Goal: Task Accomplishment & Management: Complete application form

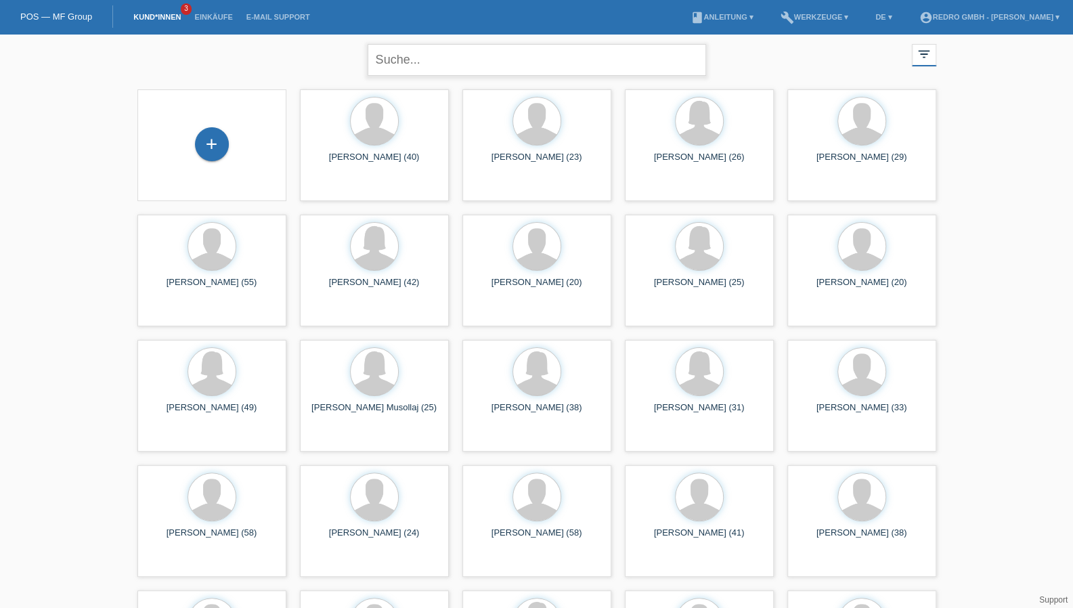
click at [424, 52] on input "text" at bounding box center [537, 60] width 338 height 32
type input "schürch"
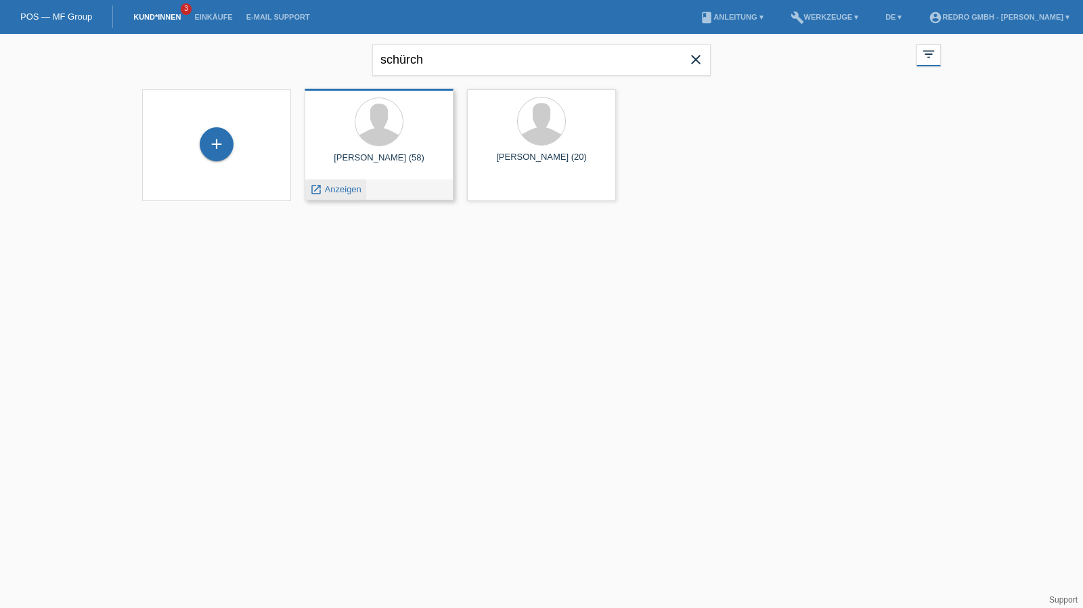
click at [353, 188] on span "Anzeigen" at bounding box center [343, 189] width 37 height 10
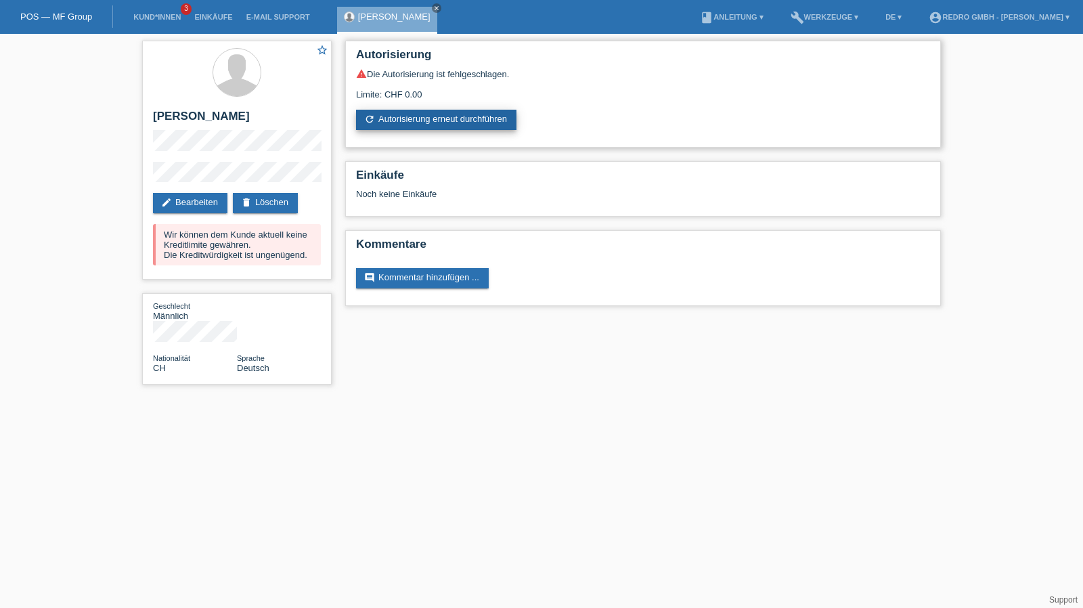
click at [447, 116] on link "refresh Autorisierung erneut durchführen" at bounding box center [436, 120] width 160 height 20
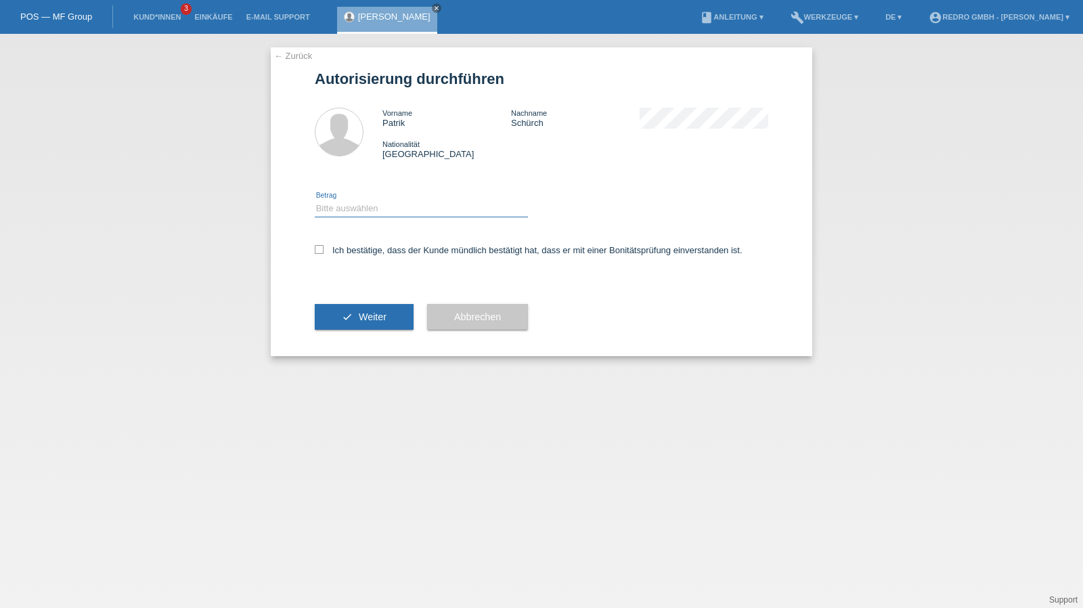
click at [368, 212] on select "Bitte auswählen CHF 1.00 - CHF 499.00 CHF 500.00 - CHF 1'999.00 CHF 2'000.00 - …" at bounding box center [421, 208] width 213 height 16
select select "1"
click at [315, 200] on select "Bitte auswählen CHF 1.00 - CHF 499.00 CHF 500.00 - CHF 1'999.00 CHF 2'000.00 - …" at bounding box center [421, 208] width 213 height 16
click at [351, 249] on label "Ich bestätige, dass der Kunde mündlich bestätigt hat, dass er mit einer Bonität…" at bounding box center [529, 250] width 428 height 10
click at [324, 249] on input "Ich bestätige, dass der Kunde mündlich bestätigt hat, dass er mit einer Bonität…" at bounding box center [319, 249] width 9 height 9
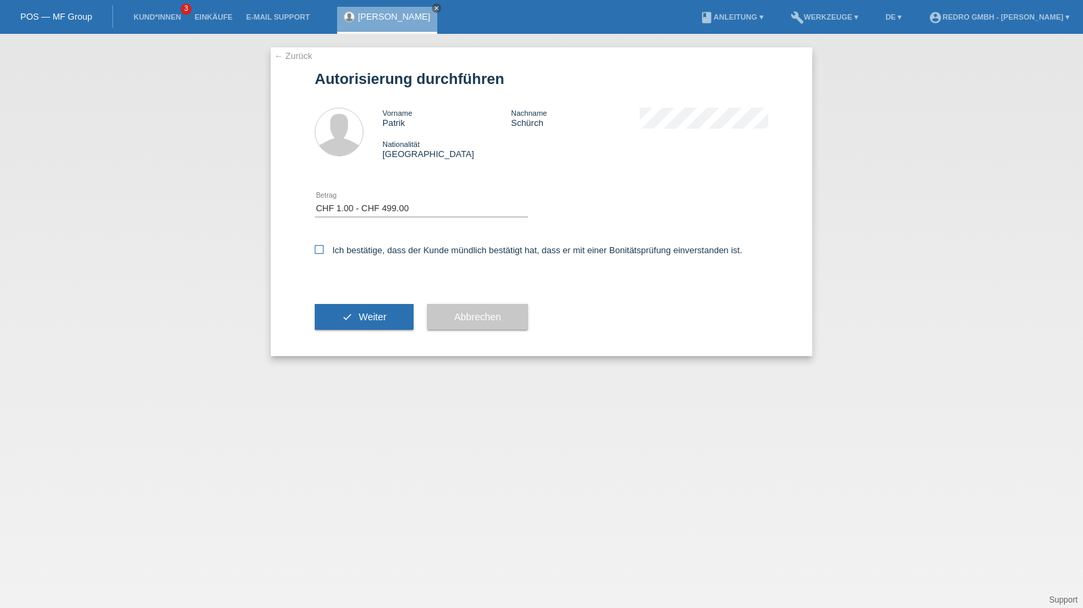
checkbox input "true"
click at [337, 302] on div "check Weiter" at bounding box center [364, 317] width 99 height 79
click at [336, 305] on button "check Weiter" at bounding box center [364, 317] width 99 height 26
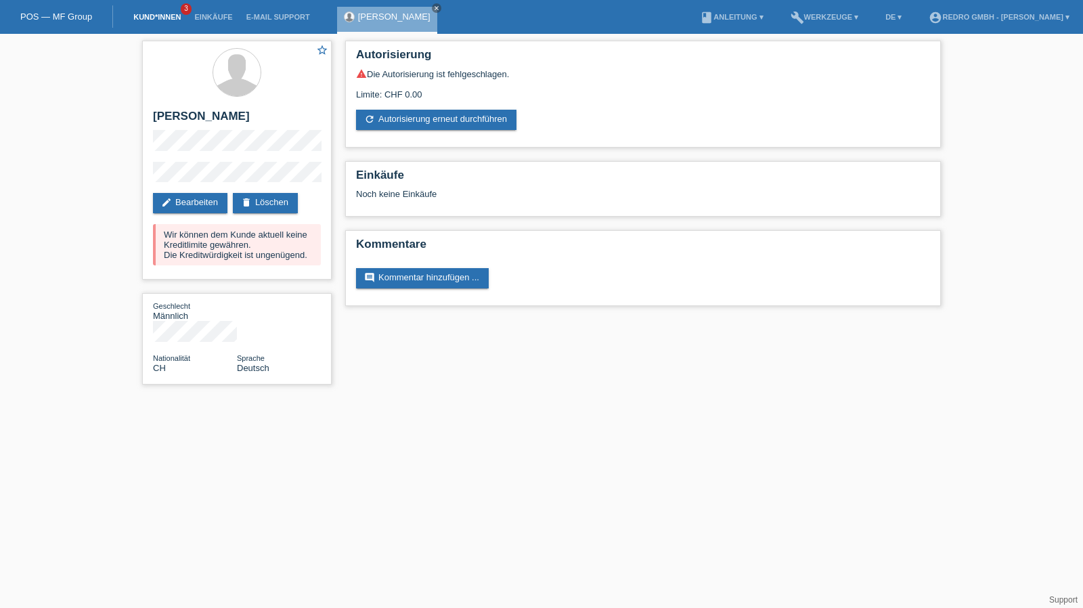
click at [142, 20] on link "Kund*innen" at bounding box center [157, 17] width 61 height 8
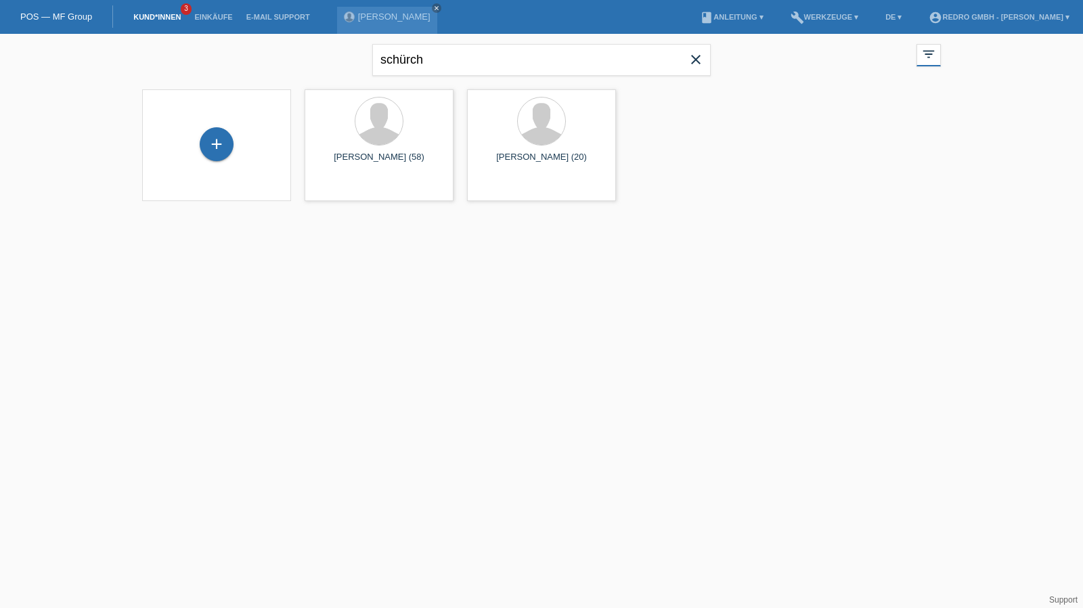
click at [234, 155] on div "+" at bounding box center [216, 145] width 127 height 36
click at [225, 152] on div "+" at bounding box center [217, 144] width 34 height 34
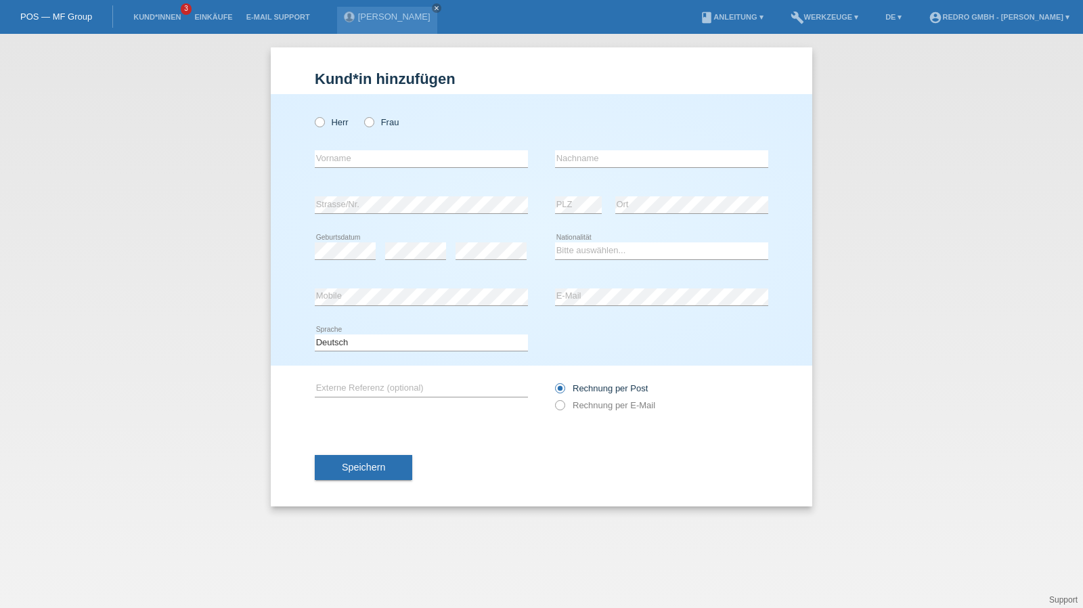
click at [380, 115] on div "Herr Frau" at bounding box center [421, 122] width 213 height 28
click at [379, 121] on label "Frau" at bounding box center [381, 122] width 35 height 10
click at [373, 121] on input "Frau" at bounding box center [368, 121] width 9 height 9
radio input "true"
click at [380, 159] on input "text" at bounding box center [421, 158] width 213 height 17
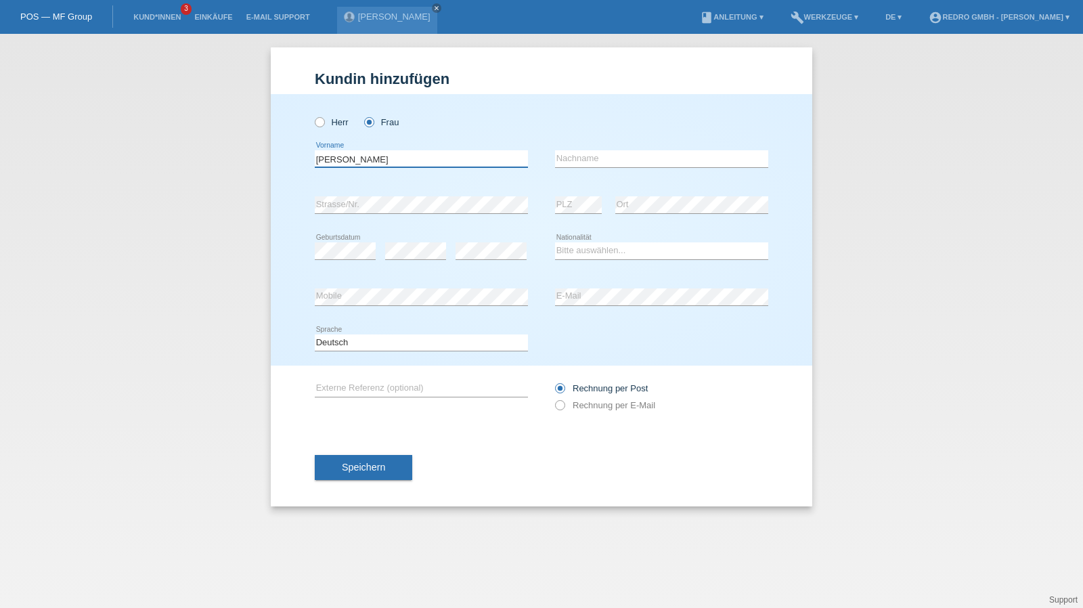
type input "[PERSON_NAME]"
type input "Balta"
select select "CH"
click at [603, 307] on div "error E-Mail" at bounding box center [661, 297] width 213 height 46
click at [322, 466] on button "Speichern" at bounding box center [363, 468] width 97 height 26
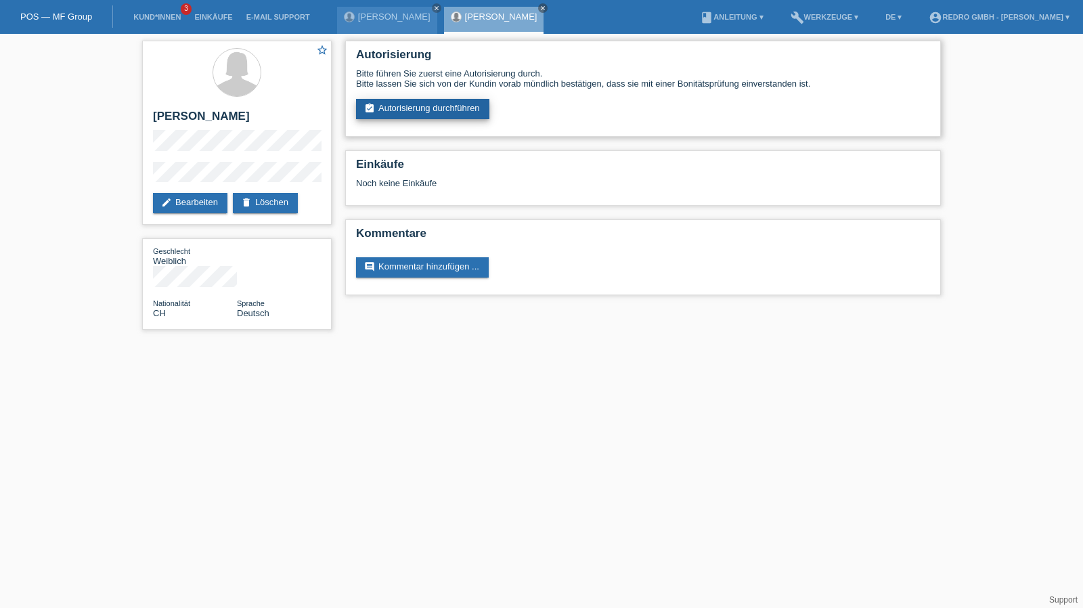
click at [410, 102] on link "assignment_turned_in Autorisierung durchführen" at bounding box center [422, 109] width 133 height 20
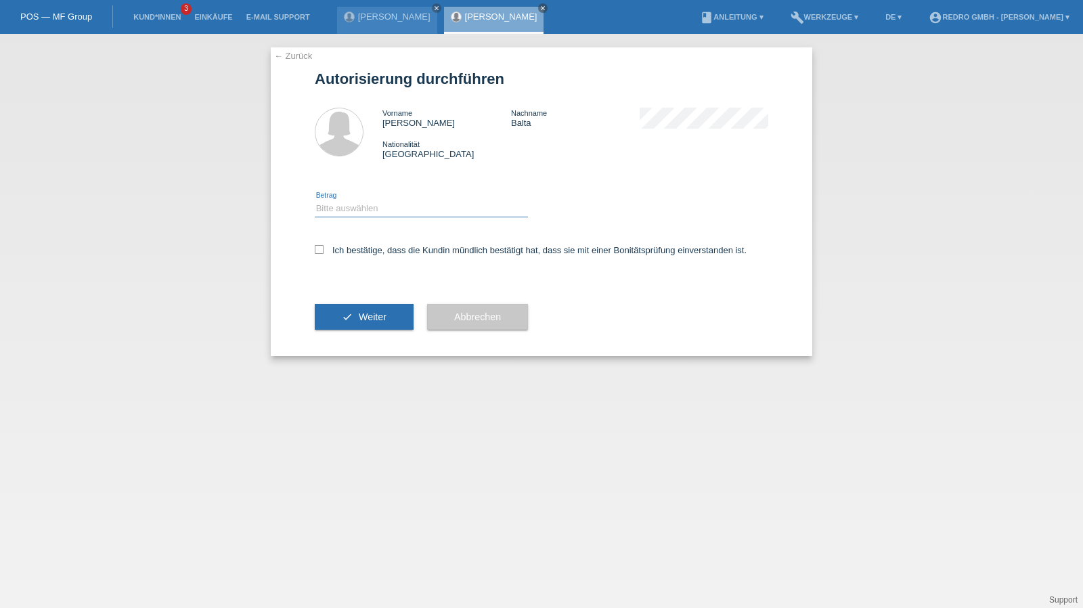
drag, startPoint x: 358, startPoint y: 203, endPoint x: 356, endPoint y: 212, distance: 9.0
click at [358, 203] on select "Bitte auswählen CHF 1.00 - CHF 499.00 CHF 500.00 - CHF 1'999.00 CHF 2'000.00 - …" at bounding box center [421, 208] width 213 height 16
select select "1"
click at [315, 200] on select "Bitte auswählen CHF 1.00 - CHF 499.00 CHF 500.00 - CHF 1'999.00 CHF 2'000.00 - …" at bounding box center [421, 208] width 213 height 16
click at [347, 251] on label "Ich bestätige, dass die Kundin mündlich bestätigt hat, dass sie mit einer Bonit…" at bounding box center [531, 250] width 432 height 10
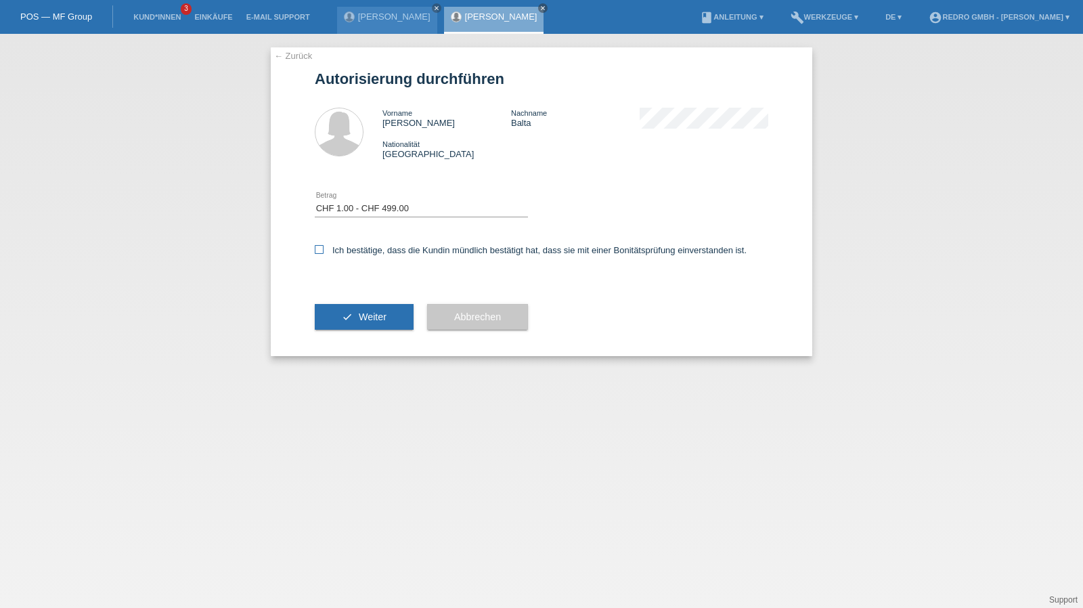
click at [324, 251] on input "Ich bestätige, dass die Kundin mündlich bestätigt hat, dass sie mit einer Bonit…" at bounding box center [319, 249] width 9 height 9
checkbox input "true"
click at [347, 316] on icon "check" at bounding box center [347, 316] width 11 height 11
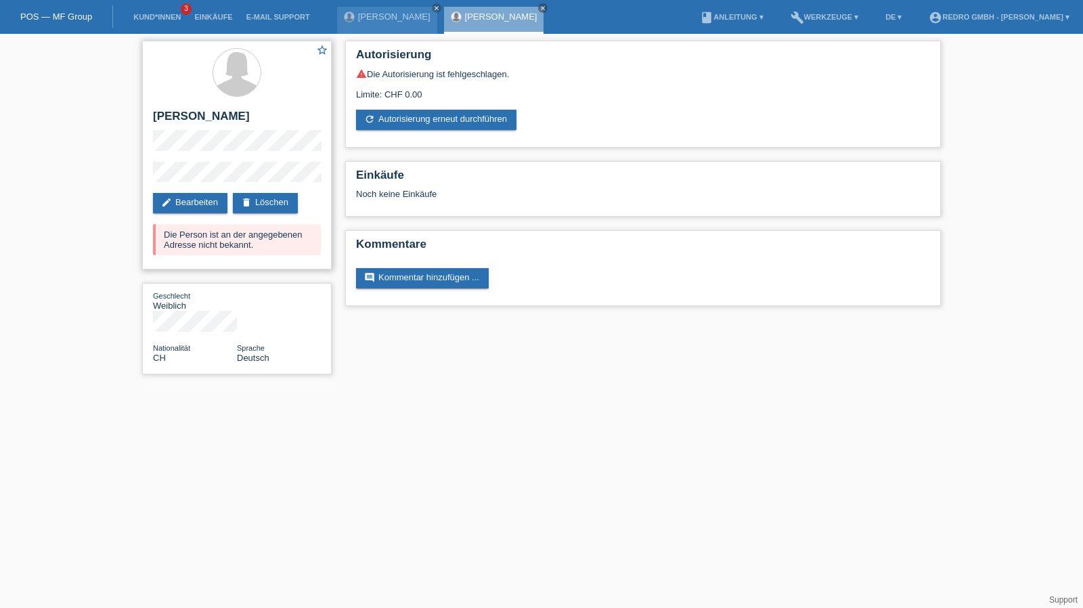
click at [166, 118] on h2 "[PERSON_NAME]" at bounding box center [237, 120] width 168 height 20
copy h2 "Zilan"
click at [196, 196] on link "edit Bearbeiten" at bounding box center [190, 203] width 74 height 20
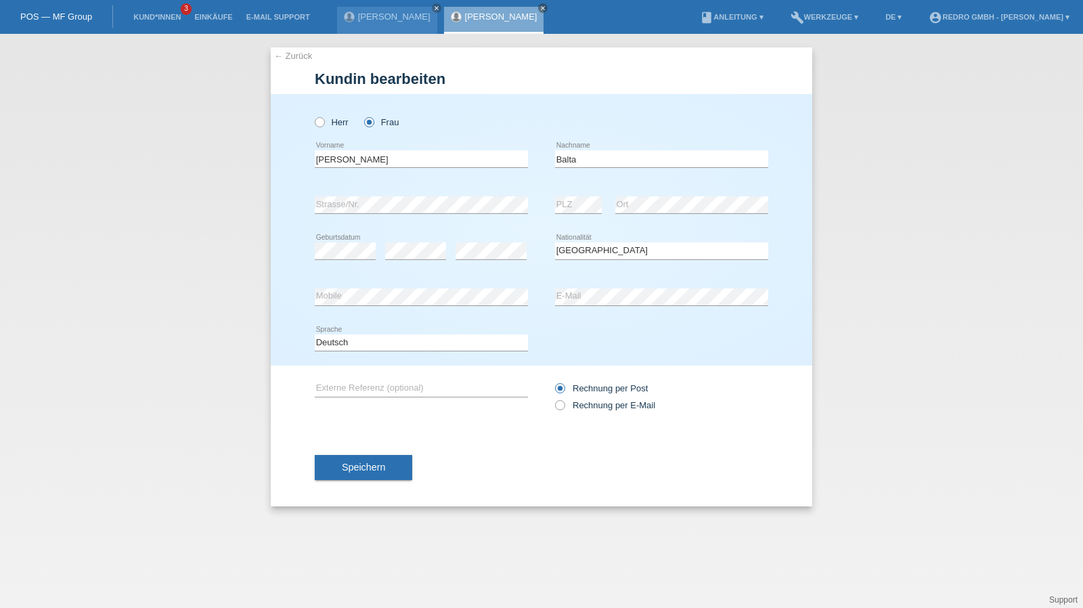
select select "CH"
click at [286, 53] on link "← Zurück" at bounding box center [293, 56] width 38 height 10
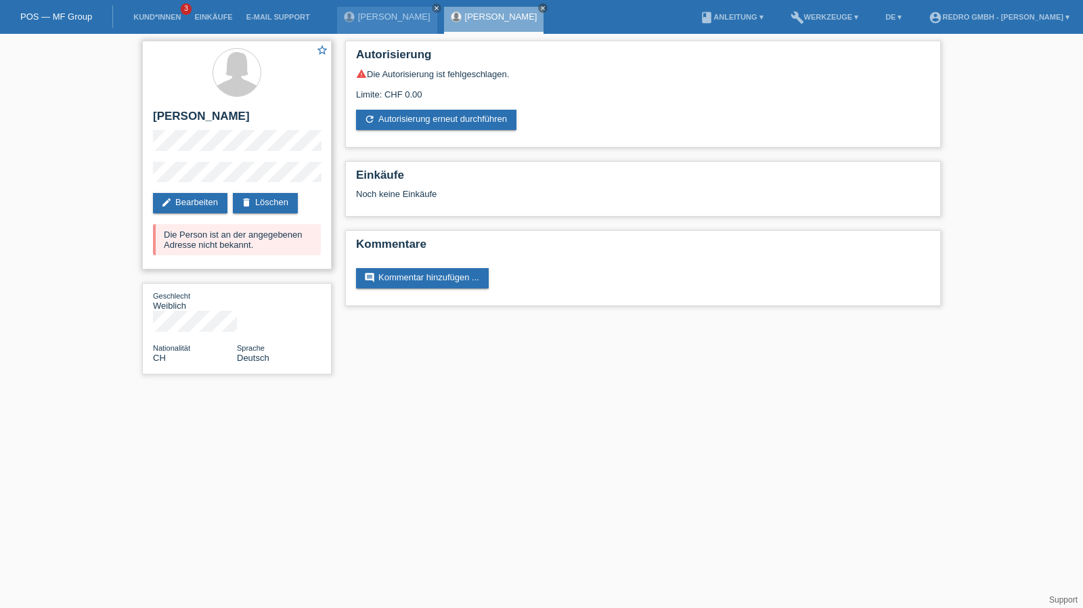
click at [173, 120] on h2 "[PERSON_NAME]" at bounding box center [237, 120] width 168 height 20
copy div "[PERSON_NAME]"
click at [132, 177] on div "star_border Zilan Telli Balta edit Bearbeiten delete Löschen Die Person ist an …" at bounding box center [541, 211] width 1083 height 354
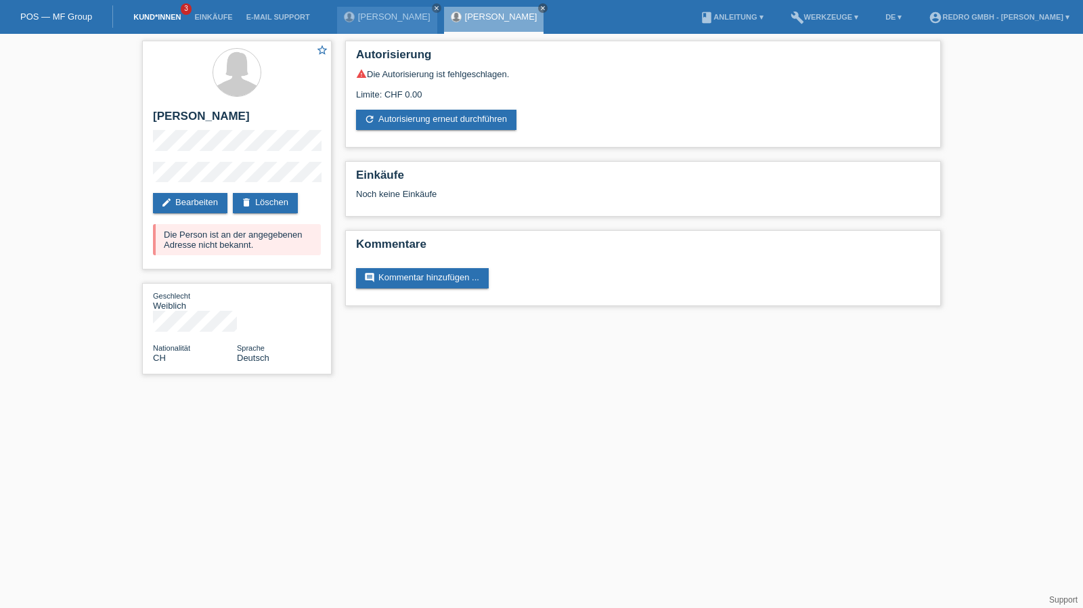
click at [141, 18] on link "Kund*innen" at bounding box center [157, 17] width 61 height 8
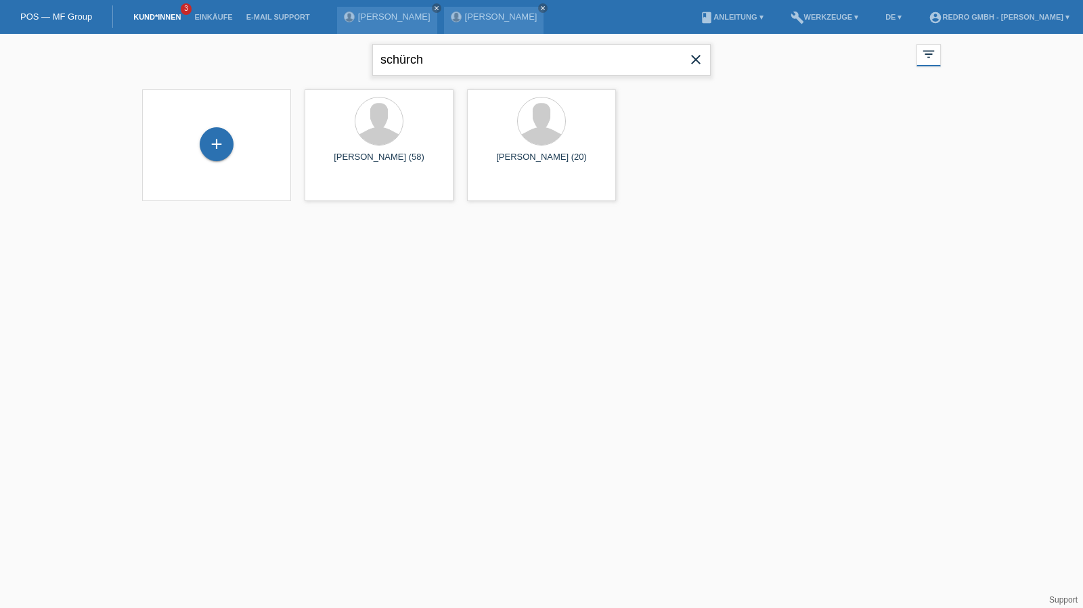
click at [453, 72] on input "schürch" at bounding box center [541, 60] width 338 height 32
type input "poppa"
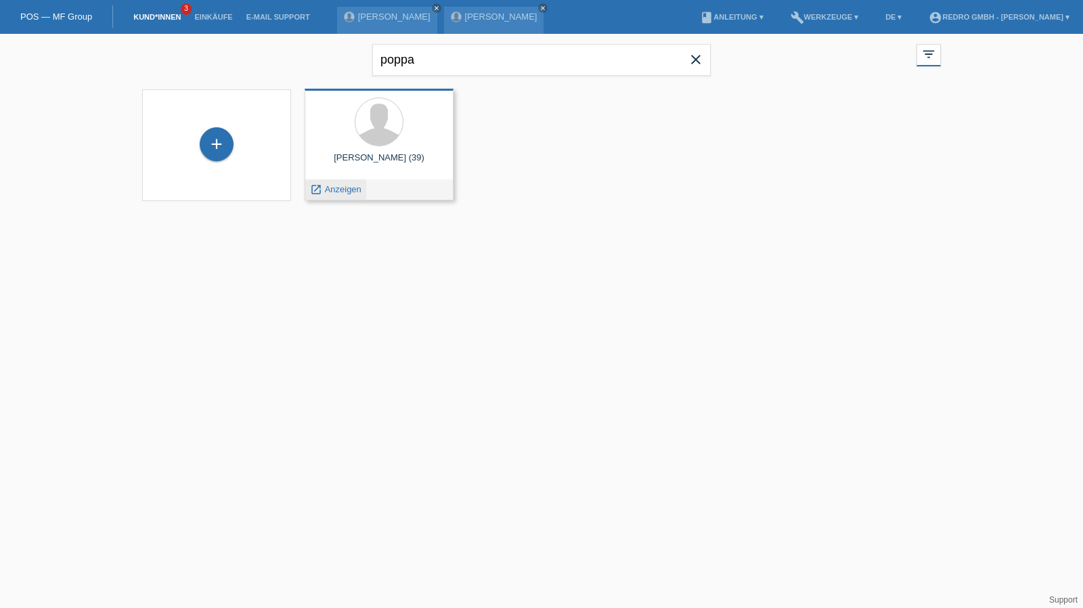
click at [341, 186] on span "Anzeigen" at bounding box center [343, 189] width 37 height 10
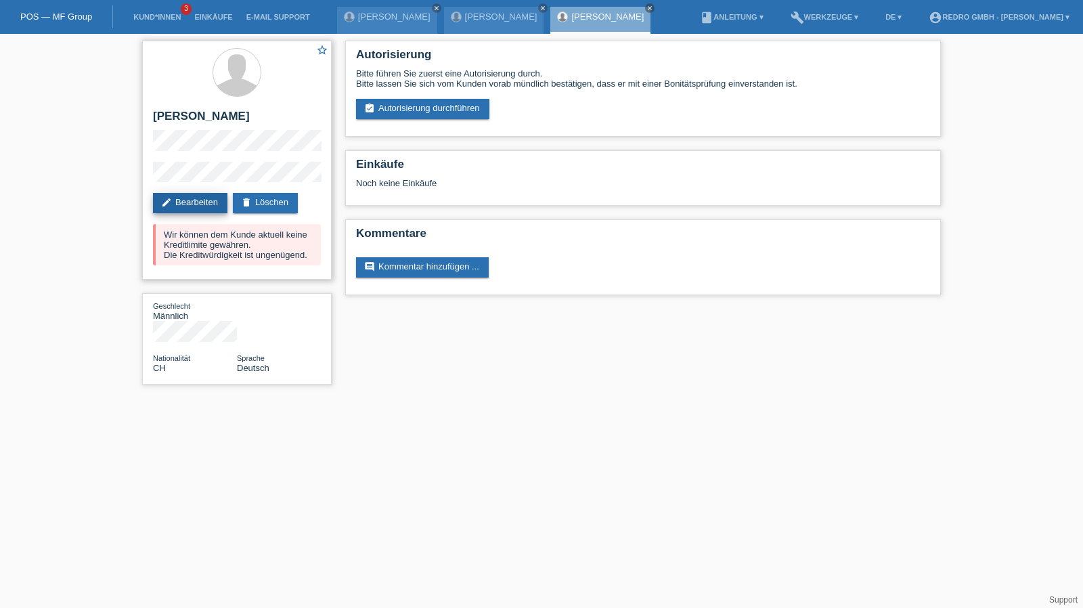
click at [173, 202] on link "edit Bearbeiten" at bounding box center [190, 203] width 74 height 20
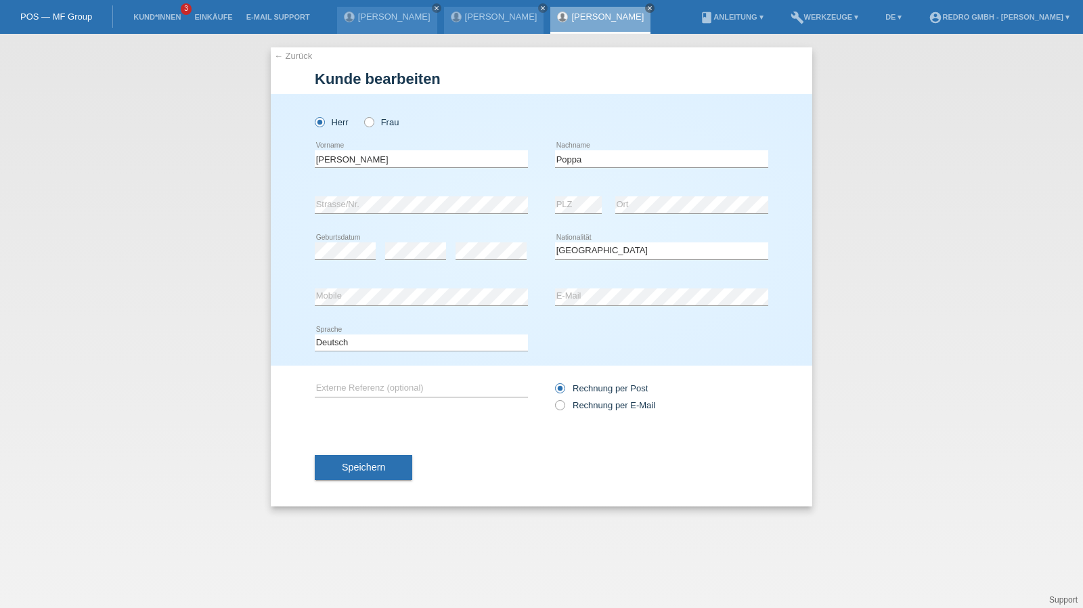
select select "CH"
click at [378, 156] on input "[PERSON_NAME]" at bounding box center [421, 158] width 213 height 17
type input "Giacomo Guerino"
click at [659, 148] on div "Poppa error Nachname" at bounding box center [661, 159] width 213 height 46
click at [658, 152] on input "Poppa" at bounding box center [661, 158] width 213 height 17
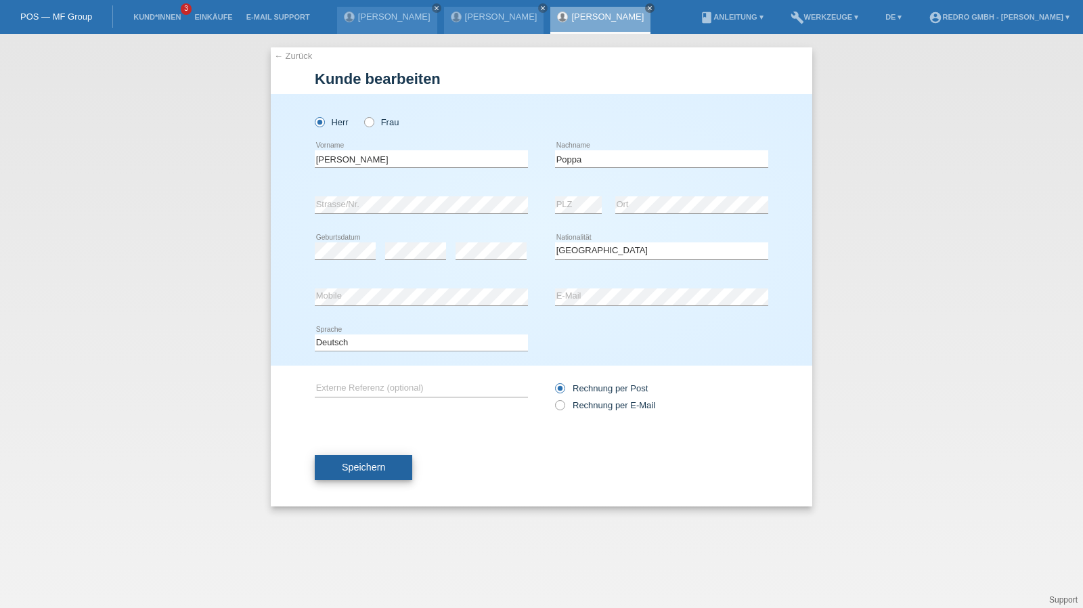
click at [361, 469] on span "Speichern" at bounding box center [363, 467] width 43 height 11
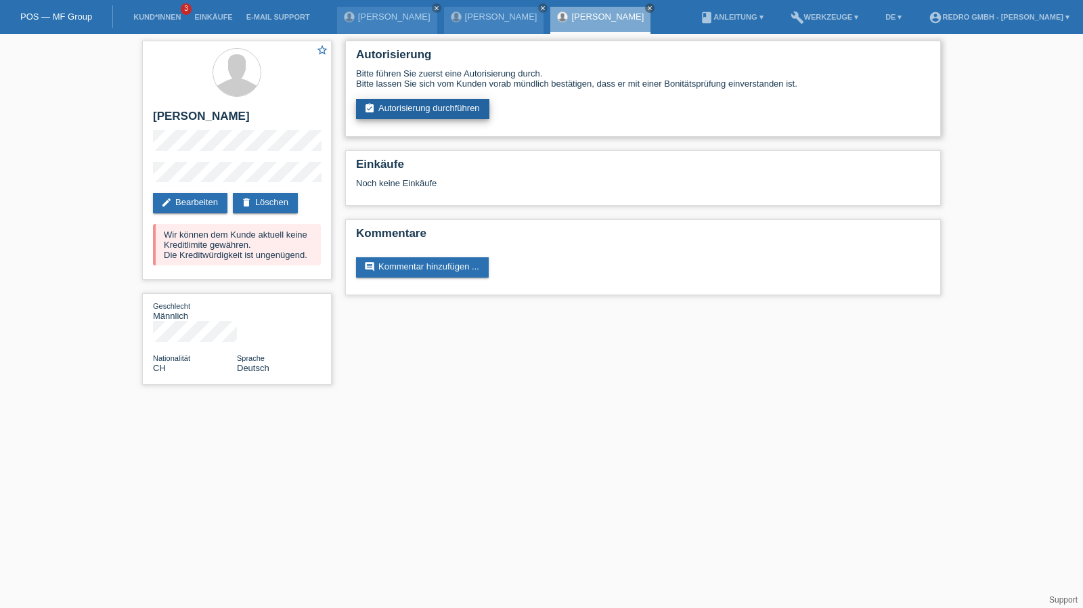
click at [424, 108] on link "assignment_turned_in Autorisierung durchführen" at bounding box center [422, 109] width 133 height 20
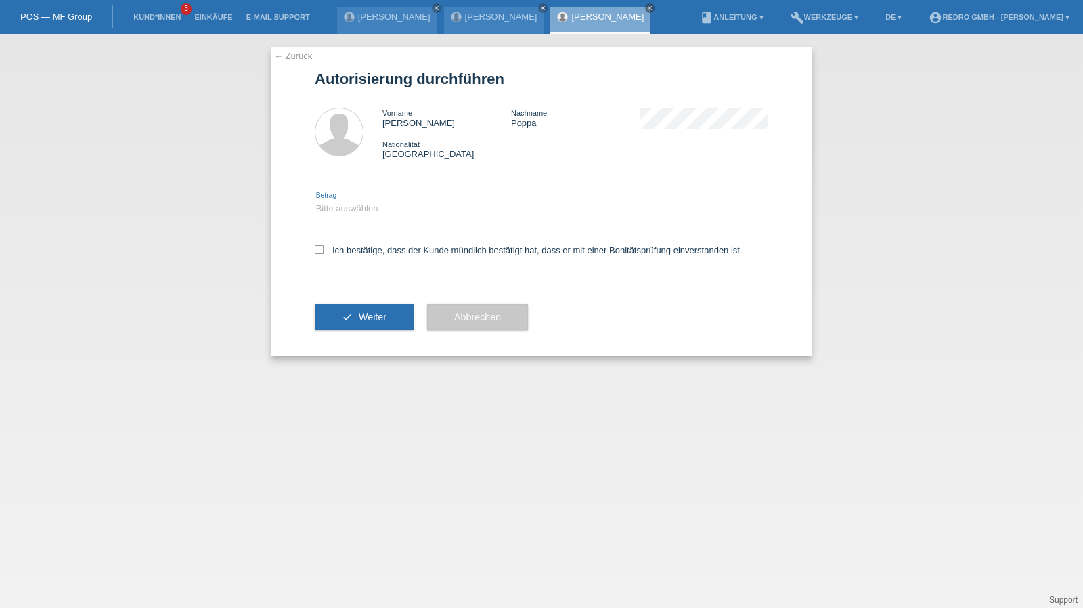
drag, startPoint x: 361, startPoint y: 206, endPoint x: 360, endPoint y: 217, distance: 10.9
click at [361, 206] on select "Bitte auswählen CHF 1.00 - CHF 499.00 CHF 500.00 - CHF 1'999.00 CHF 2'000.00 - …" at bounding box center [421, 208] width 213 height 16
select select "1"
click at [315, 200] on select "Bitte auswählen CHF 1.00 - CHF 499.00 CHF 500.00 - CHF 1'999.00 CHF 2'000.00 - …" at bounding box center [421, 208] width 213 height 16
click at [349, 242] on div "Ich bestätige, dass der Kunde mündlich bestätigt hat, dass er mit einer Bonität…" at bounding box center [541, 254] width 453 height 46
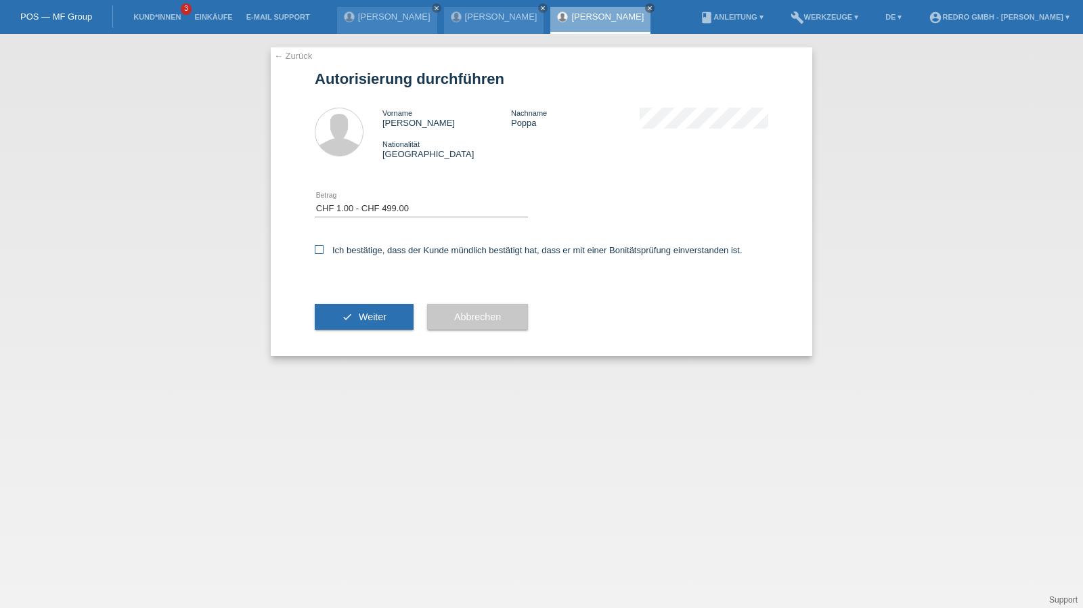
click at [348, 249] on label "Ich bestätige, dass der Kunde mündlich bestätigt hat, dass er mit einer Bonität…" at bounding box center [529, 250] width 428 height 10
click at [324, 249] on input "Ich bestätige, dass der Kunde mündlich bestätigt hat, dass er mit einer Bonität…" at bounding box center [319, 249] width 9 height 9
checkbox input "true"
click at [336, 314] on button "check Weiter" at bounding box center [364, 317] width 99 height 26
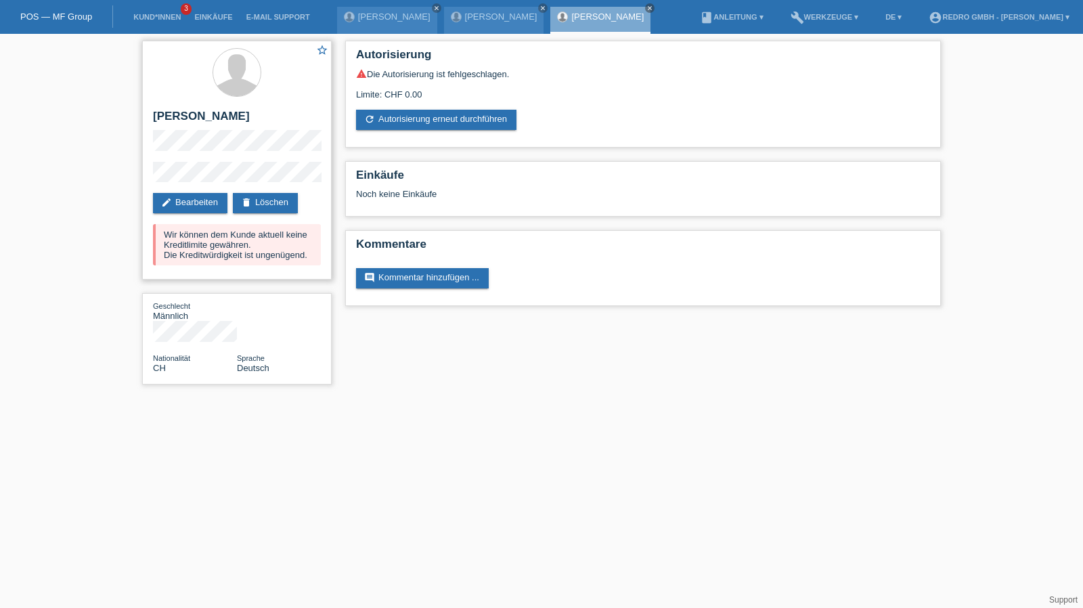
click at [231, 120] on h2 "[PERSON_NAME]" at bounding box center [237, 120] width 168 height 20
click at [231, 120] on h2 "Giacomo Guerino Poppa" at bounding box center [237, 120] width 168 height 20
copy div "Giacomo Guerino Poppa"
click at [181, 200] on link "edit Bearbeiten" at bounding box center [190, 203] width 74 height 20
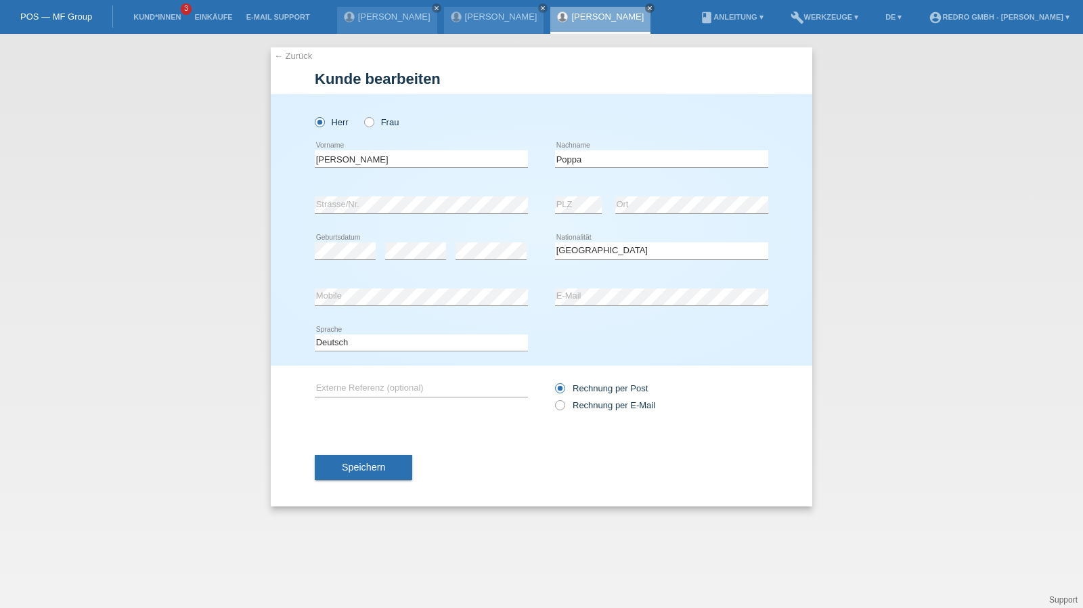
select select "CH"
click at [298, 47] on div "← Zurück Kunde bearbeiten Herr Frau PLZ" at bounding box center [541, 276] width 541 height 459
click at [299, 62] on div "← Zurück Kunde bearbeiten Herr Frau PLZ" at bounding box center [541, 276] width 541 height 459
click at [299, 53] on link "← Zurück" at bounding box center [293, 56] width 38 height 10
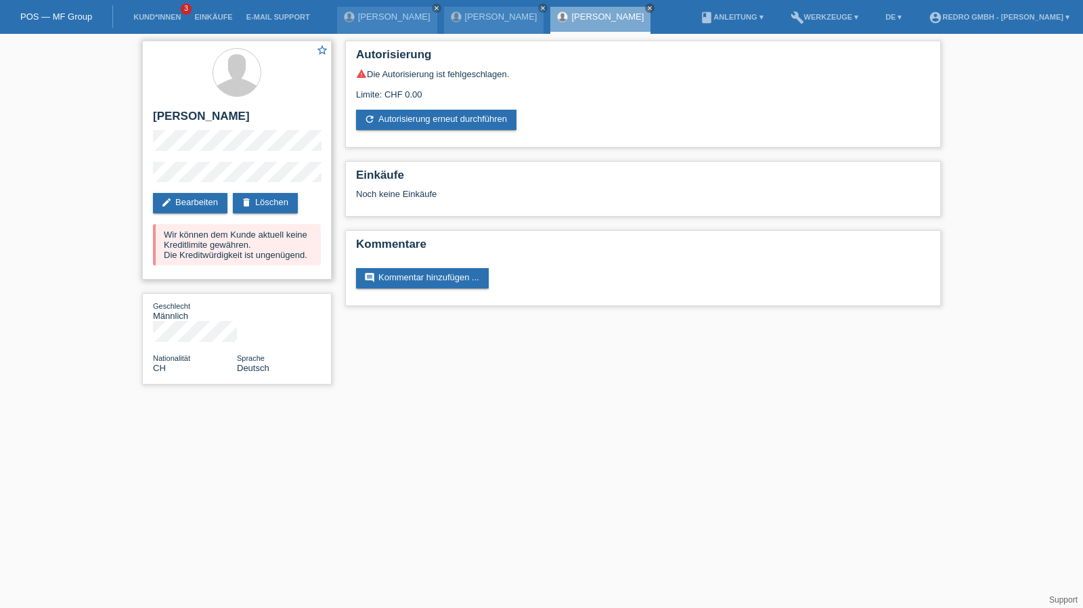
click at [142, 182] on div "star_border [PERSON_NAME] edit Bearbeiten delete Löschen Wir können dem Kunde a…" at bounding box center [237, 160] width 190 height 239
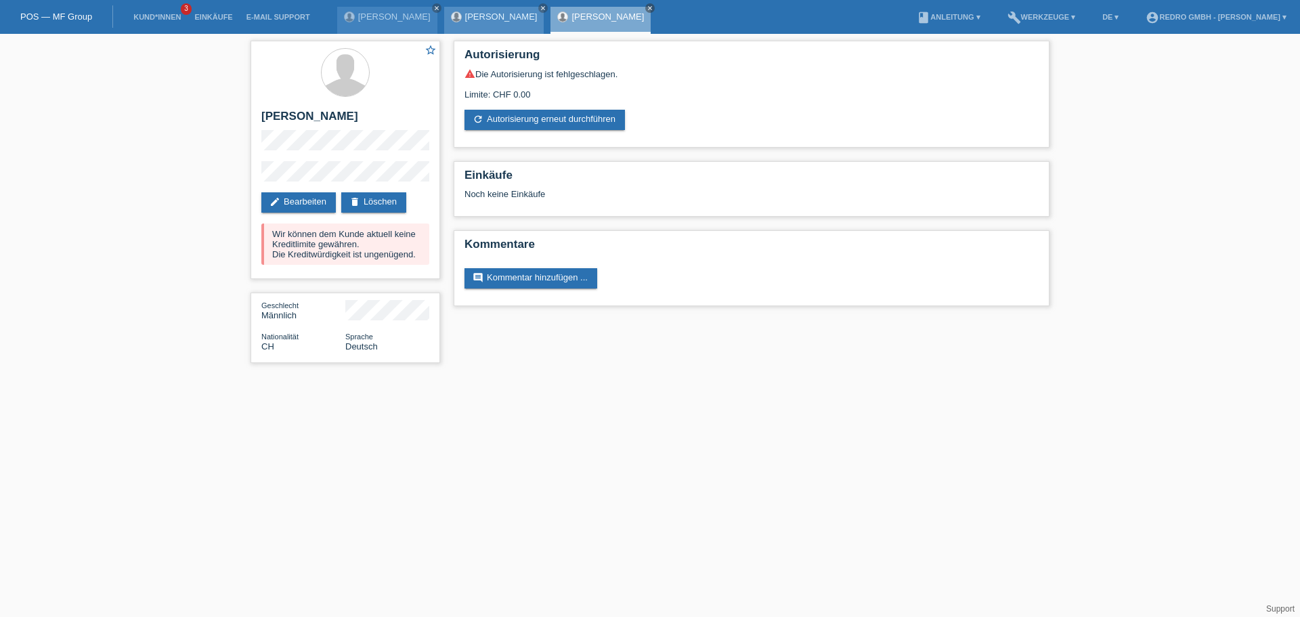
click at [465, 16] on link "[PERSON_NAME]" at bounding box center [501, 17] width 72 height 10
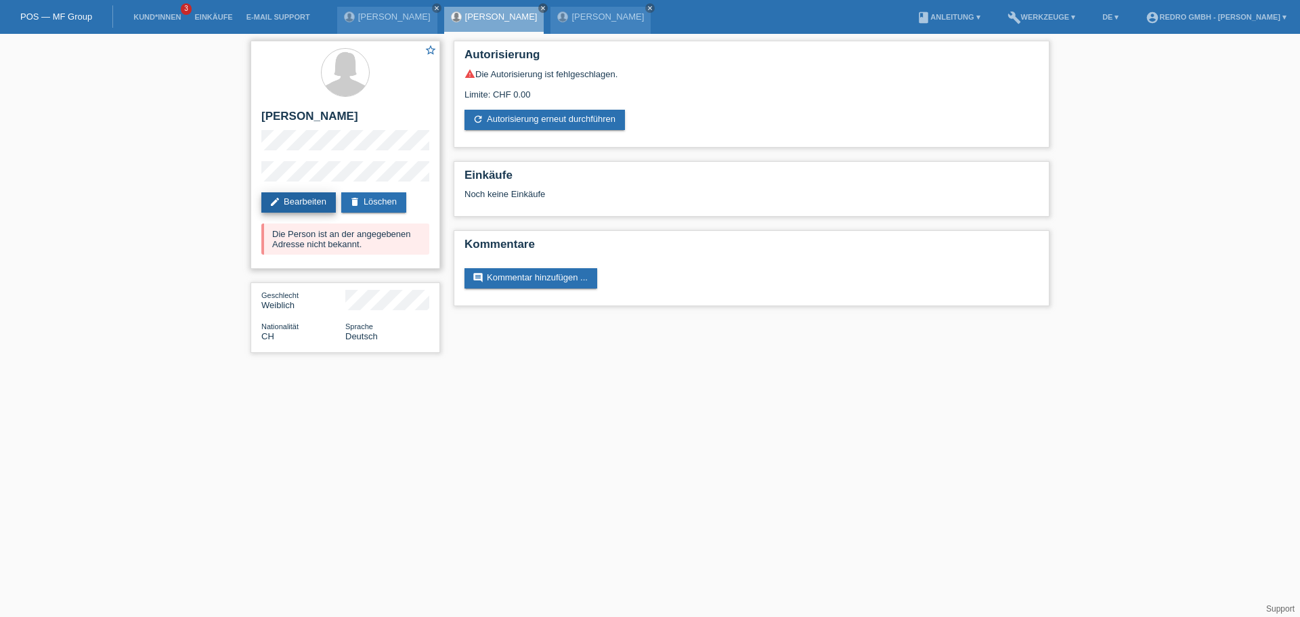
click at [292, 195] on link "edit Bearbeiten" at bounding box center [298, 202] width 74 height 20
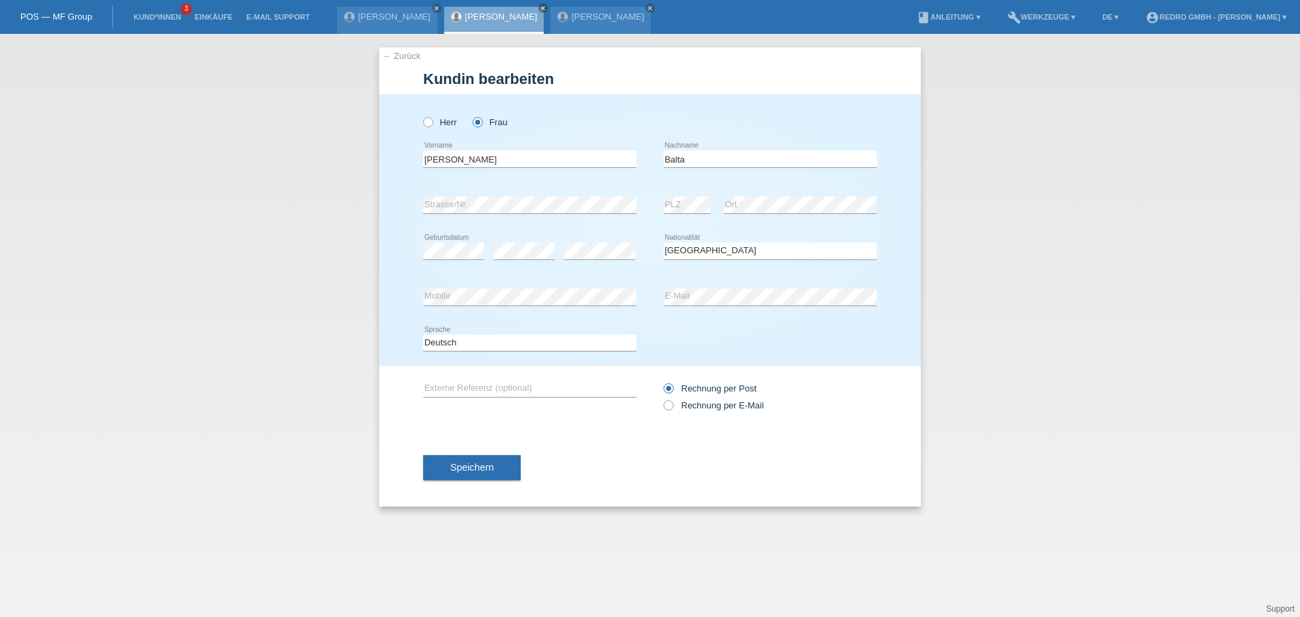
select select "CH"
click at [491, 468] on span "Speichern" at bounding box center [471, 467] width 43 height 11
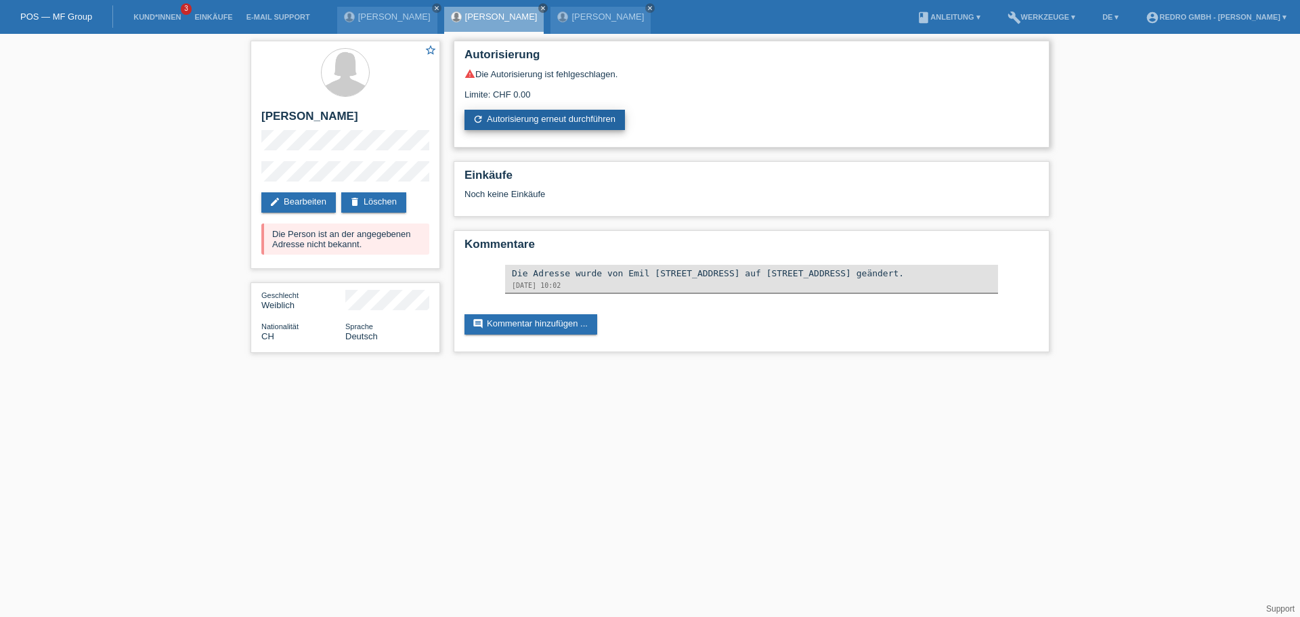
click at [532, 116] on link "refresh Autorisierung erneut durchführen" at bounding box center [544, 120] width 160 height 20
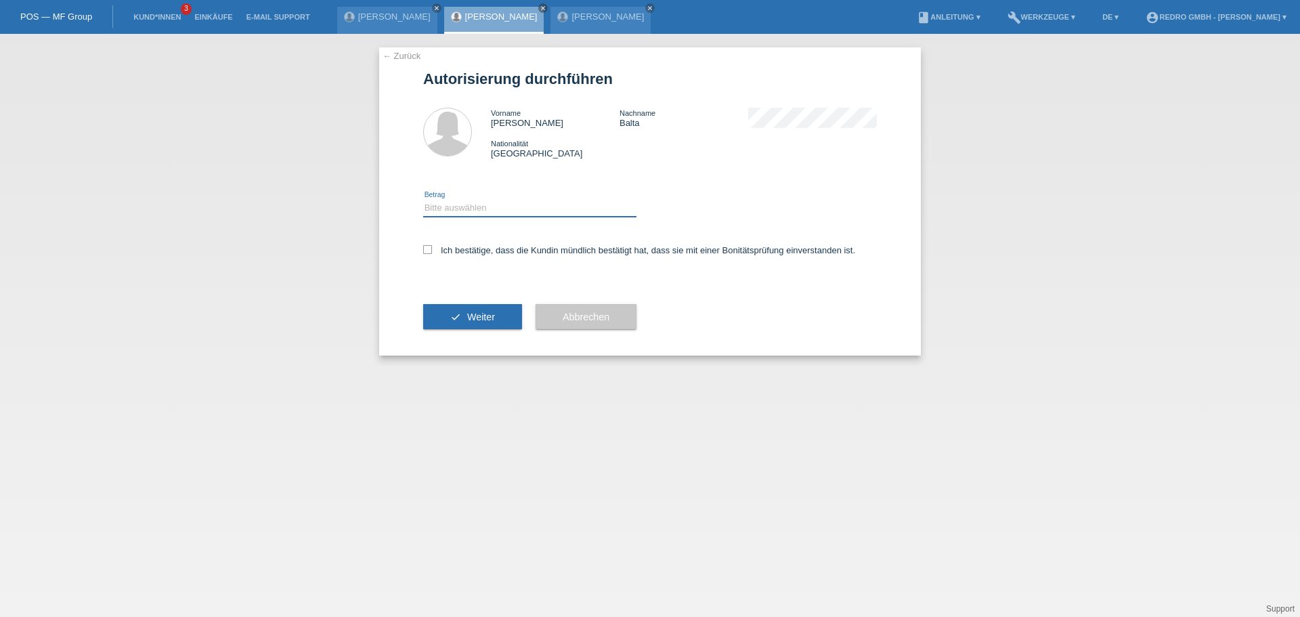
click at [455, 206] on select "Bitte auswählen CHF 1.00 - CHF 499.00 CHF 500.00 - CHF 1'999.00 CHF 2'000.00 - …" at bounding box center [529, 208] width 213 height 16
select select "1"
click at [423, 200] on select "Bitte auswählen CHF 1.00 - CHF 499.00 CHF 500.00 - CHF 1'999.00 CHF 2'000.00 - …" at bounding box center [529, 208] width 213 height 16
click at [445, 253] on label "Ich bestätige, dass die Kundin mündlich bestätigt hat, dass sie mit einer Bonit…" at bounding box center [639, 250] width 432 height 10
click at [432, 253] on input "Ich bestätige, dass die Kundin mündlich bestätigt hat, dass sie mit einer Bonit…" at bounding box center [427, 249] width 9 height 9
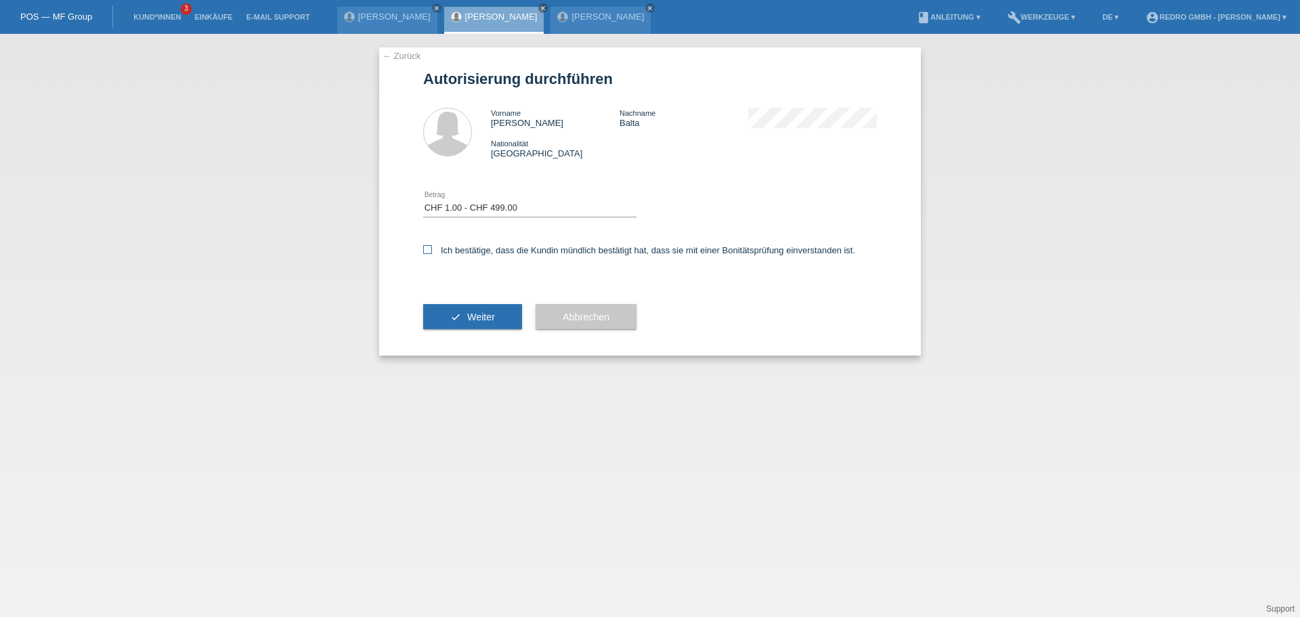
checkbox input "true"
click at [451, 312] on icon "check" at bounding box center [455, 316] width 11 height 11
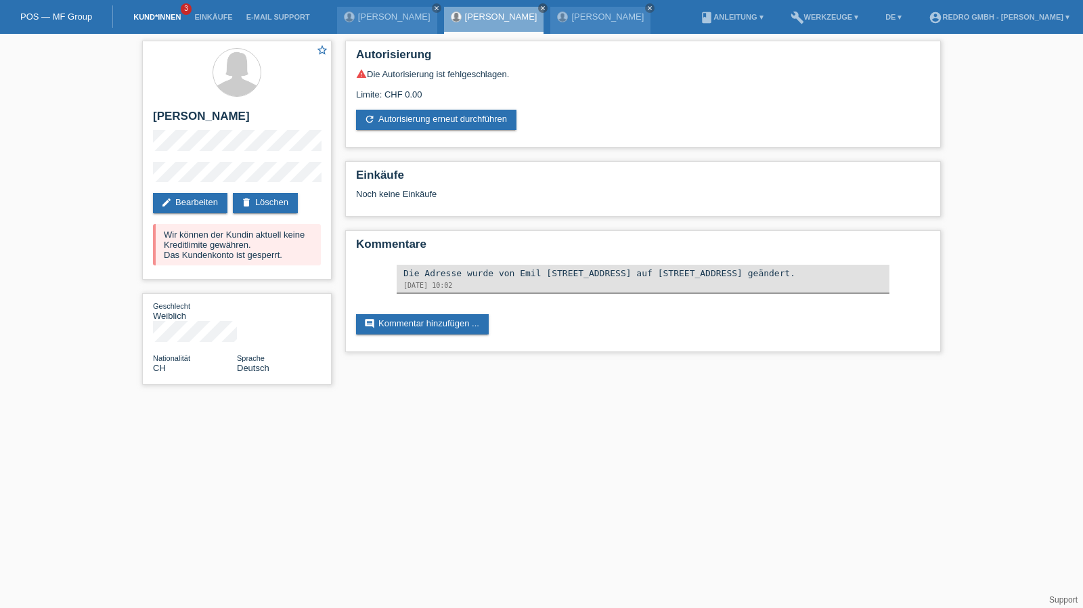
click at [171, 14] on link "Kund*innen" at bounding box center [157, 17] width 61 height 8
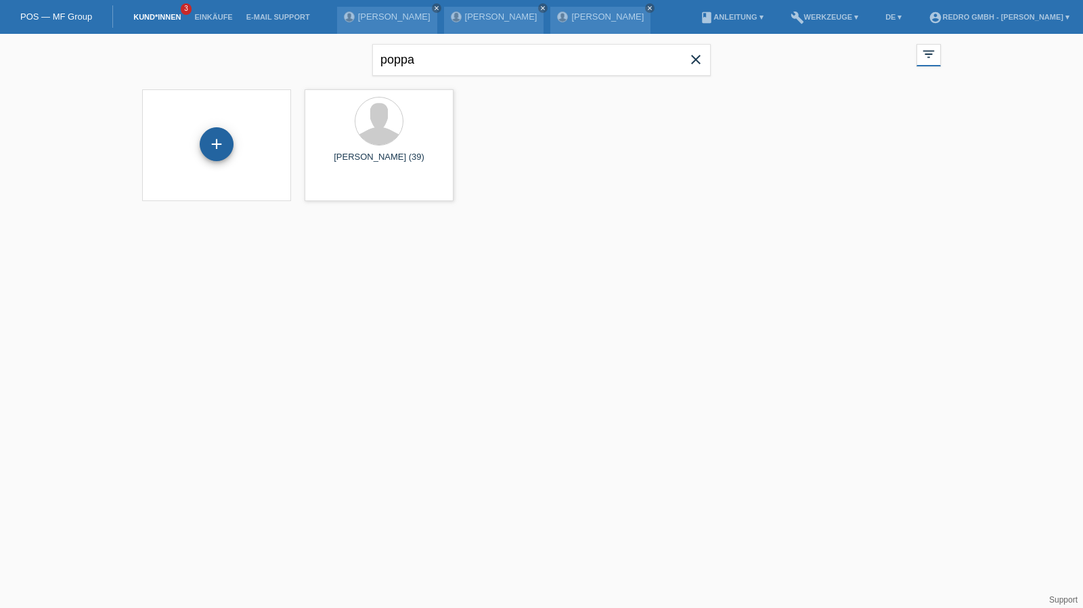
click at [215, 149] on div "+" at bounding box center [217, 144] width 34 height 34
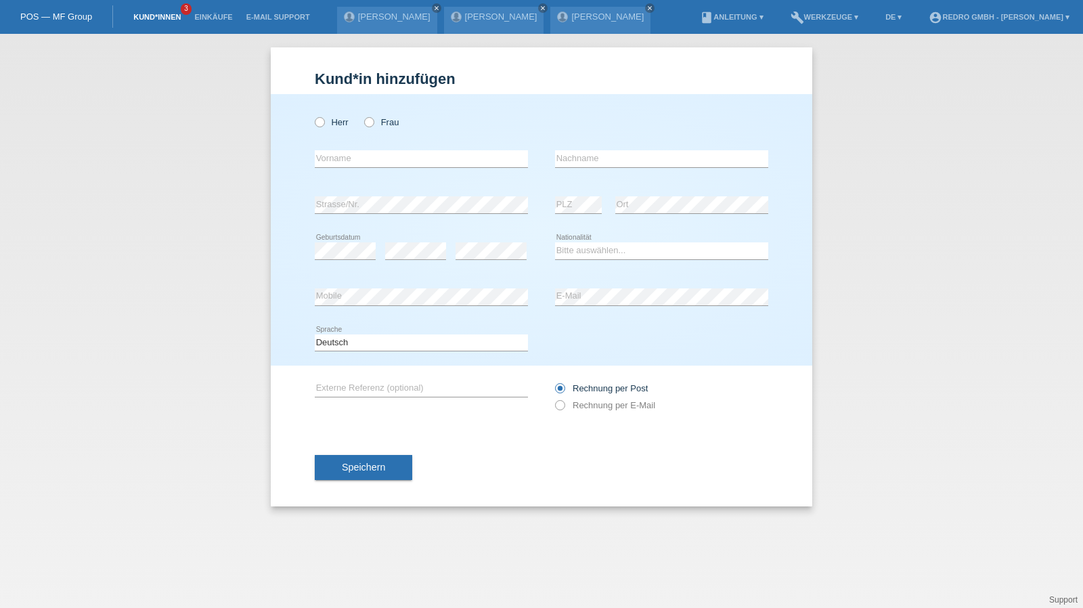
click at [137, 15] on link "Kund*innen" at bounding box center [157, 17] width 61 height 8
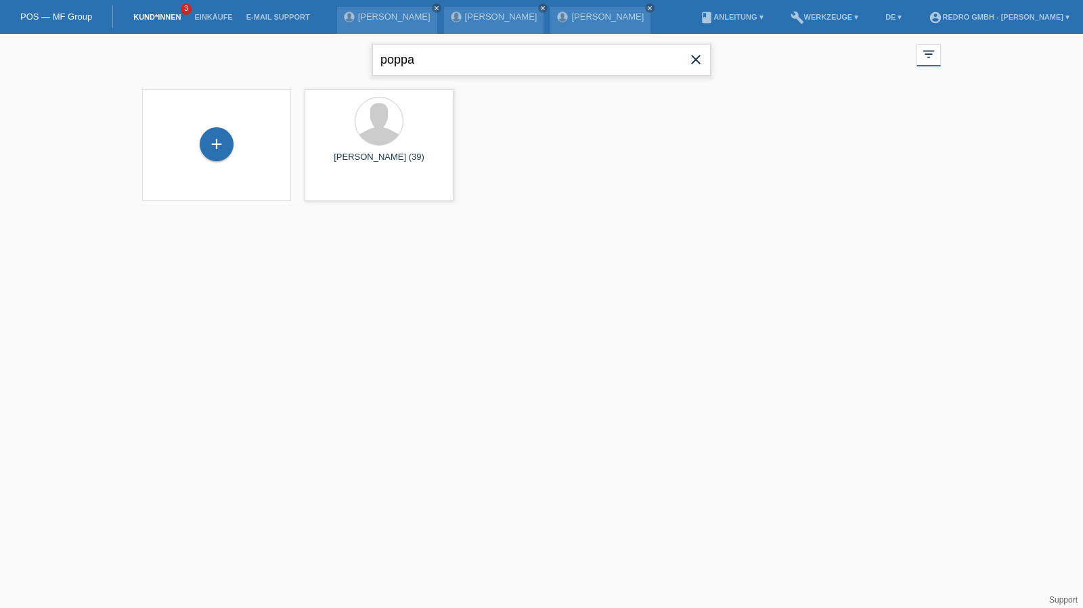
click at [409, 60] on input "poppa" at bounding box center [541, 60] width 338 height 32
type input "felber justin"
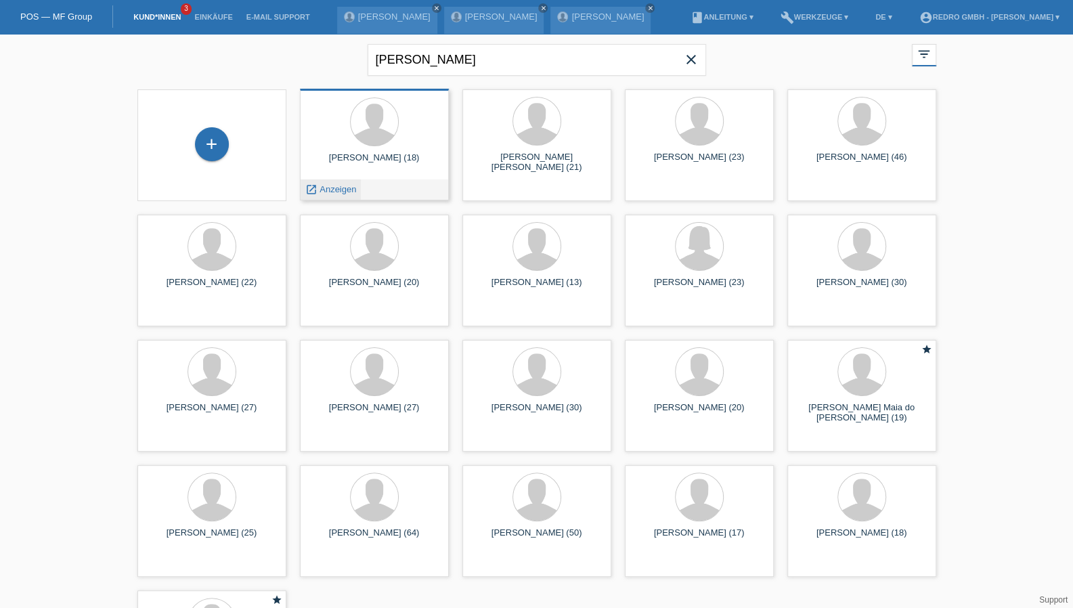
click at [343, 185] on span "Anzeigen" at bounding box center [337, 189] width 37 height 10
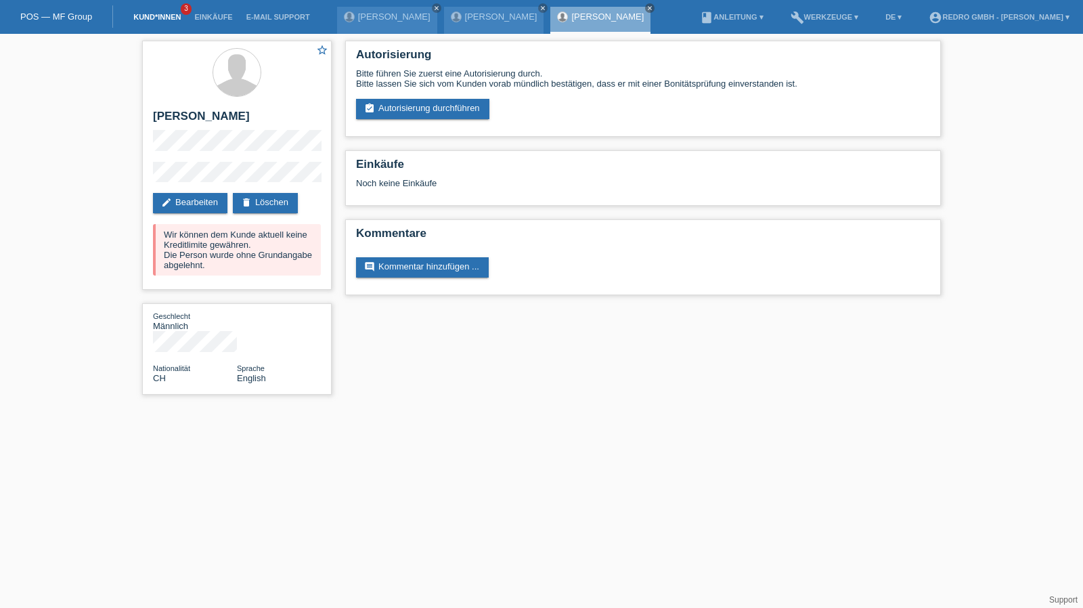
click at [160, 16] on link "Kund*innen" at bounding box center [157, 17] width 61 height 8
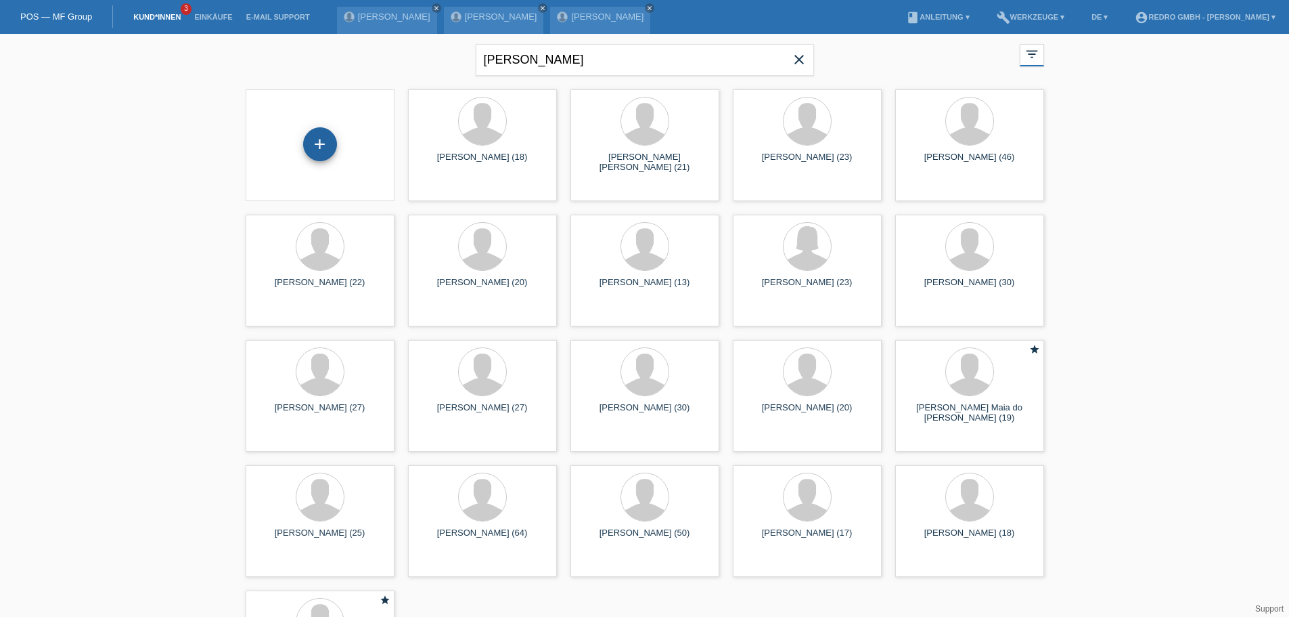
click at [329, 155] on div "+" at bounding box center [320, 144] width 34 height 34
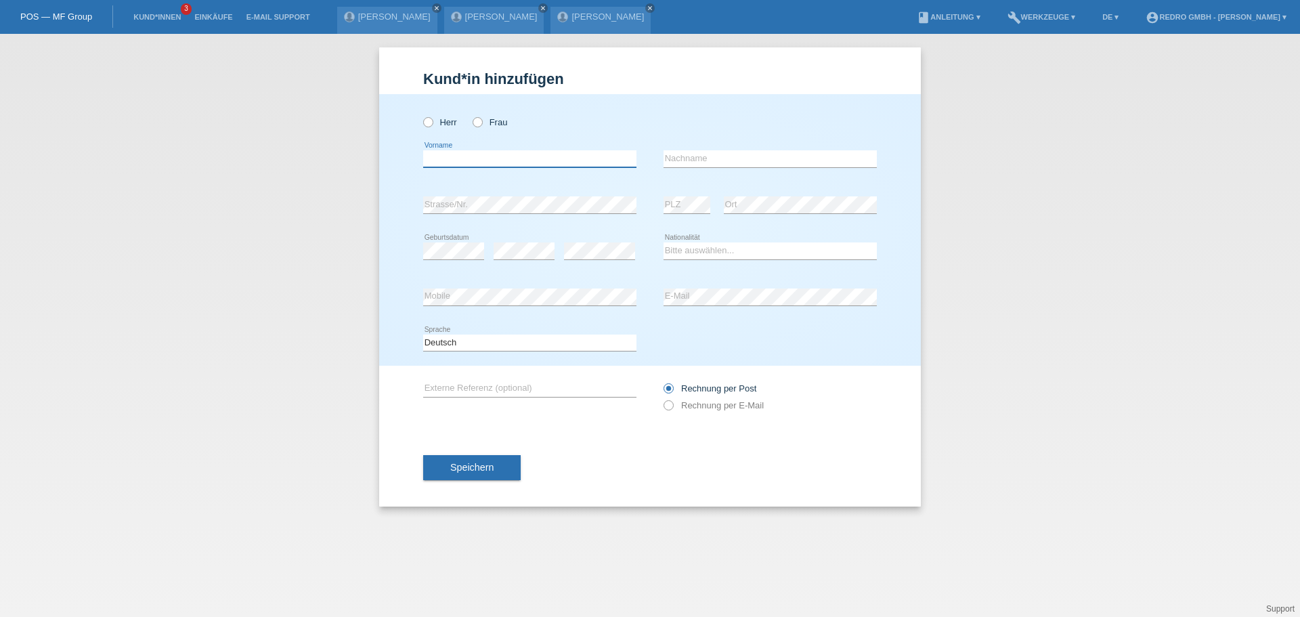
click at [485, 159] on input "text" at bounding box center [529, 158] width 213 height 17
paste input "[PERSON_NAME]"
type input "[PERSON_NAME]"
click at [450, 124] on label "Herr" at bounding box center [440, 122] width 34 height 10
click at [432, 124] on input "Herr" at bounding box center [427, 121] width 9 height 9
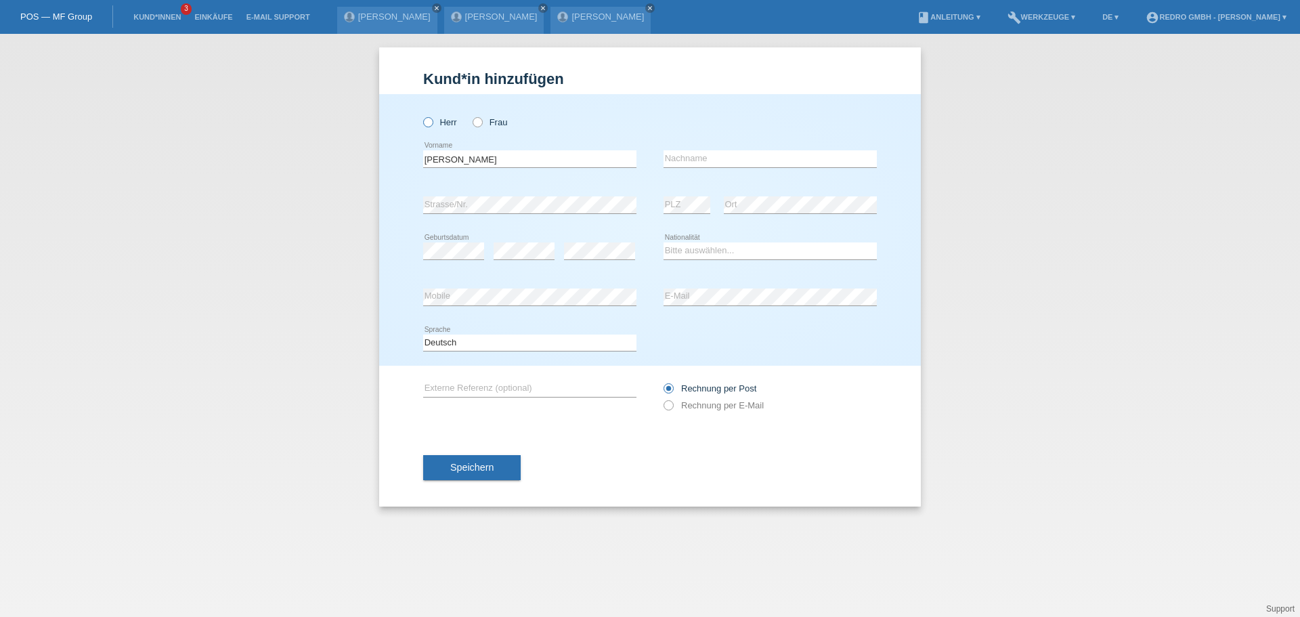
radio input "true"
click at [507, 167] on icon at bounding box center [529, 167] width 213 height 1
click at [515, 156] on input "[PERSON_NAME]" at bounding box center [529, 158] width 213 height 17
type input "Ramzi"
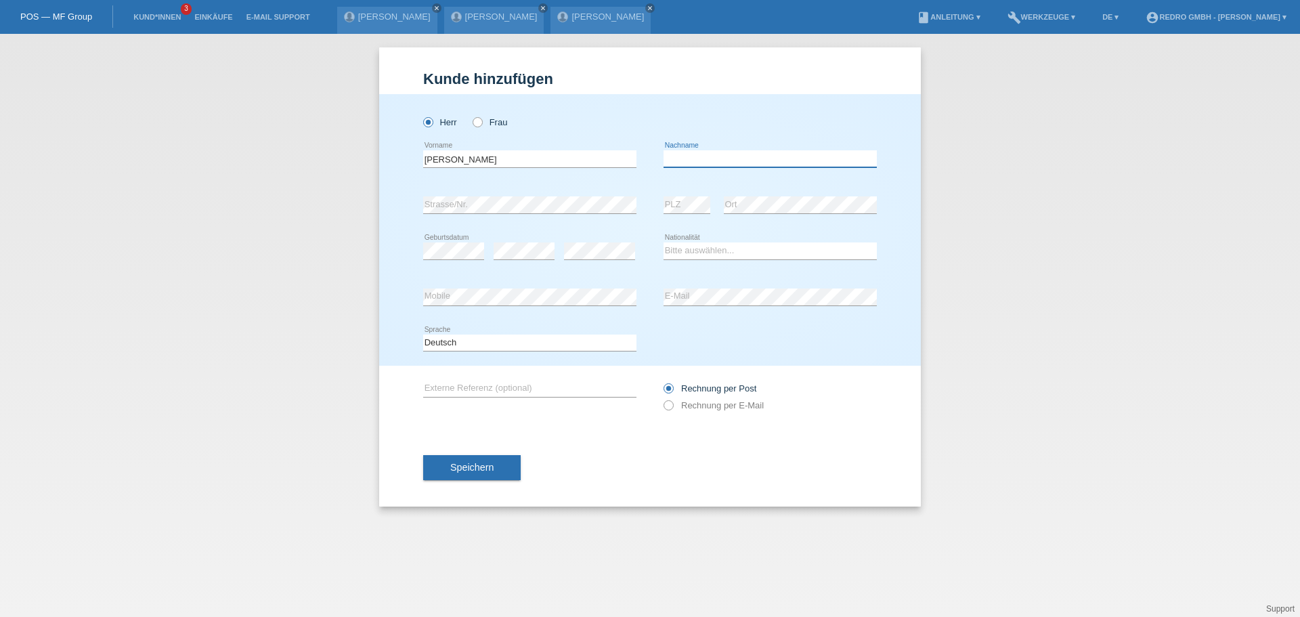
paste input "Ghabi"
type input "Ghabi"
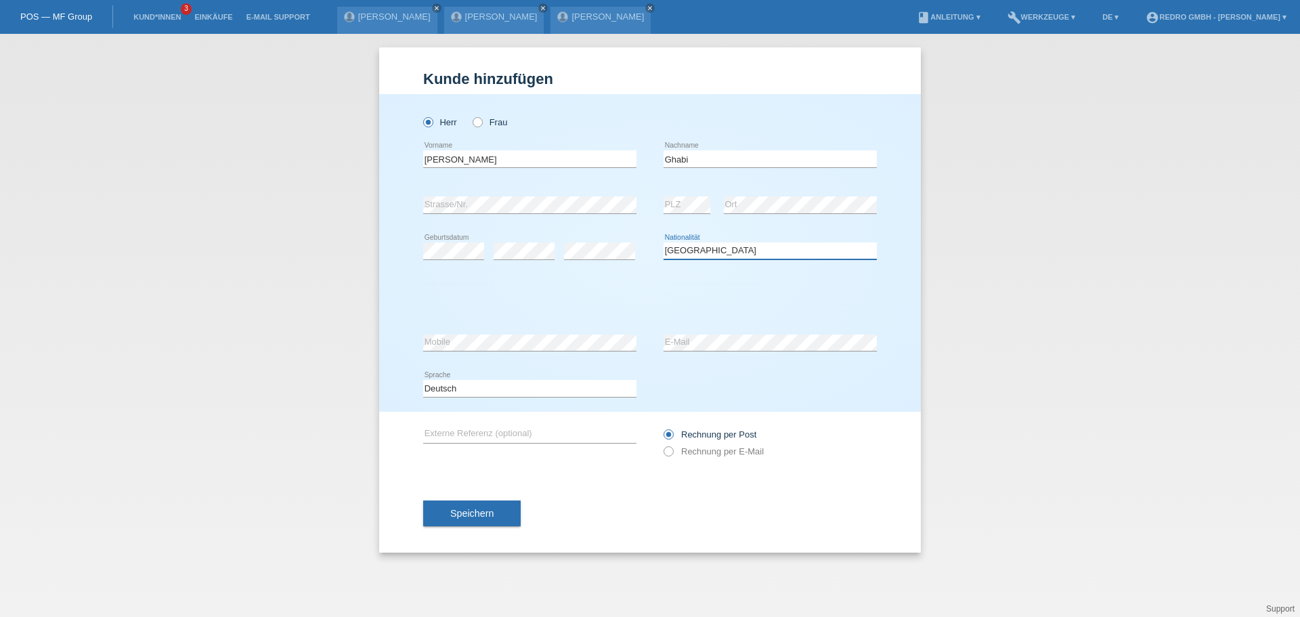
select select "TN"
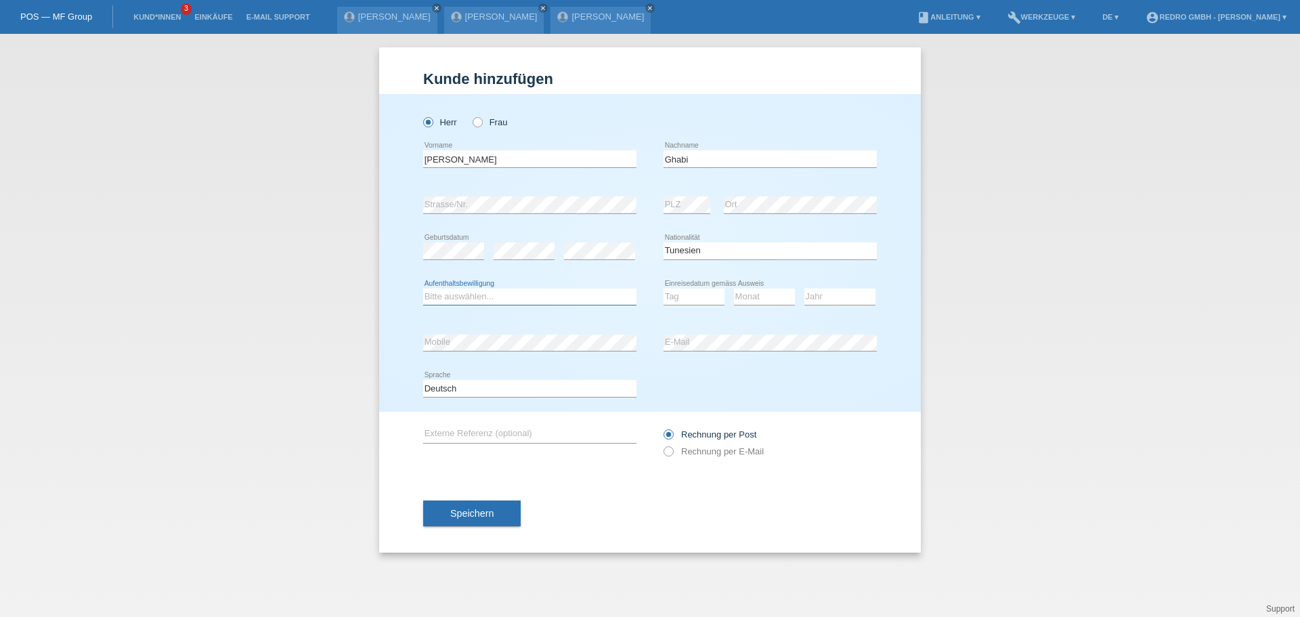
select select "C"
select select "04"
select select "10"
select select "2009"
click at [481, 398] on div "Deutsch Français Italiano English error Sprache" at bounding box center [529, 389] width 213 height 46
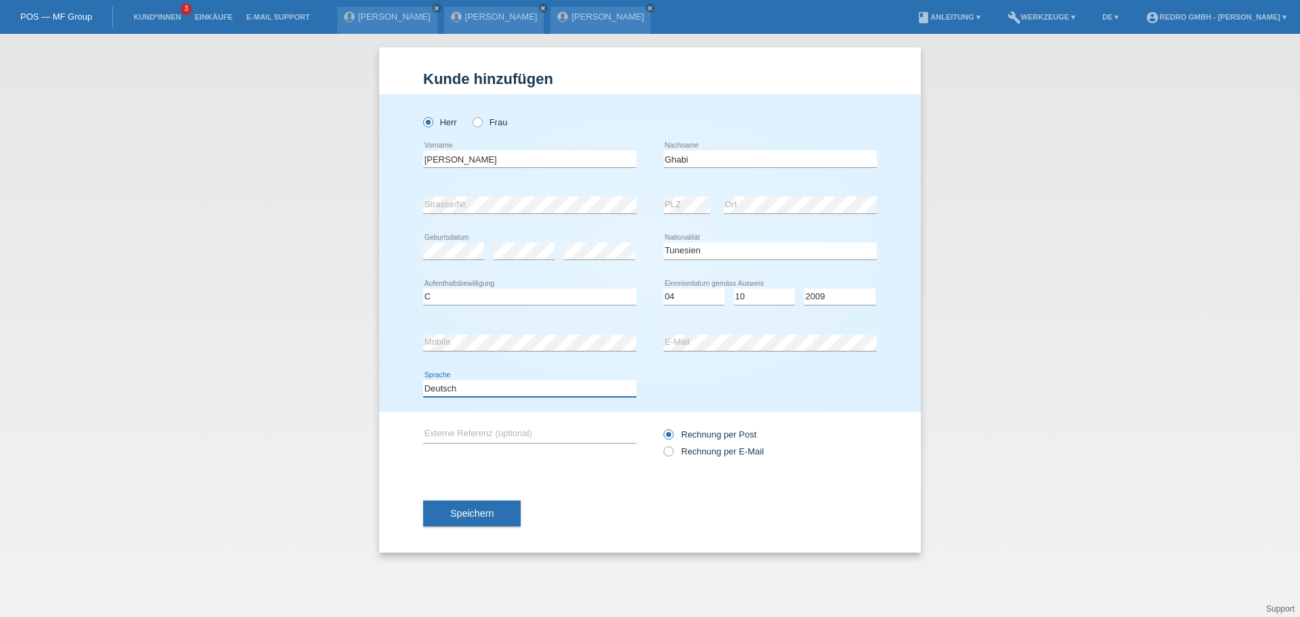
click at [474, 388] on select "Deutsch Français Italiano English" at bounding box center [529, 388] width 213 height 16
select select "fr"
click at [423, 380] on select "Deutsch Français Italiano English" at bounding box center [529, 388] width 213 height 16
click at [469, 503] on button "Speichern" at bounding box center [471, 513] width 97 height 26
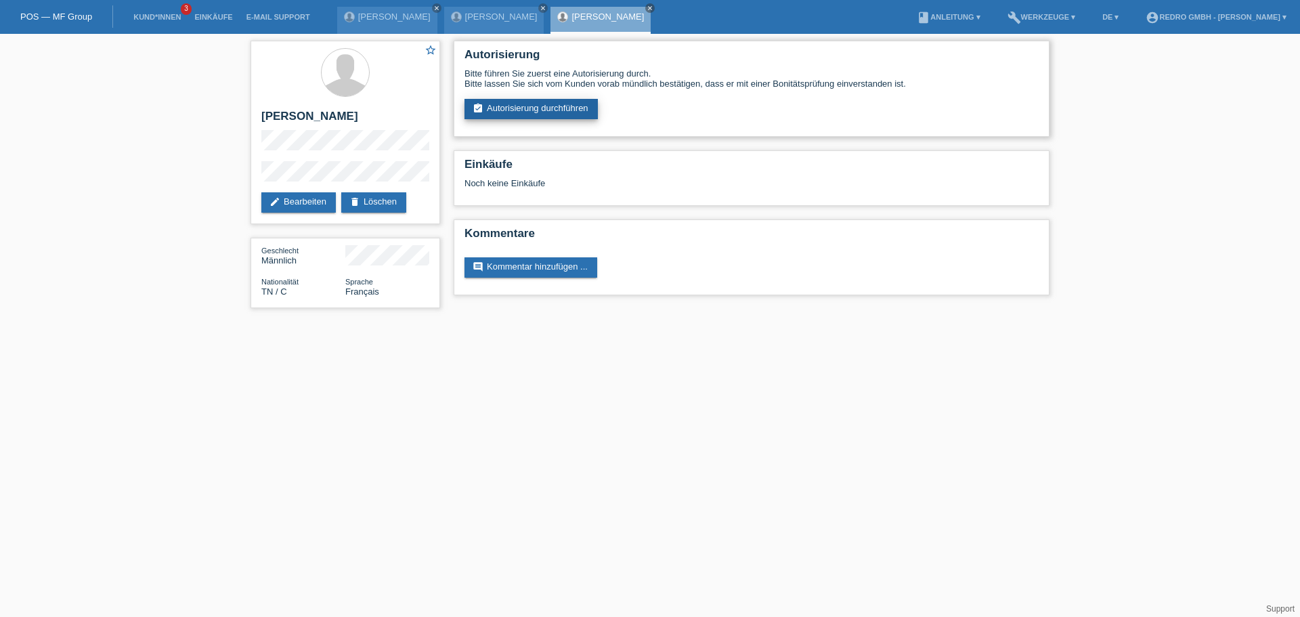
click at [514, 109] on link "assignment_turned_in Autorisierung durchführen" at bounding box center [530, 109] width 133 height 20
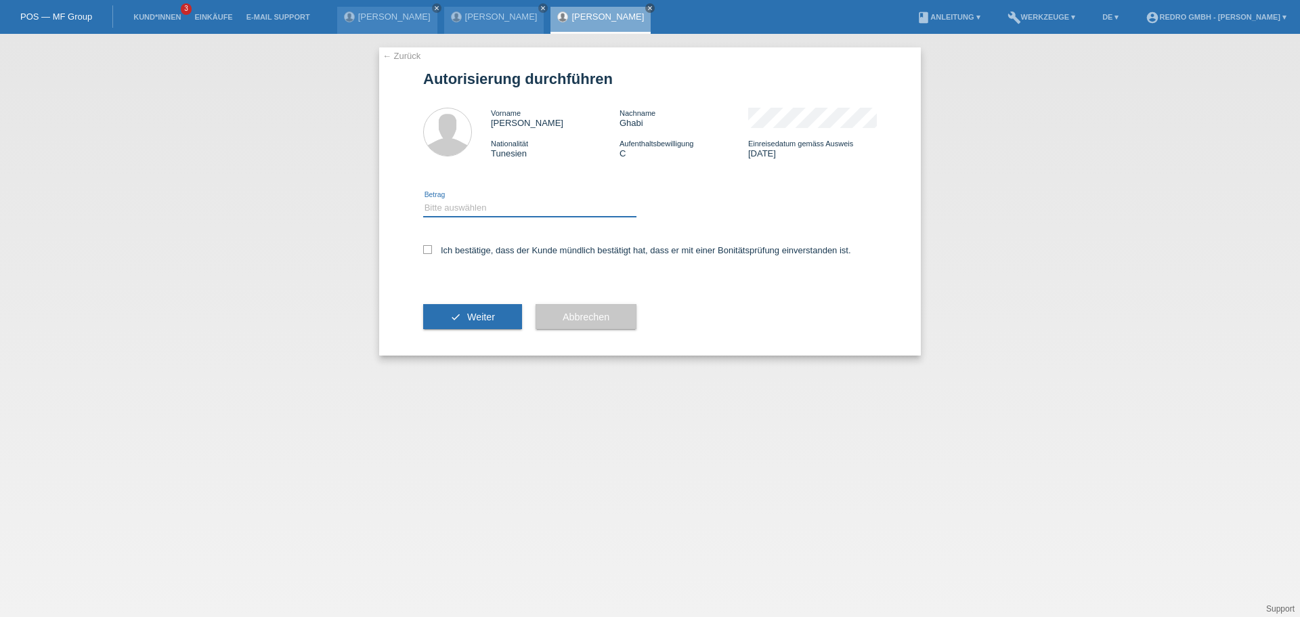
click at [480, 211] on select "Bitte auswählen CHF 1.00 - CHF 499.00 CHF 500.00 - CHF 1'999.00 CHF 2'000.00 - …" at bounding box center [529, 208] width 213 height 16
select select "1"
click at [423, 200] on select "Bitte auswählen CHF 1.00 - CHF 499.00 CHF 500.00 - CHF 1'999.00 CHF 2'000.00 - …" at bounding box center [529, 208] width 213 height 16
click at [467, 249] on label "Ich bestätige, dass der Kunde mündlich bestätigt hat, dass er mit einer Bonität…" at bounding box center [637, 250] width 428 height 10
click at [432, 249] on input "Ich bestätige, dass der Kunde mündlich bestätigt hat, dass er mit einer Bonität…" at bounding box center [427, 249] width 9 height 9
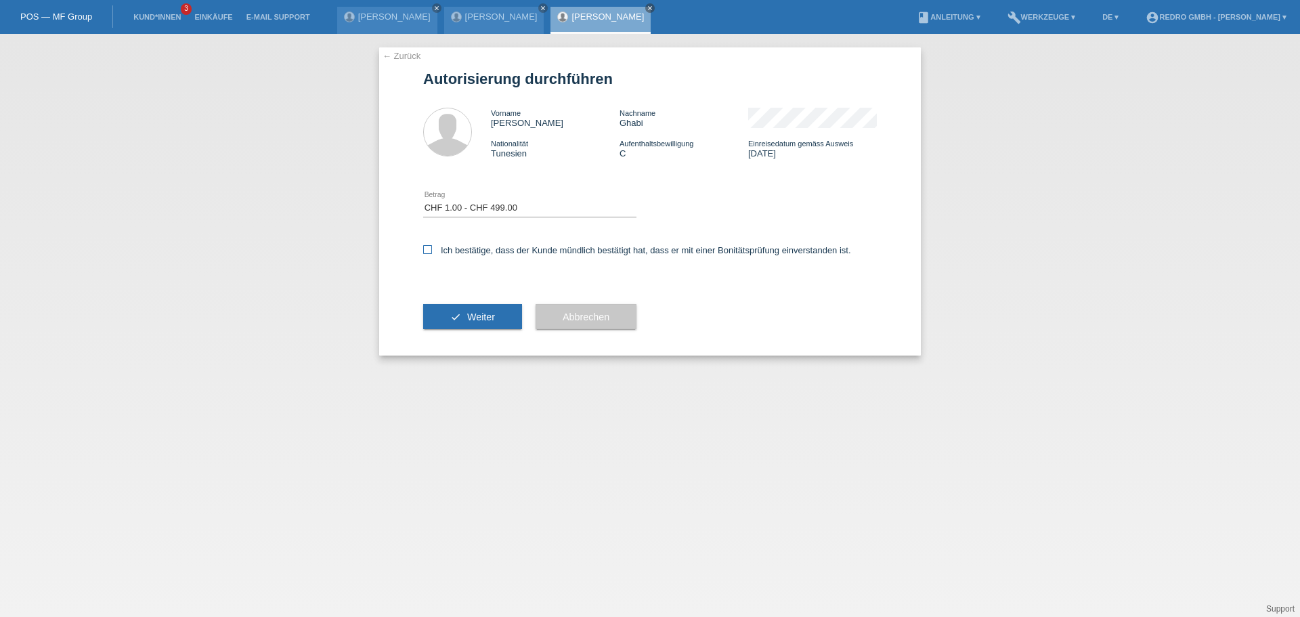
checkbox input "true"
click at [446, 322] on button "check Weiter" at bounding box center [472, 317] width 99 height 26
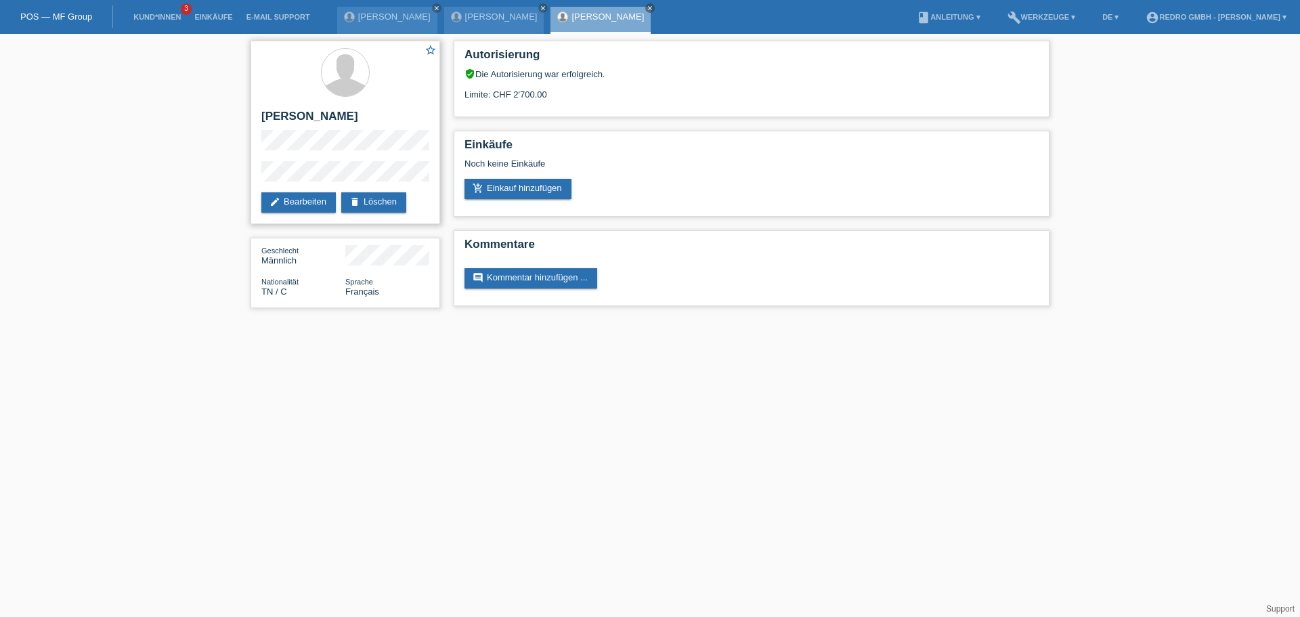
click at [326, 119] on h2 "[PERSON_NAME]" at bounding box center [345, 120] width 168 height 20
copy div "[PERSON_NAME]"
click at [229, 177] on div "star_border Ramzi Ghabi edit Bearbeiten delete Löschen Geschlecht Männlich Nati…" at bounding box center [650, 178] width 1300 height 288
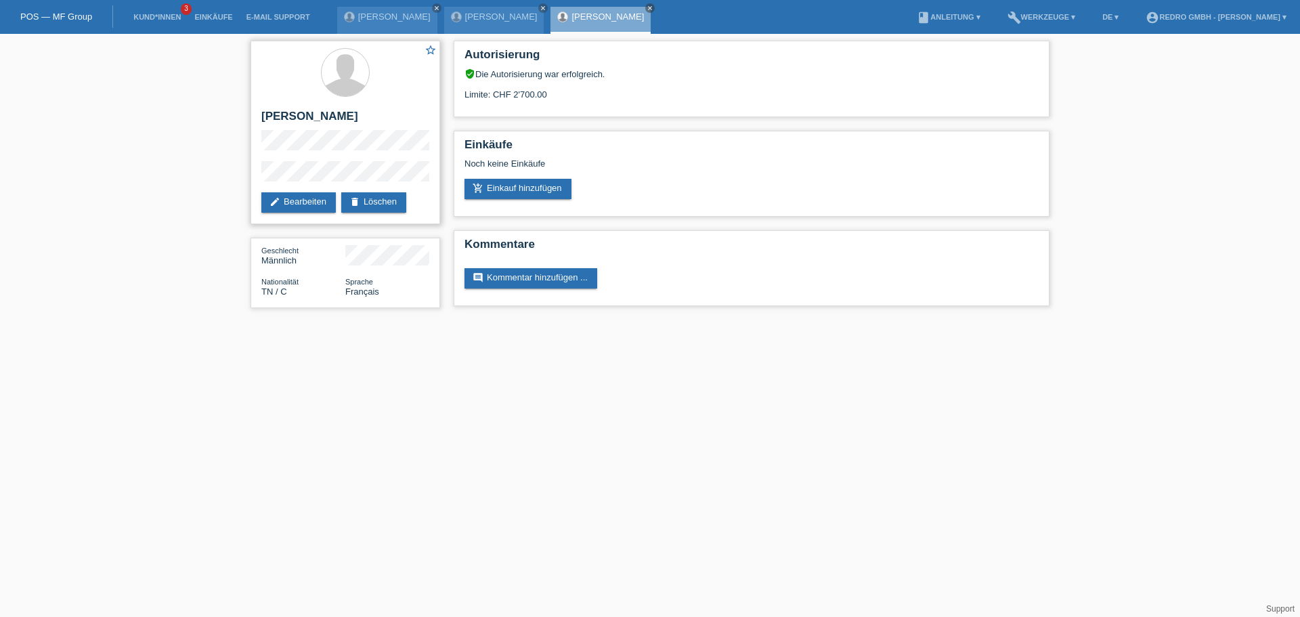
click at [326, 160] on div "star_border Ramzi Ghabi edit Bearbeiten delete Löschen" at bounding box center [345, 132] width 190 height 183
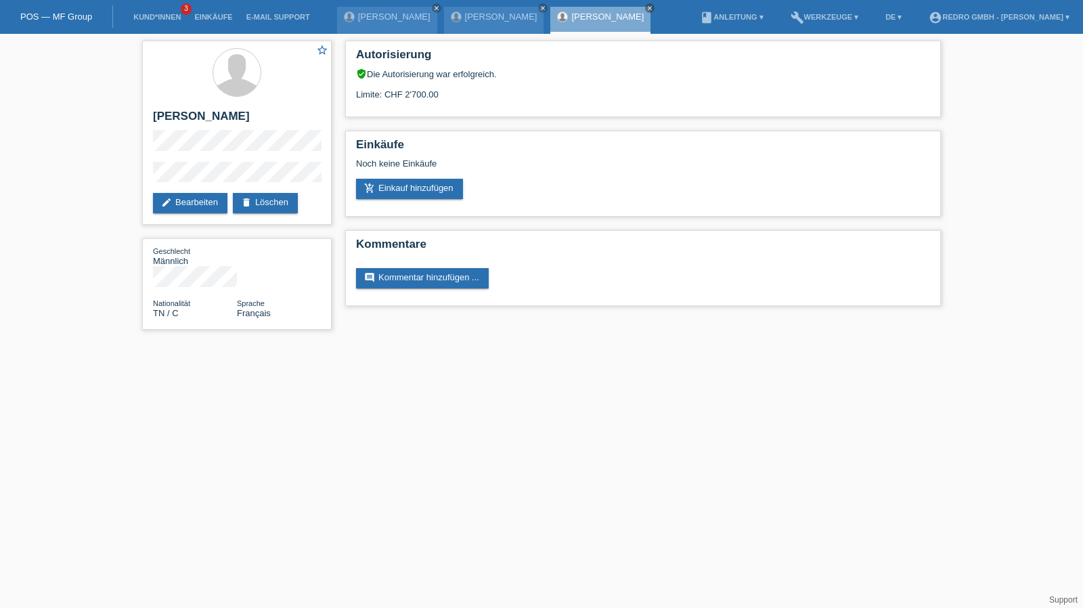
click at [125, 16] on ul "Kund*innen 3 Einkäufe E-Mail Support" at bounding box center [221, 17] width 203 height 35
click at [145, 17] on link "Kund*innen" at bounding box center [157, 17] width 61 height 8
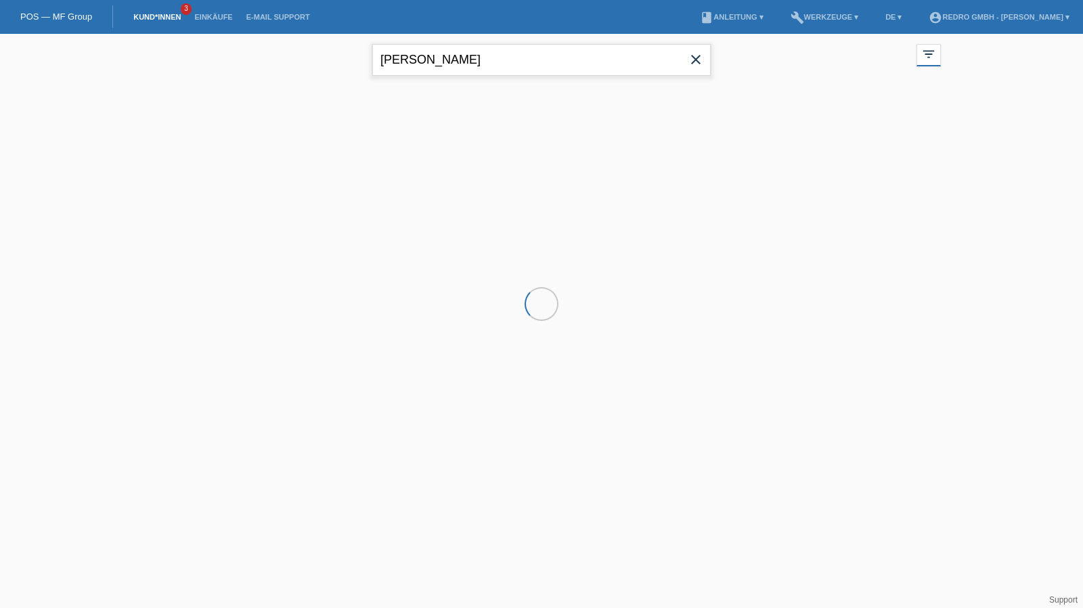
click at [467, 71] on input "[PERSON_NAME]" at bounding box center [541, 60] width 338 height 32
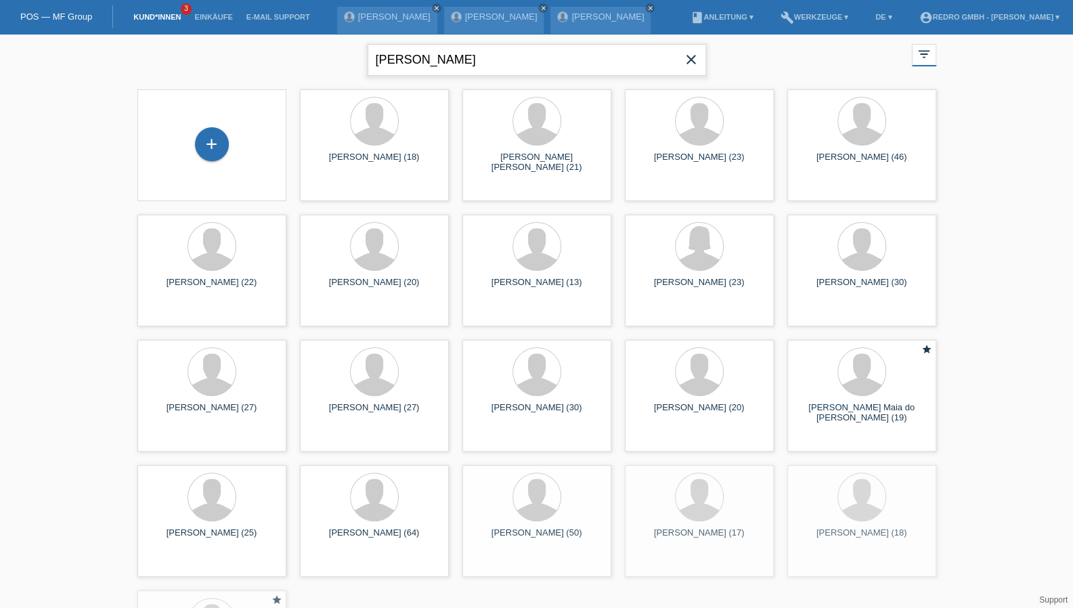
click at [470, 64] on input "[PERSON_NAME]" at bounding box center [537, 60] width 338 height 32
click at [470, 64] on input "felber justin" at bounding box center [537, 60] width 338 height 32
type input "emna"
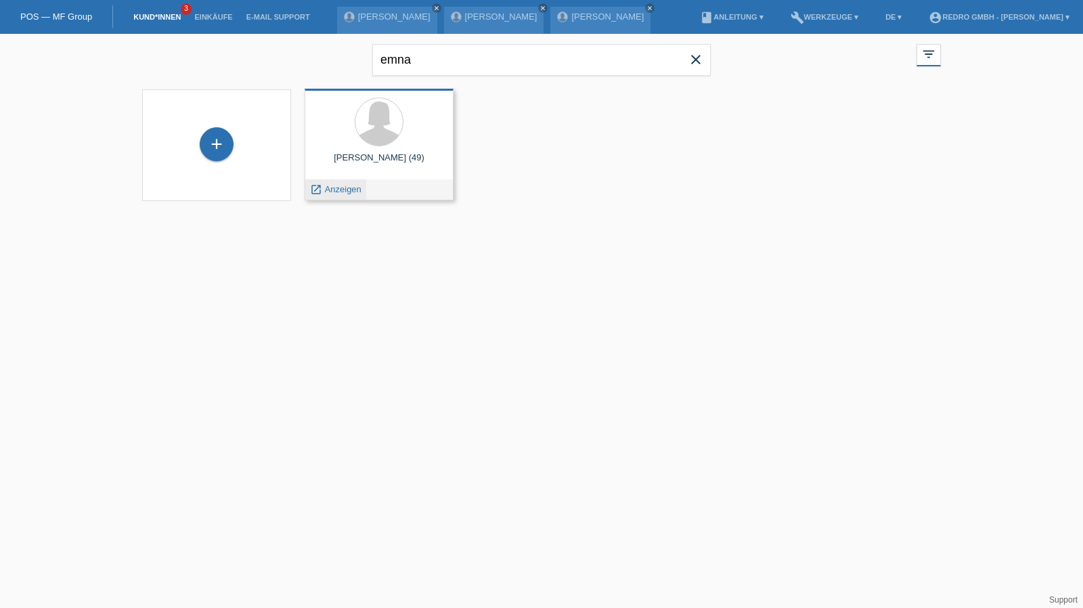
click at [349, 185] on span "Anzeigen" at bounding box center [343, 189] width 37 height 10
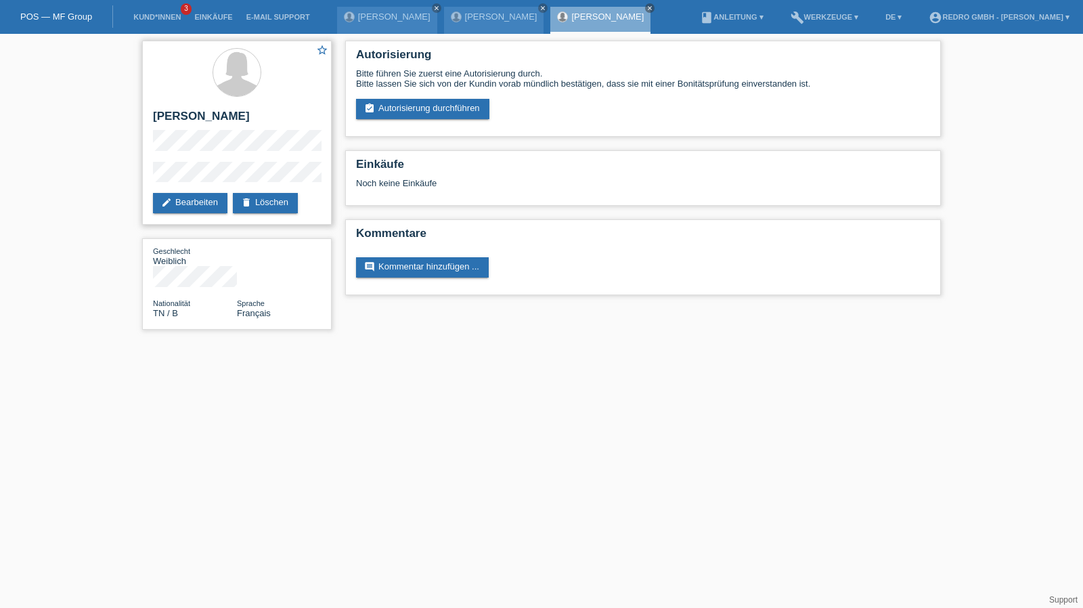
click at [214, 110] on h2 "[PERSON_NAME]" at bounding box center [237, 120] width 168 height 20
copy div "[PERSON_NAME]"
click at [190, 106] on div "star_border Emna Hmaied edit Bearbeiten delete Löschen" at bounding box center [237, 133] width 190 height 184
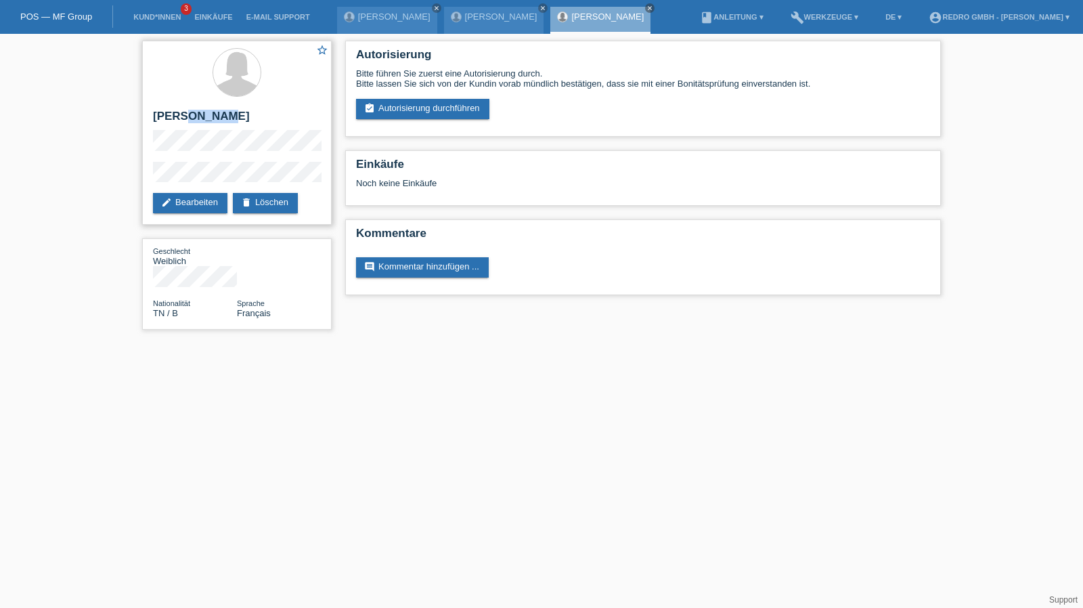
click at [190, 106] on div "star_border Emna Hmaied edit Bearbeiten delete Löschen" at bounding box center [237, 133] width 190 height 184
click at [120, 166] on div "star_border Emna Hmaied edit Bearbeiten delete Löschen Geschlecht Weiblich Nati…" at bounding box center [541, 188] width 1083 height 309
click at [133, 177] on div "star_border Emna Hmaied edit Bearbeiten delete Löschen Geschlecht Weiblich Nati…" at bounding box center [541, 188] width 1083 height 309
click at [139, 17] on link "Kund*innen" at bounding box center [157, 17] width 61 height 8
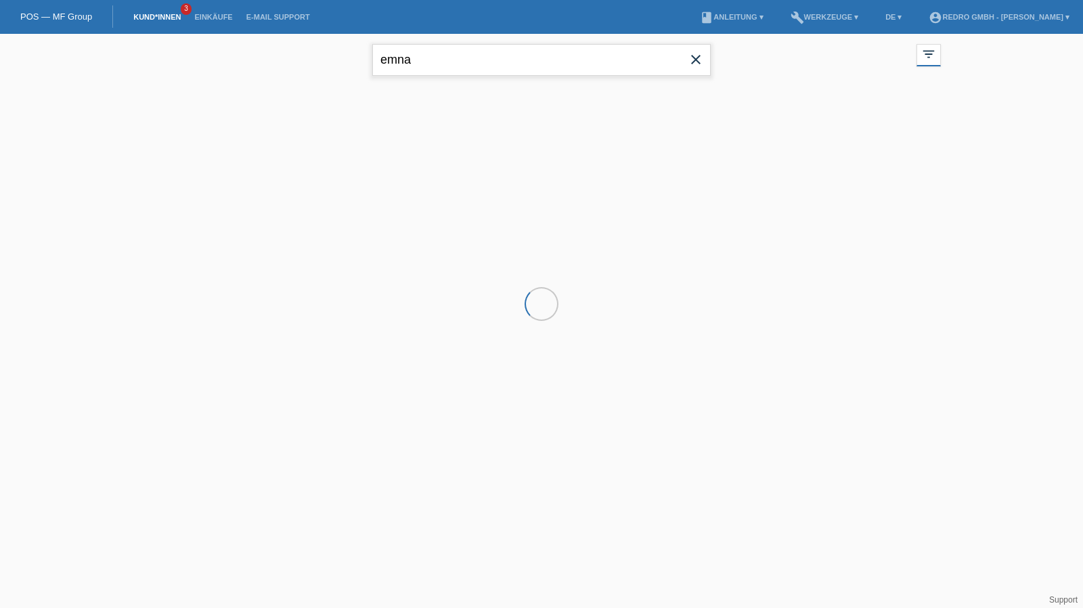
click at [429, 48] on input "emna" at bounding box center [541, 60] width 338 height 32
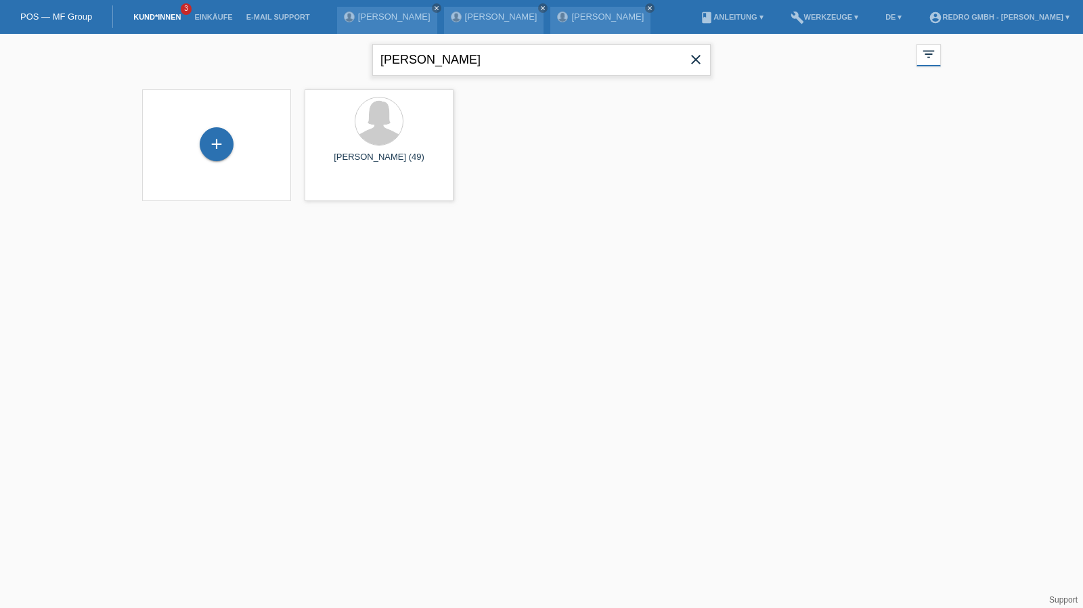
type input "[PERSON_NAME]"
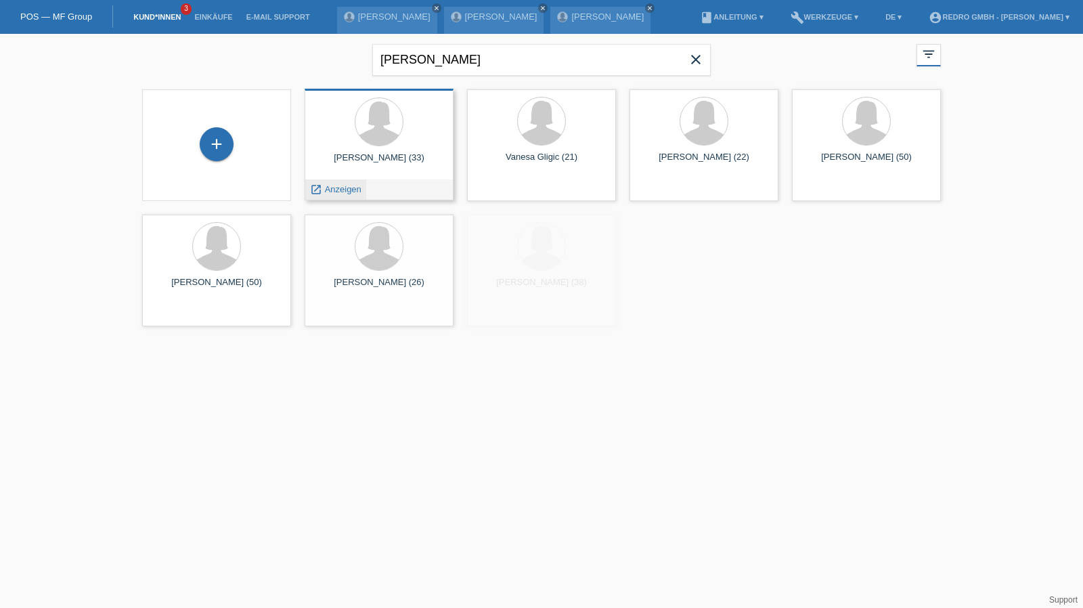
click at [351, 185] on span "Anzeigen" at bounding box center [343, 189] width 37 height 10
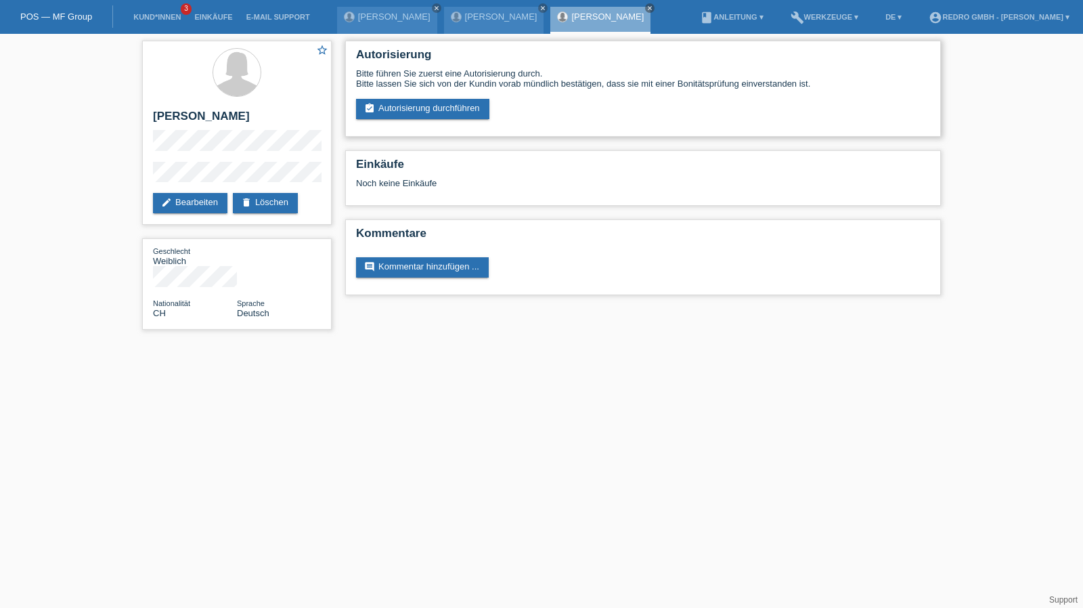
click at [415, 120] on div "Autorisierung Bitte führen Sie zuerst eine Autorisierung durch. Bitte lassen Si…" at bounding box center [643, 89] width 596 height 96
click at [416, 112] on link "assignment_turned_in Autorisierung durchführen" at bounding box center [422, 109] width 133 height 20
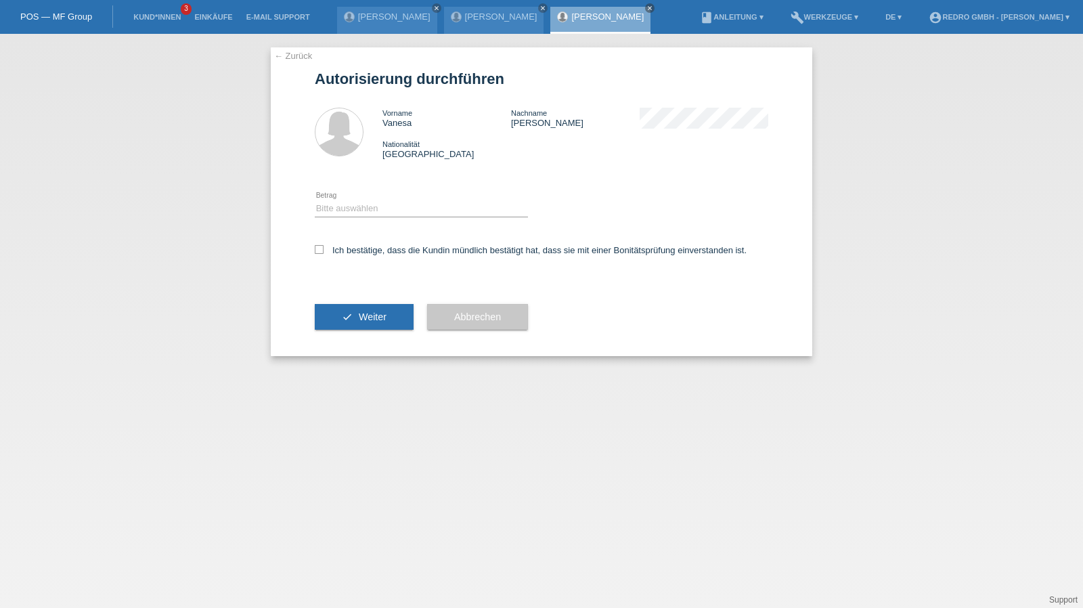
click at [349, 221] on div "Bitte auswählen CHF 1.00 - CHF 499.00 CHF 500.00 - CHF 1'999.00 CHF 2'000.00 - …" at bounding box center [421, 209] width 213 height 46
drag, startPoint x: 356, startPoint y: 205, endPoint x: 356, endPoint y: 216, distance: 10.8
click at [356, 205] on select "Bitte auswählen CHF 1.00 - CHF 499.00 CHF 500.00 - CHF 1'999.00 CHF 2'000.00 - …" at bounding box center [421, 208] width 213 height 16
select select "1"
click at [315, 200] on select "Bitte auswählen CHF 1.00 - CHF 499.00 CHF 500.00 - CHF 1'999.00 CHF 2'000.00 - …" at bounding box center [421, 208] width 213 height 16
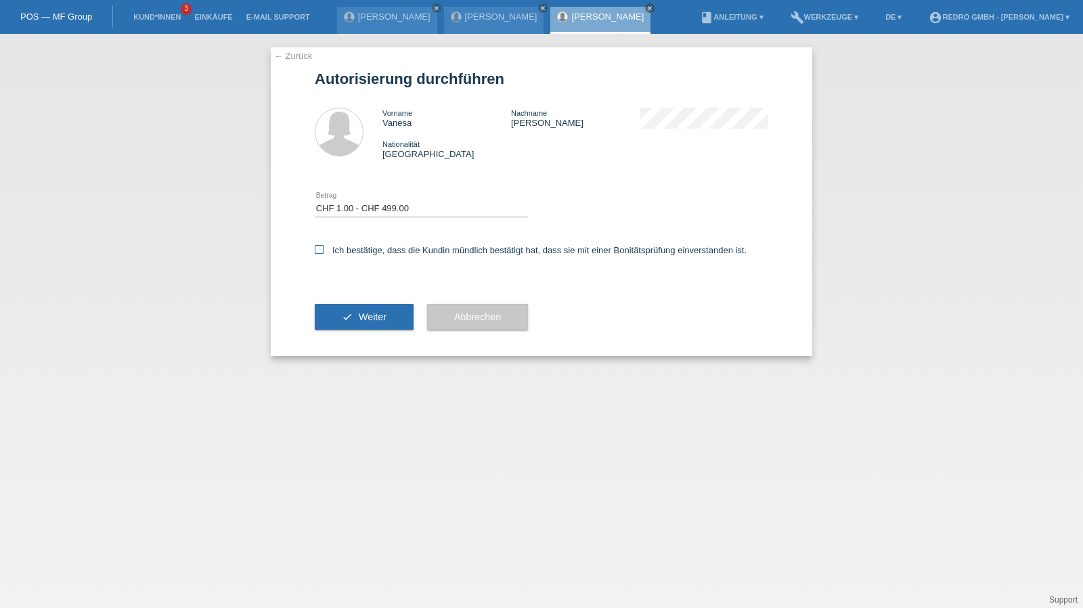
click at [351, 248] on label "Ich bestätige, dass die Kundin mündlich bestätigt hat, dass sie mit einer Bonit…" at bounding box center [531, 250] width 432 height 10
click at [324, 248] on input "Ich bestätige, dass die Kundin mündlich bestätigt hat, dass sie mit einer Bonit…" at bounding box center [319, 249] width 9 height 9
checkbox input "true"
click at [349, 316] on icon "check" at bounding box center [347, 316] width 11 height 11
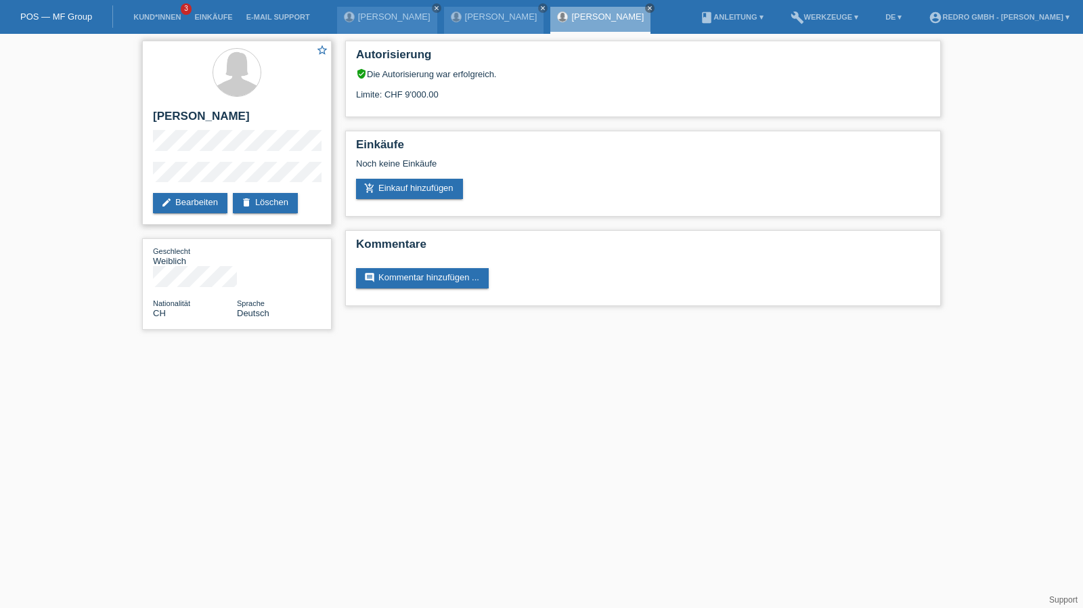
click at [183, 113] on h2 "[PERSON_NAME]" at bounding box center [237, 120] width 168 height 20
drag, startPoint x: 183, startPoint y: 113, endPoint x: 178, endPoint y: 99, distance: 15.2
click at [183, 113] on h2 "[PERSON_NAME]" at bounding box center [237, 120] width 168 height 20
copy div "[PERSON_NAME]"
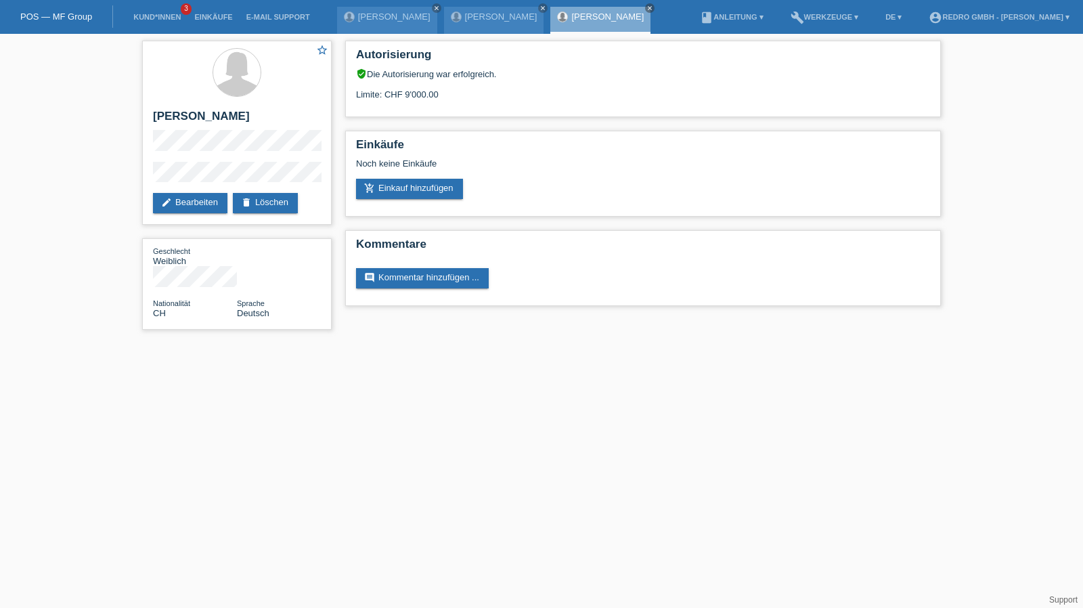
click at [135, 173] on div "star_border Vanesa Ramos edit Bearbeiten delete Löschen Geschlecht Weiblich Nat…" at bounding box center [236, 188] width 203 height 309
click at [150, 15] on link "Kund*innen" at bounding box center [157, 17] width 61 height 8
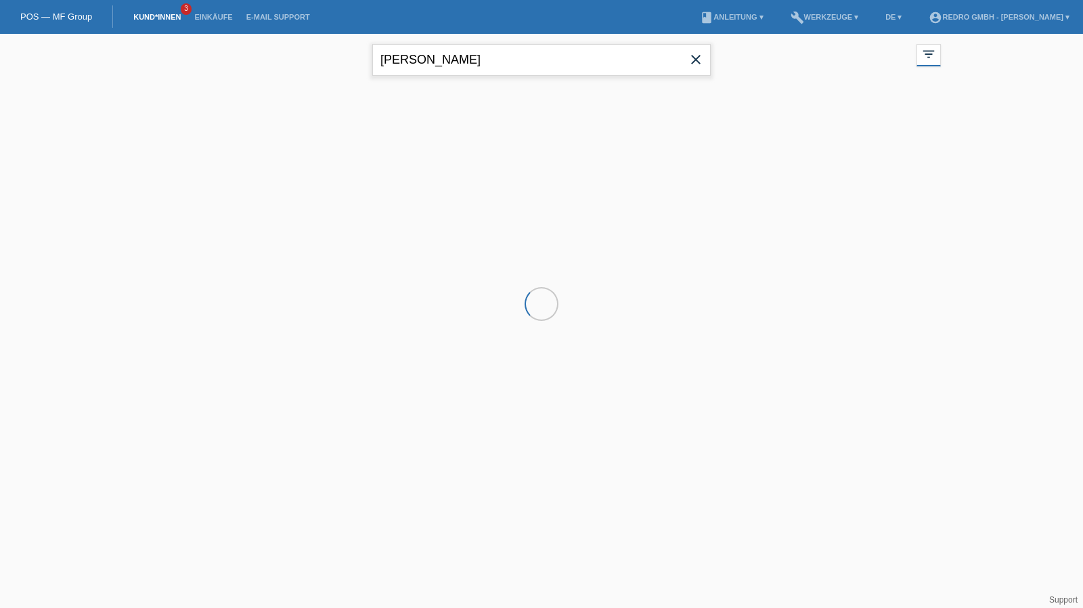
click at [531, 60] on input "vanesa ramos" at bounding box center [541, 60] width 338 height 32
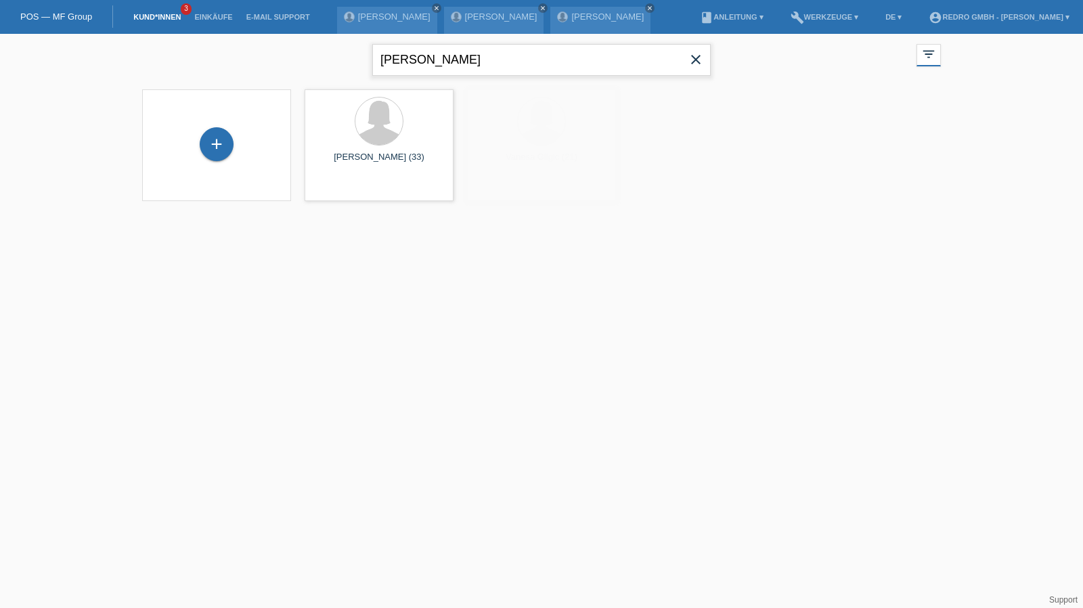
click at [531, 60] on input "vanesa ramos" at bounding box center [541, 60] width 338 height 32
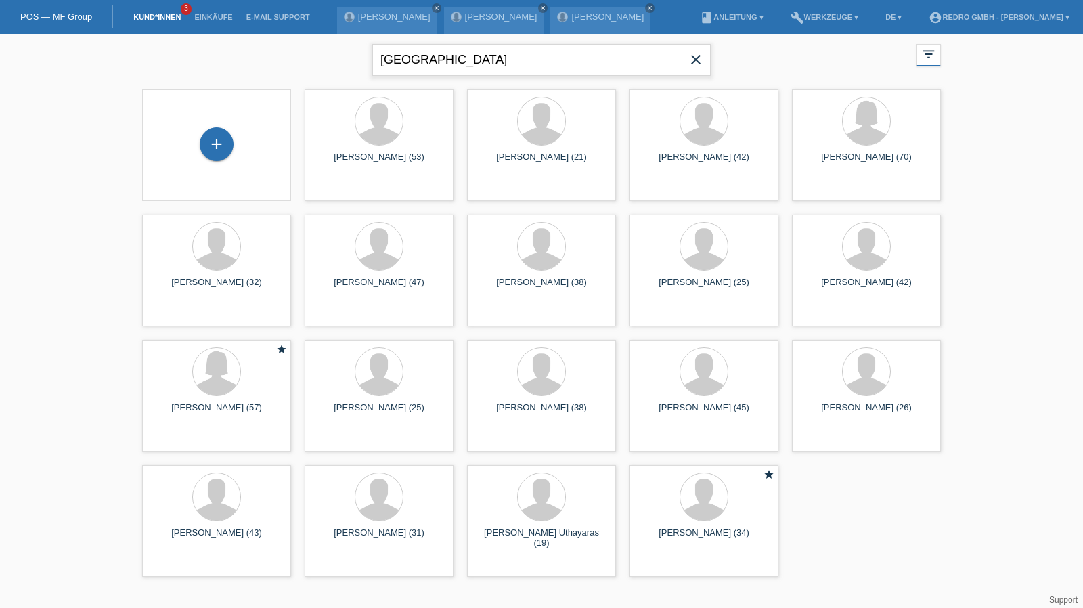
click at [546, 69] on input "milan" at bounding box center [541, 60] width 338 height 32
type input "milan kramar"
click at [215, 146] on div "+" at bounding box center [217, 144] width 34 height 34
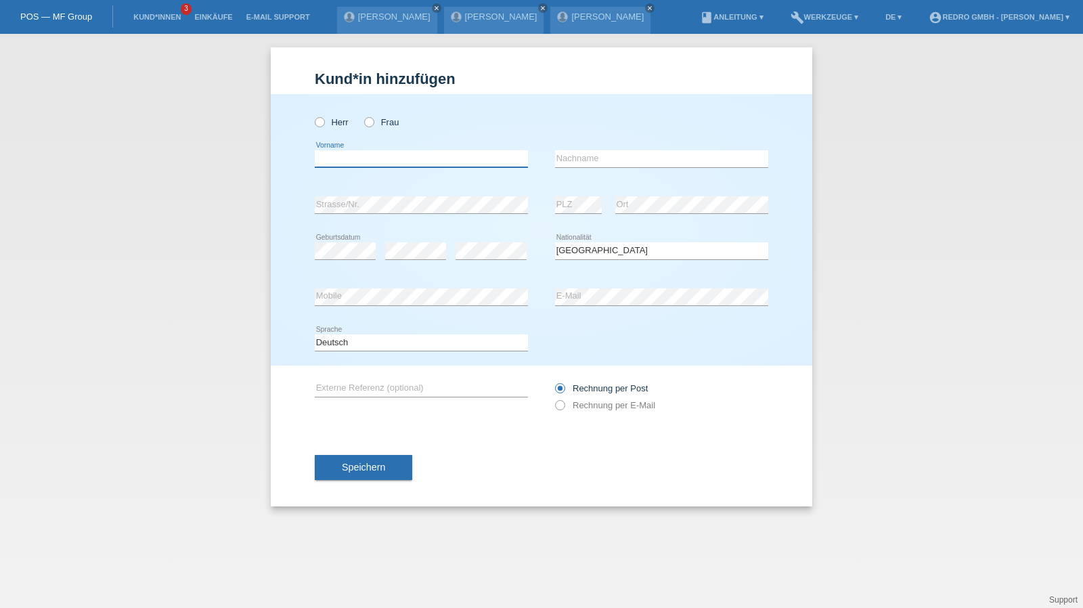
click at [392, 155] on input "text" at bounding box center [421, 158] width 213 height 17
type input "[GEOGRAPHIC_DATA]"
type input "Kramár"
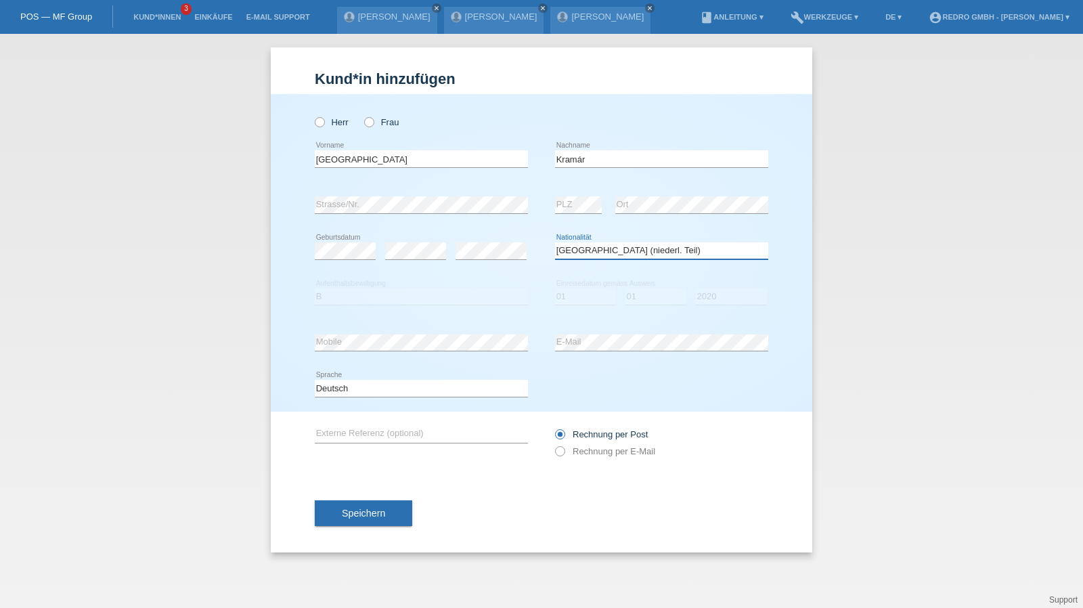
select select "SK"
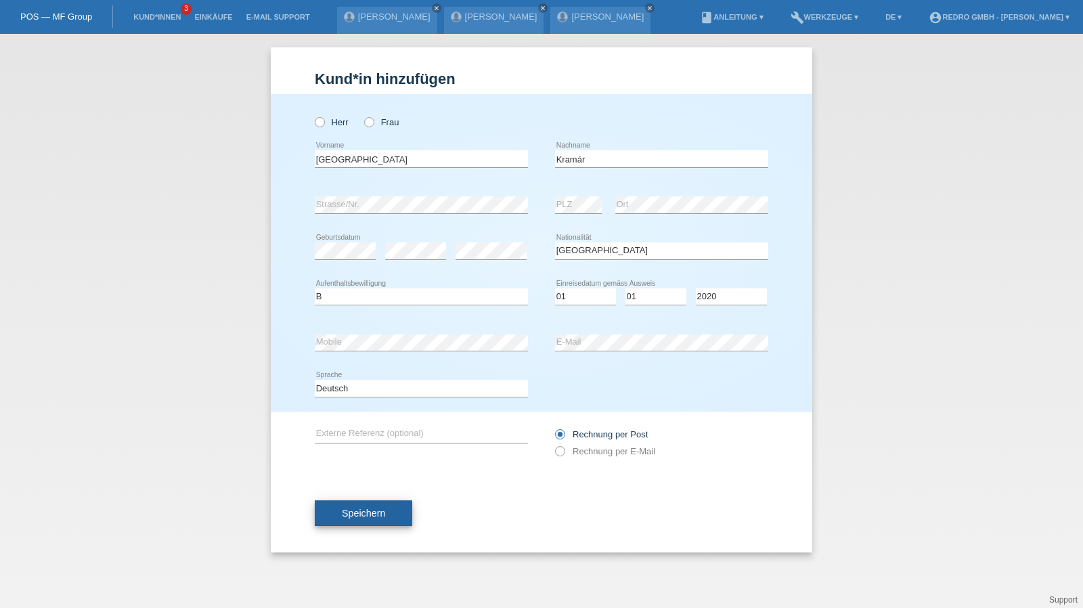
click at [353, 508] on span "Speichern" at bounding box center [363, 513] width 43 height 11
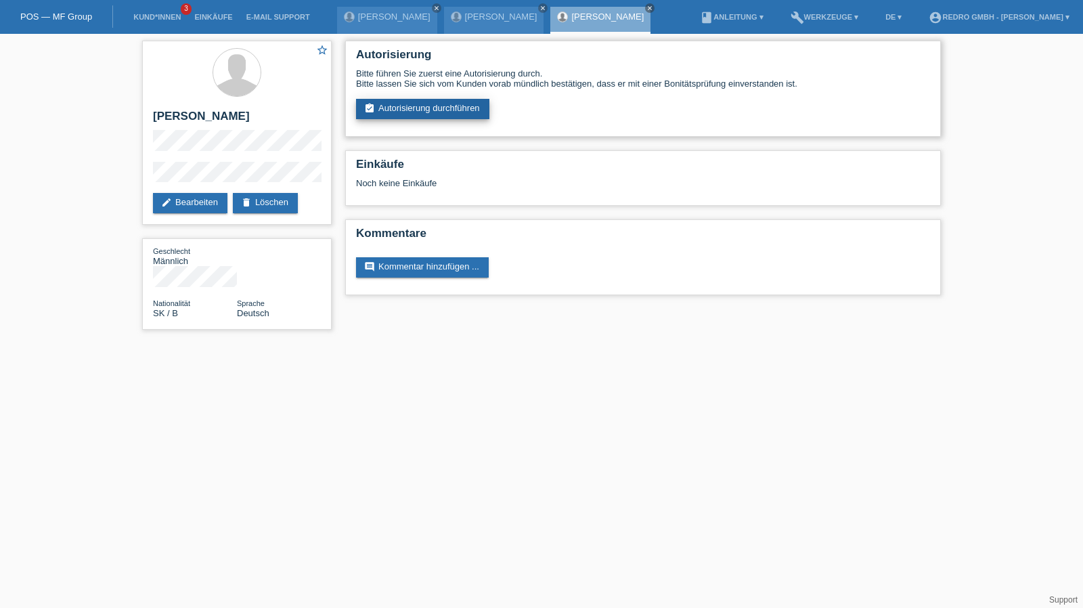
click at [433, 110] on link "assignment_turned_in Autorisierung durchführen" at bounding box center [422, 109] width 133 height 20
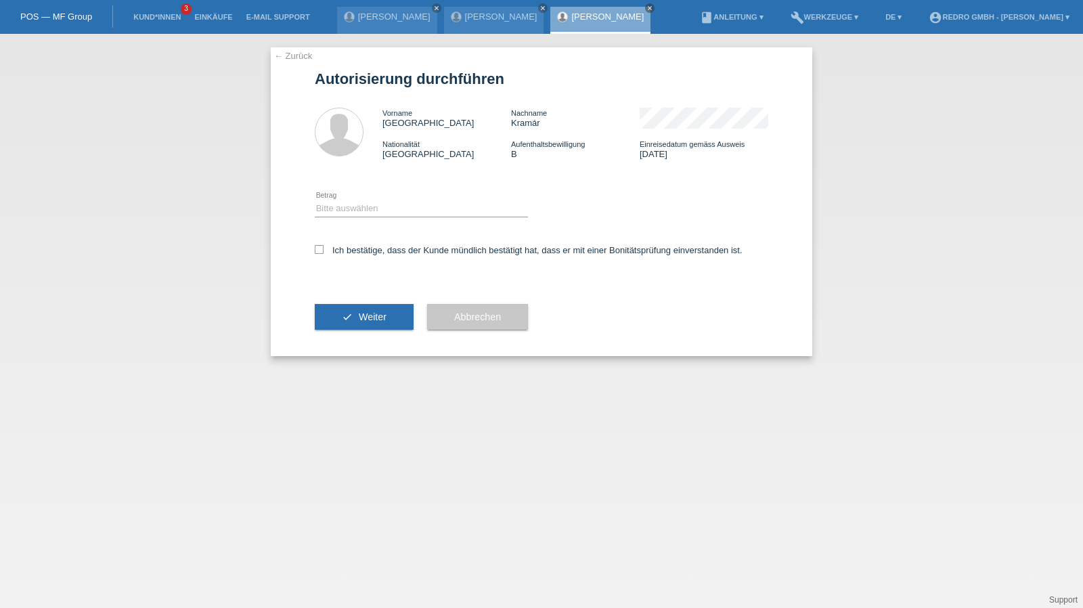
click at [371, 197] on div "Bitte auswählen CHF 1.00 - CHF 499.00 CHF 500.00 - CHF 1'999.00 CHF 2'000.00 - …" at bounding box center [421, 209] width 213 height 46
click at [359, 211] on select "Bitte auswählen CHF 1.00 - CHF 499.00 CHF 500.00 - CHF 1'999.00 CHF 2'000.00 - …" at bounding box center [421, 208] width 213 height 16
select select "1"
click at [315, 200] on select "Bitte auswählen CHF 1.00 - CHF 499.00 CHF 500.00 - CHF 1'999.00 CHF 2'000.00 - …" at bounding box center [421, 208] width 213 height 16
click at [359, 249] on label "Ich bestätige, dass der Kunde mündlich bestätigt hat, dass er mit einer Bonität…" at bounding box center [529, 250] width 428 height 10
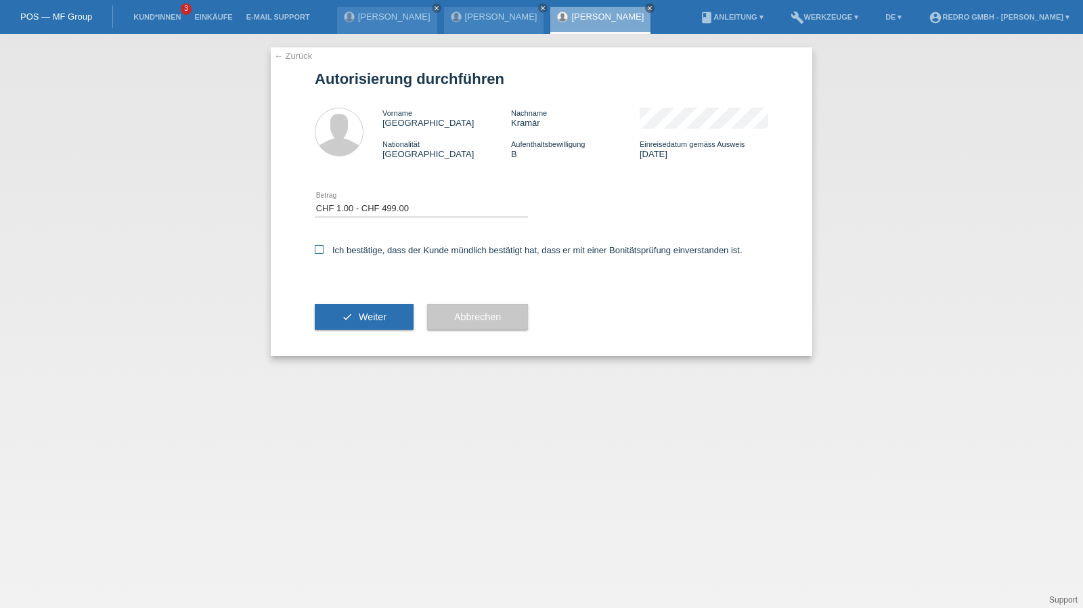
click at [324, 249] on input "Ich bestätige, dass der Kunde mündlich bestätigt hat, dass er mit einer Bonität…" at bounding box center [319, 249] width 9 height 9
checkbox input "true"
click at [351, 327] on button "check Weiter" at bounding box center [364, 317] width 99 height 26
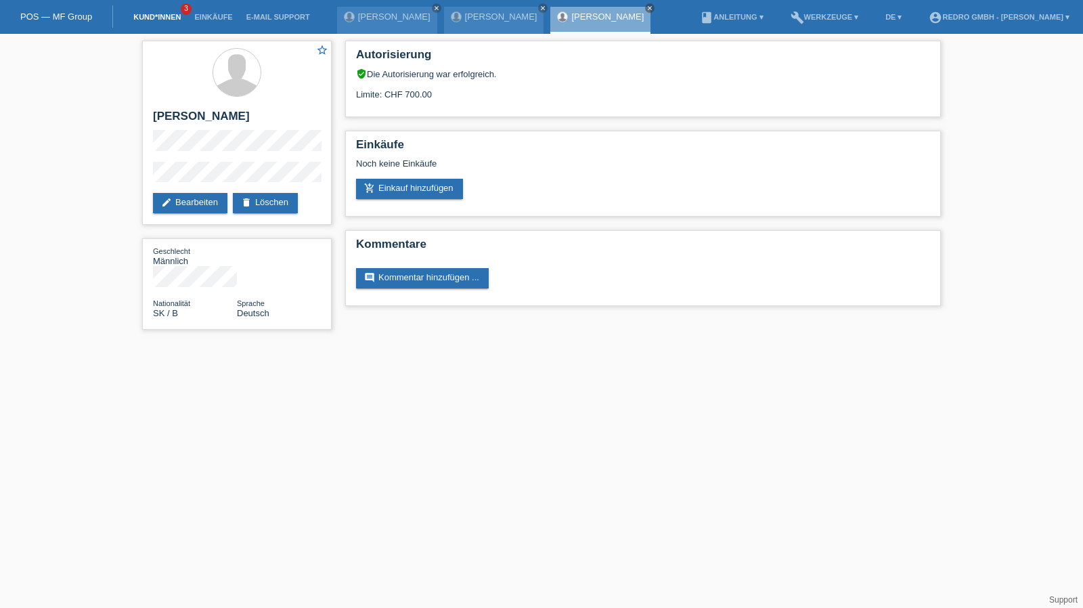
click at [161, 18] on link "Kund*innen" at bounding box center [157, 17] width 61 height 8
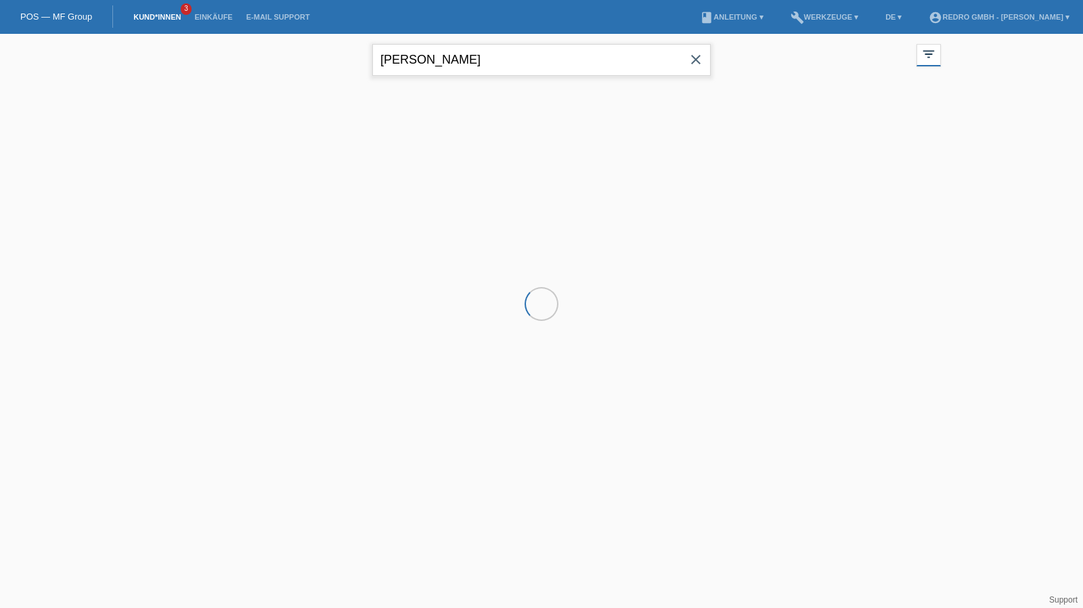
click at [454, 66] on input "milan kramar" at bounding box center [541, 60] width 338 height 32
drag, startPoint x: 0, startPoint y: 0, endPoint x: 454, endPoint y: 66, distance: 458.9
click at [454, 66] on input "milan kramar" at bounding box center [541, 60] width 338 height 32
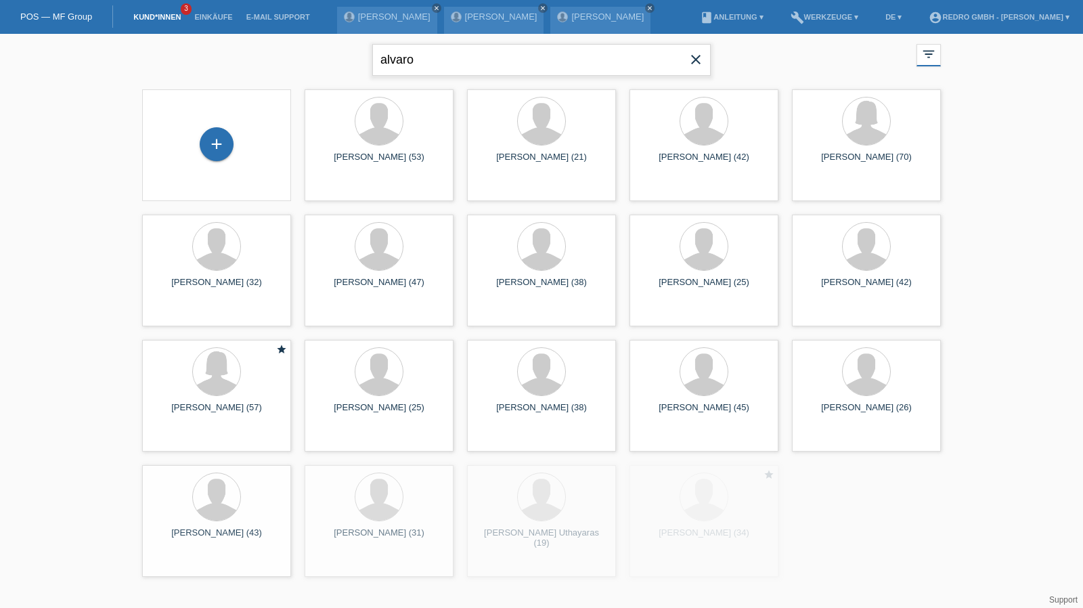
type input "alvaro"
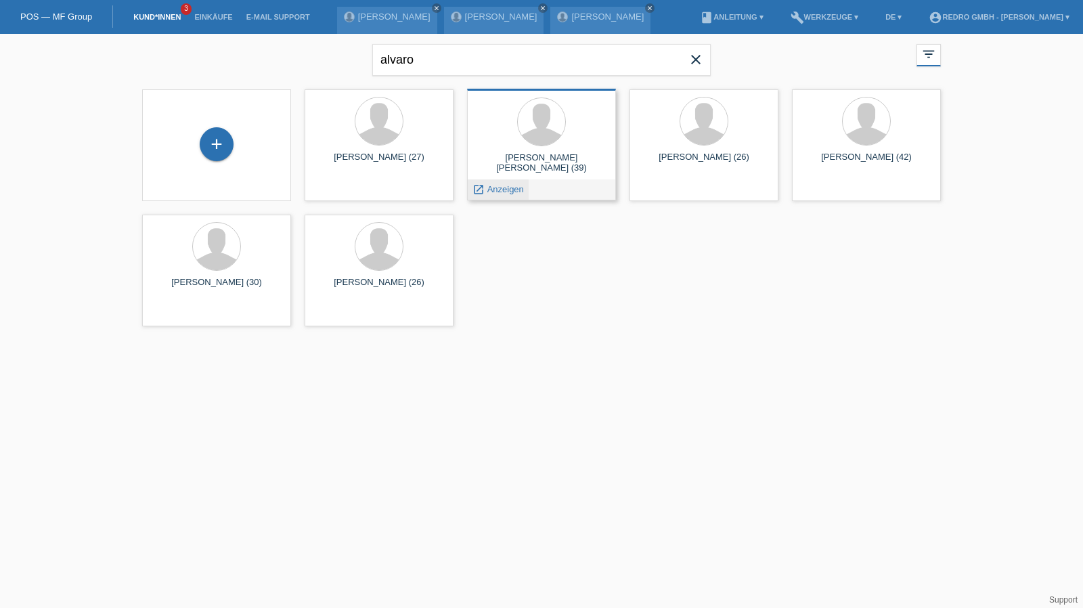
click at [498, 186] on span "Anzeigen" at bounding box center [505, 189] width 37 height 10
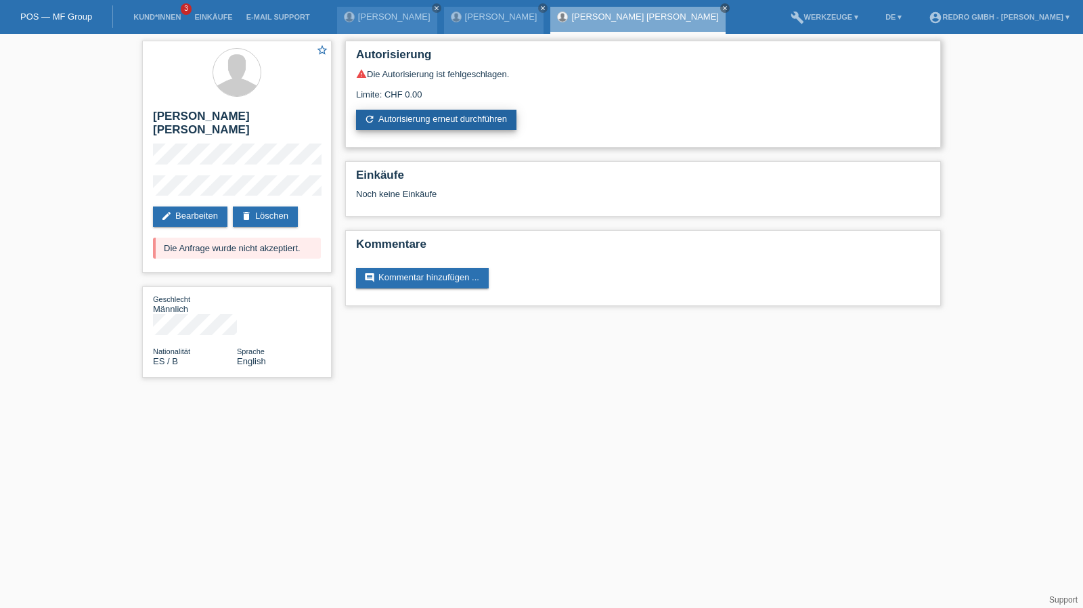
click at [395, 126] on link "refresh Autorisierung erneut durchführen" at bounding box center [436, 120] width 160 height 20
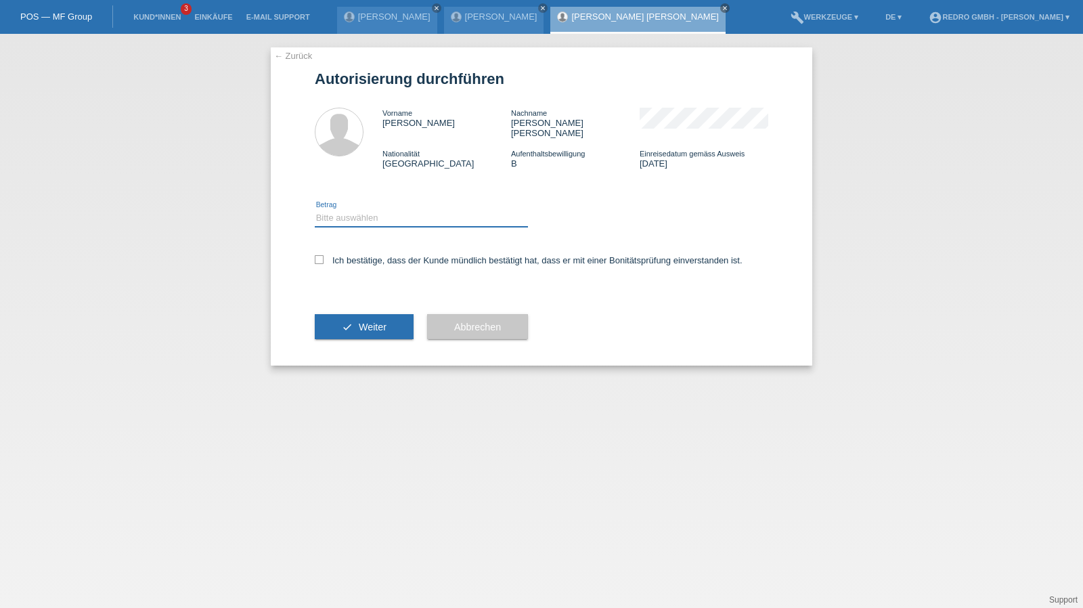
click at [383, 210] on select "Bitte auswählen CHF 1.00 - CHF 499.00 CHF 500.00 - CHF 1'999.00 CHF 2'000.00 - …" at bounding box center [421, 218] width 213 height 16
select select "1"
click at [315, 210] on select "Bitte auswählen CHF 1.00 - CHF 499.00 CHF 500.00 - CHF 1'999.00 CHF 2'000.00 - …" at bounding box center [421, 218] width 213 height 16
click at [355, 255] on label "Ich bestätige, dass der Kunde mündlich bestätigt hat, dass er mit einer Bonität…" at bounding box center [529, 260] width 428 height 10
click at [324, 255] on input "Ich bestätige, dass der Kunde mündlich bestätigt hat, dass er mit einer Bonität…" at bounding box center [319, 259] width 9 height 9
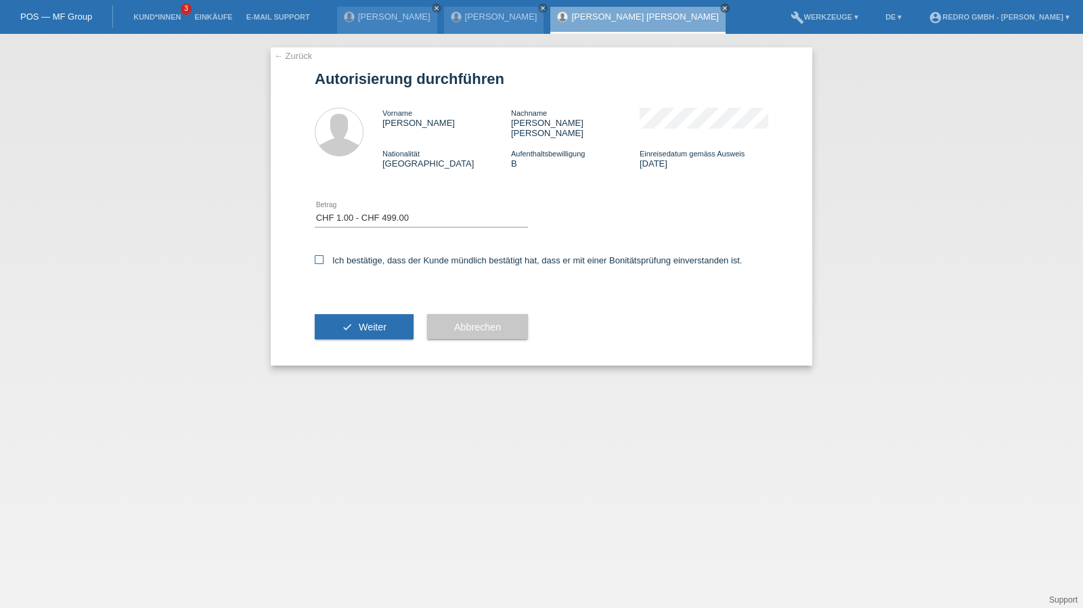
checkbox input "true"
click at [326, 334] on div "check Weiter" at bounding box center [364, 327] width 99 height 79
click at [334, 316] on button "check Weiter" at bounding box center [364, 327] width 99 height 26
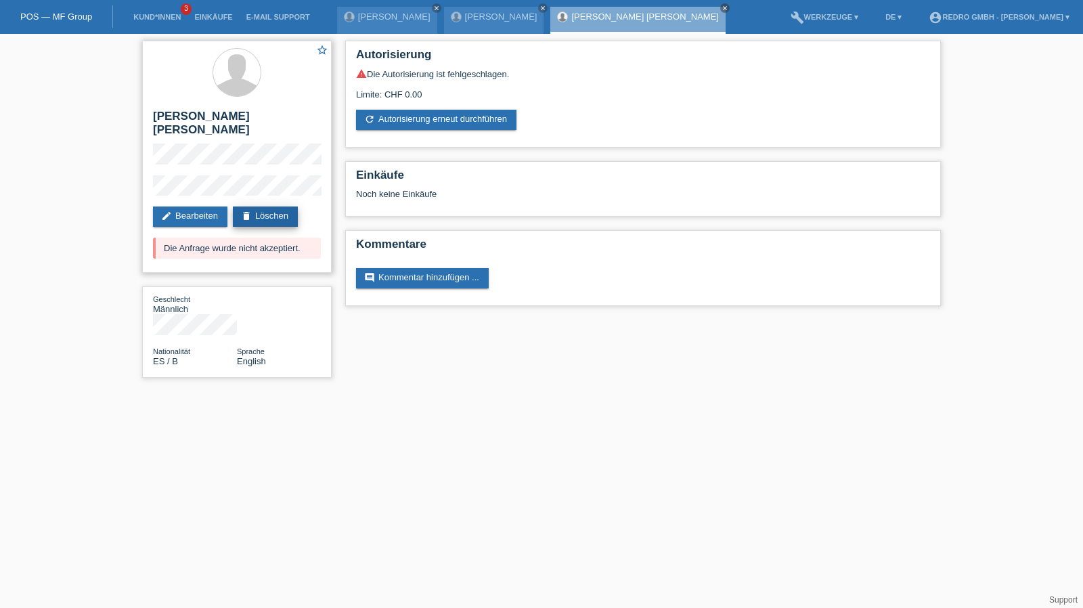
click at [249, 210] on link "delete Löschen" at bounding box center [265, 216] width 65 height 20
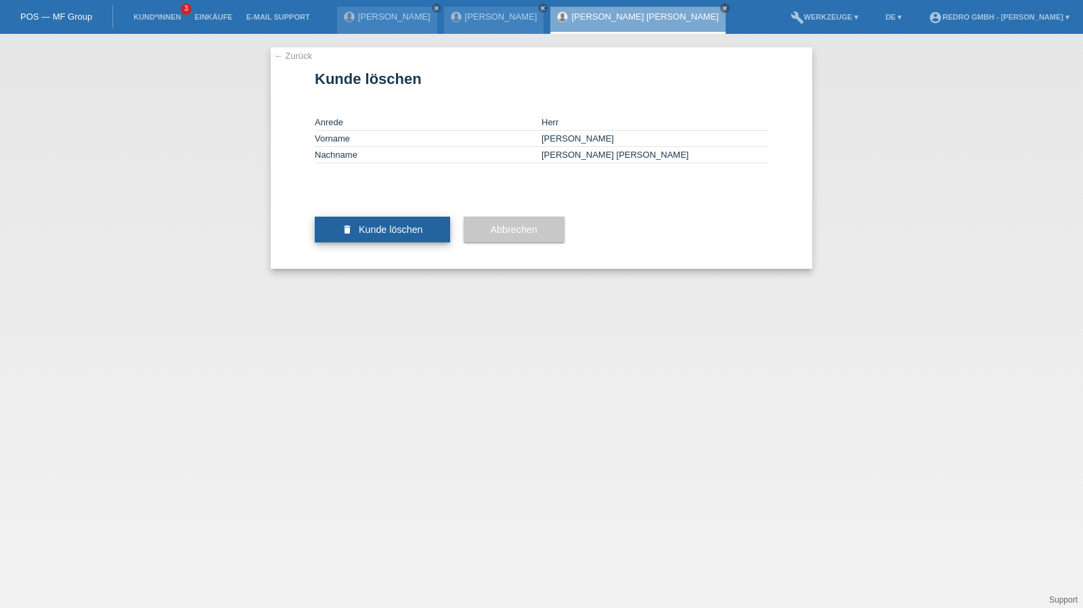
click at [405, 235] on span "Kunde löschen" at bounding box center [391, 229] width 64 height 11
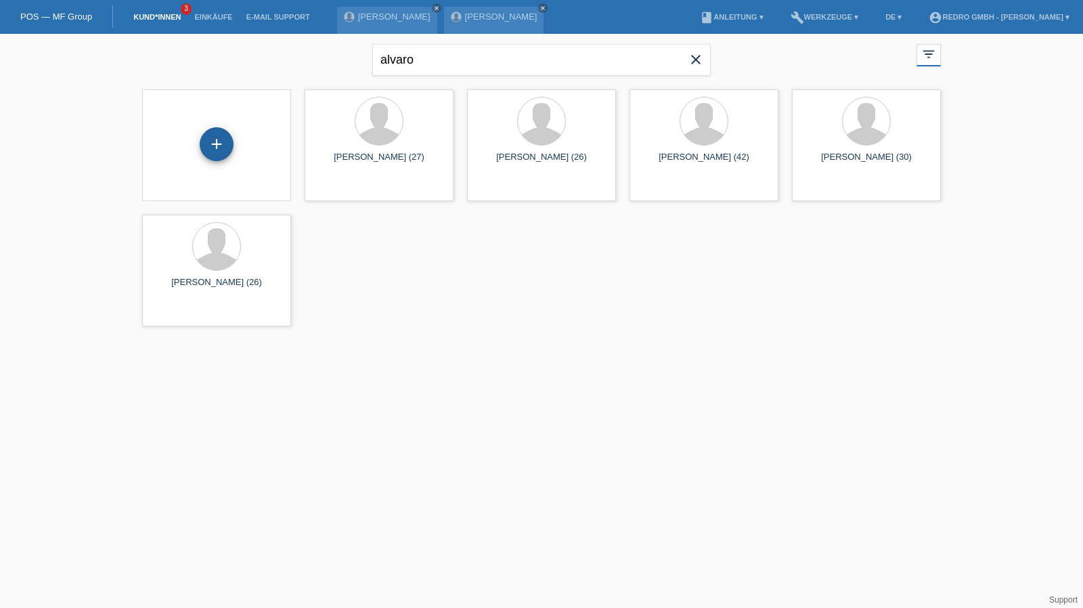
click at [215, 133] on div "+" at bounding box center [216, 144] width 32 height 23
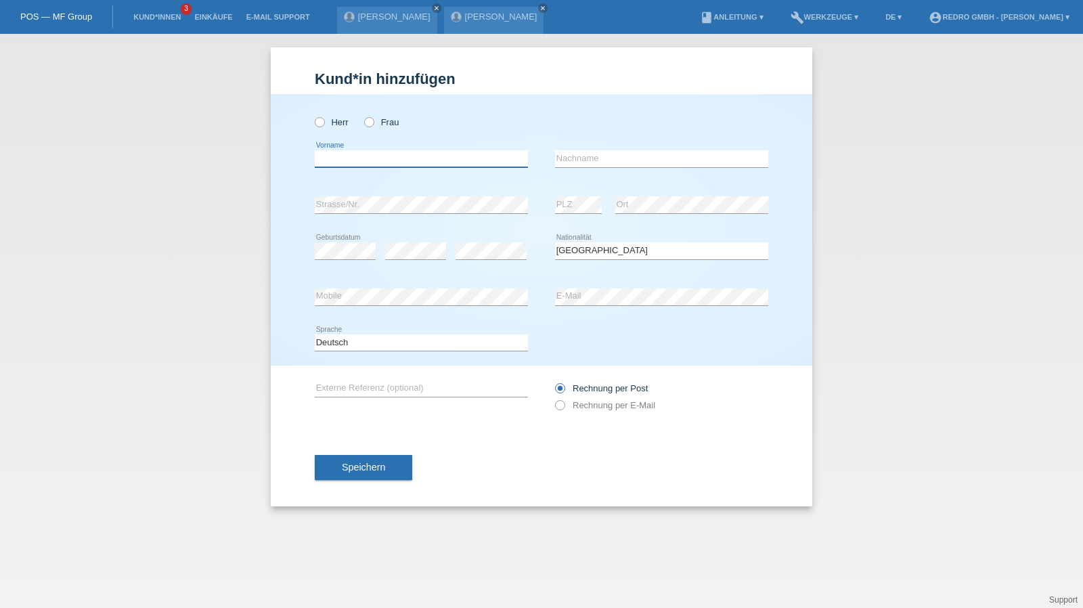
click at [390, 160] on input "text" at bounding box center [421, 158] width 213 height 17
type input "Behrem"
type input "[PERSON_NAME]"
select select "BA"
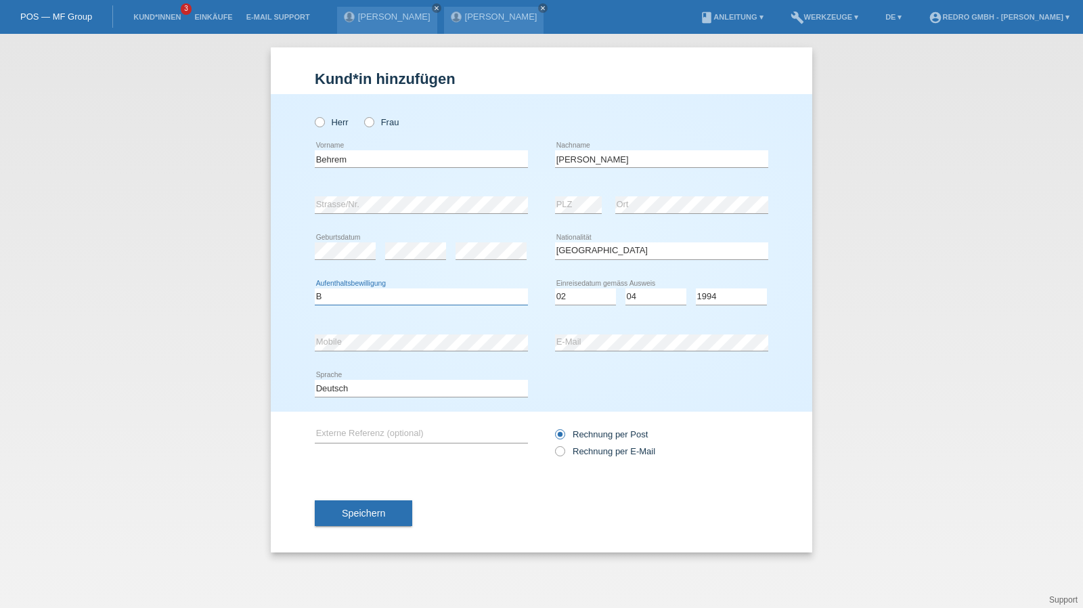
select select "B"
select select "02"
click at [346, 382] on select "Deutsch Français Italiano English" at bounding box center [421, 388] width 213 height 16
select select "fr"
click at [315, 380] on select "Deutsch Français Italiano English" at bounding box center [421, 388] width 213 height 16
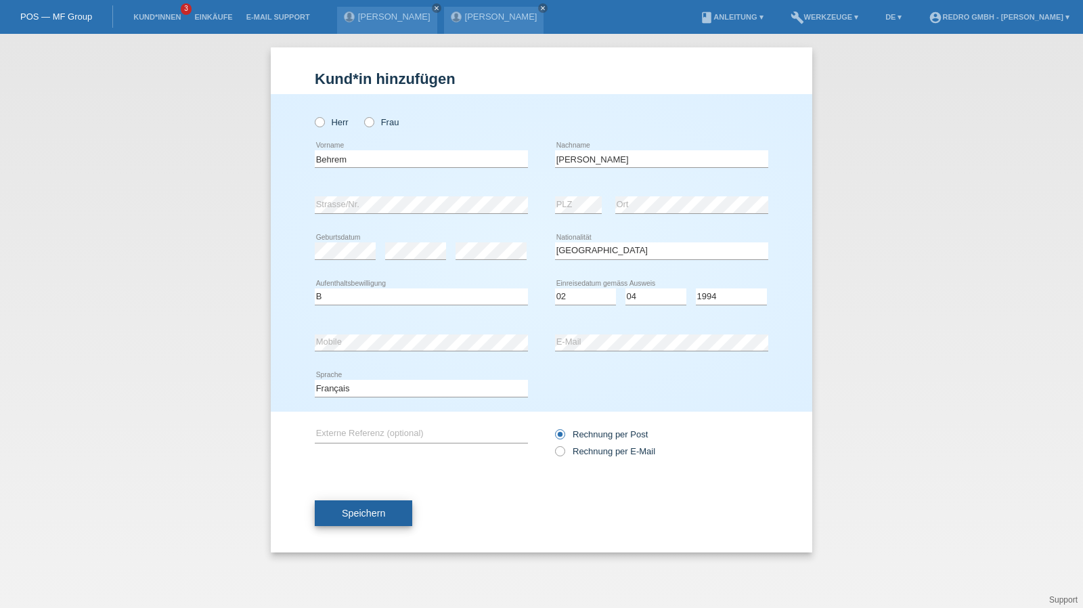
click at [352, 518] on button "Speichern" at bounding box center [363, 513] width 97 height 26
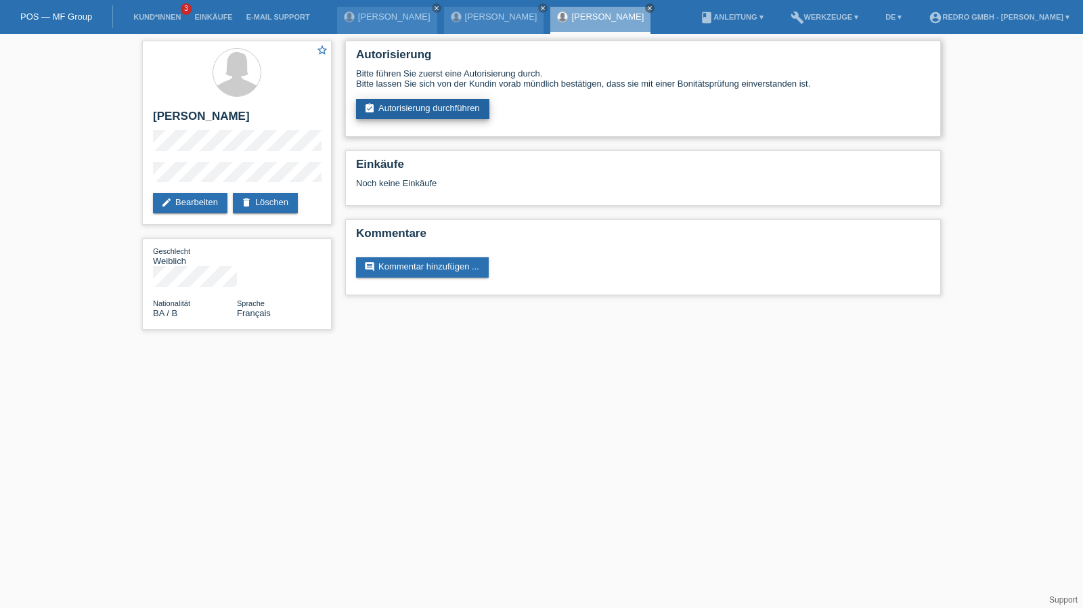
click at [407, 114] on link "assignment_turned_in Autorisierung durchführen" at bounding box center [422, 109] width 133 height 20
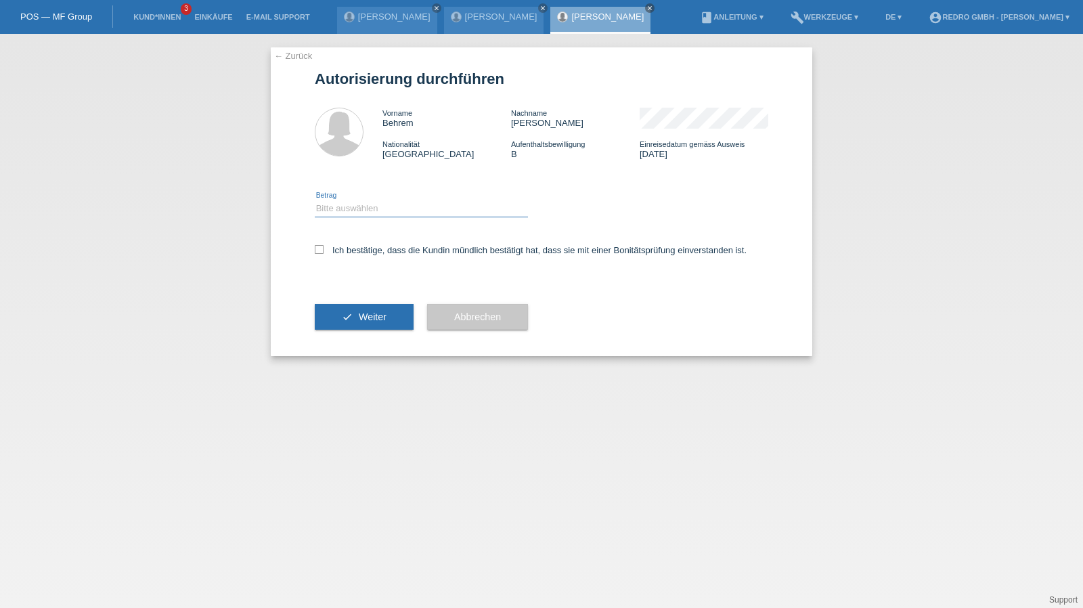
click at [366, 215] on select "Bitte auswählen CHF 1.00 - CHF 499.00 CHF 500.00 - CHF 1'999.00 CHF 2'000.00 - …" at bounding box center [421, 208] width 213 height 16
select select "1"
click at [315, 200] on select "Bitte auswählen CHF 1.00 - CHF 499.00 CHF 500.00 - CHF 1'999.00 CHF 2'000.00 - …" at bounding box center [421, 208] width 213 height 16
click at [347, 250] on label "Ich bestätige, dass die Kundin mündlich bestätigt hat, dass sie mit einer Bonit…" at bounding box center [531, 250] width 432 height 10
click at [324, 250] on input "Ich bestätige, dass die Kundin mündlich bestätigt hat, dass sie mit einer Bonit…" at bounding box center [319, 249] width 9 height 9
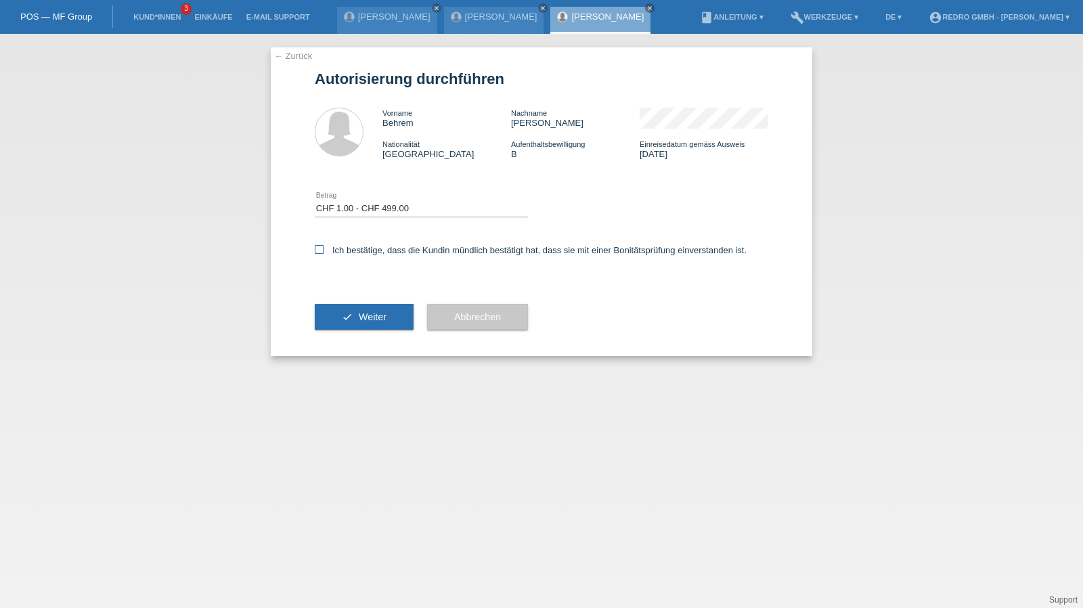
checkbox input "true"
click at [351, 315] on button "check Weiter" at bounding box center [364, 317] width 99 height 26
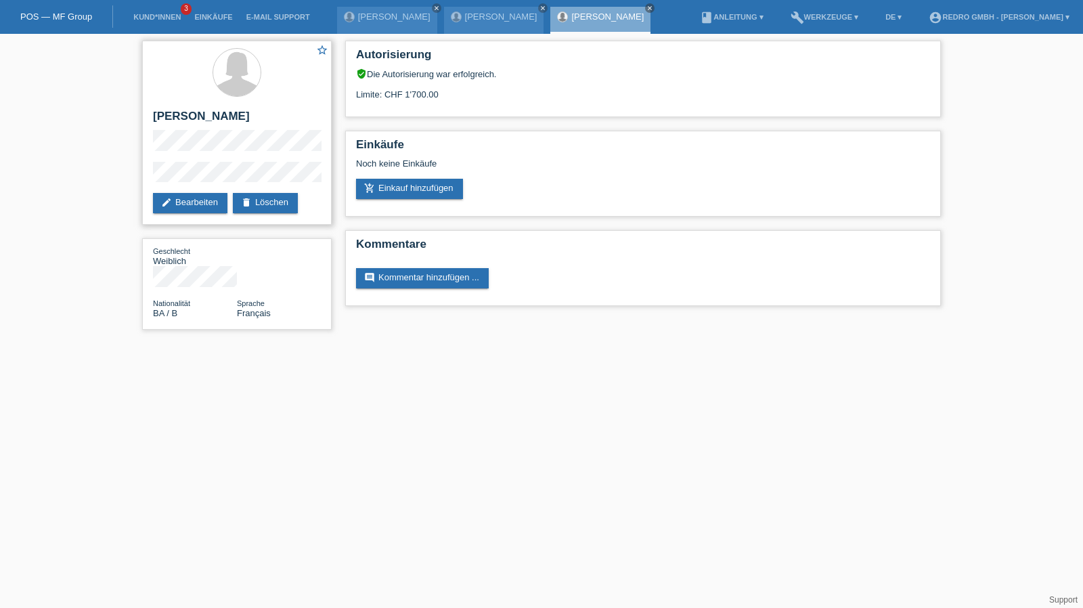
click at [240, 112] on h2 "[PERSON_NAME]" at bounding box center [237, 120] width 168 height 20
copy h2 "Becirovic"
click at [271, 113] on h2 "[PERSON_NAME]" at bounding box center [237, 120] width 168 height 20
click at [179, 115] on h2 "[PERSON_NAME]" at bounding box center [237, 120] width 168 height 20
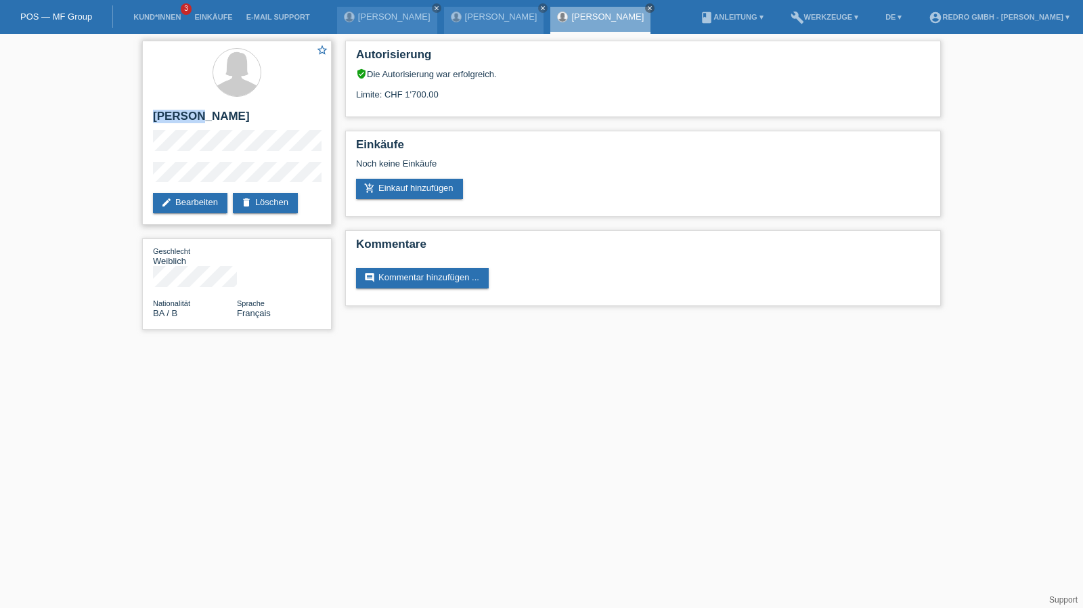
click at [179, 115] on h2 "[PERSON_NAME]" at bounding box center [237, 120] width 168 height 20
copy div "[PERSON_NAME]"
click at [139, 177] on div "star_border Behrem Becirovic edit Bearbeiten delete Löschen Geschlecht Weiblich…" at bounding box center [236, 188] width 203 height 309
click at [207, 117] on h2 "[PERSON_NAME]" at bounding box center [237, 120] width 168 height 20
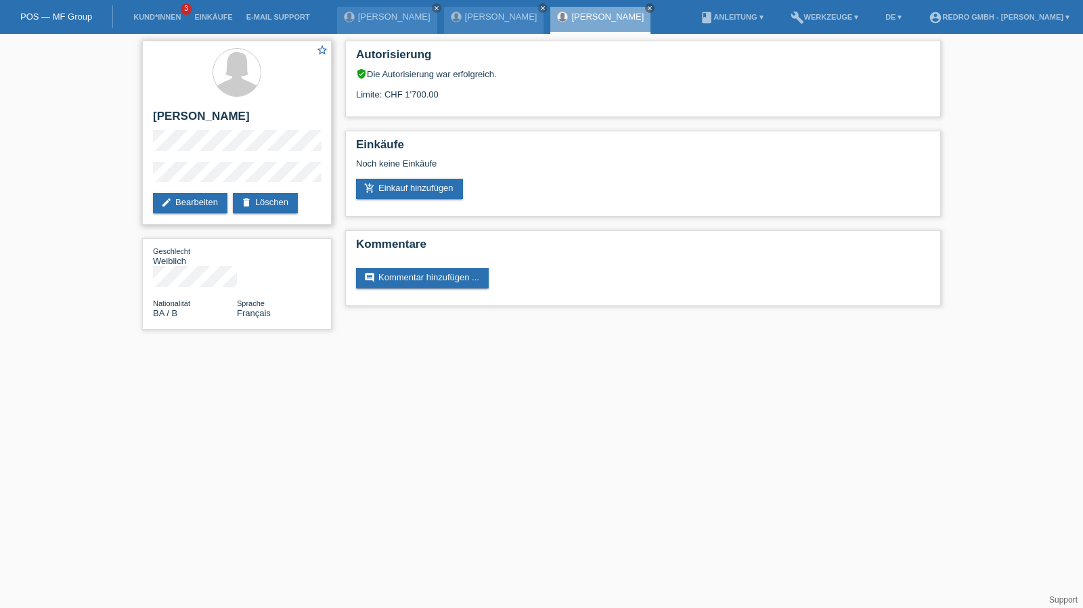
click at [207, 117] on h2 "[PERSON_NAME]" at bounding box center [237, 120] width 168 height 20
drag, startPoint x: 207, startPoint y: 117, endPoint x: 226, endPoint y: 33, distance: 86.0
click at [207, 117] on h2 "[PERSON_NAME]" at bounding box center [237, 120] width 168 height 20
copy div "[PERSON_NAME]"
click at [130, 180] on div "star_border Behrem Becirovic edit Bearbeiten delete Löschen Geschlecht Weiblich…" at bounding box center [541, 188] width 1083 height 309
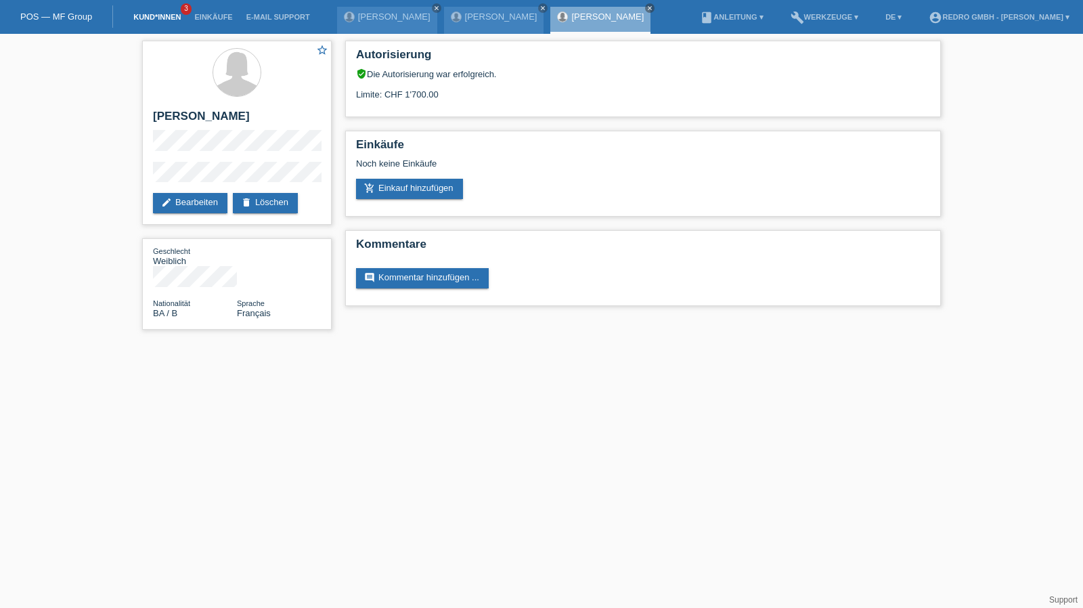
click at [148, 13] on link "Kund*innen" at bounding box center [157, 17] width 61 height 8
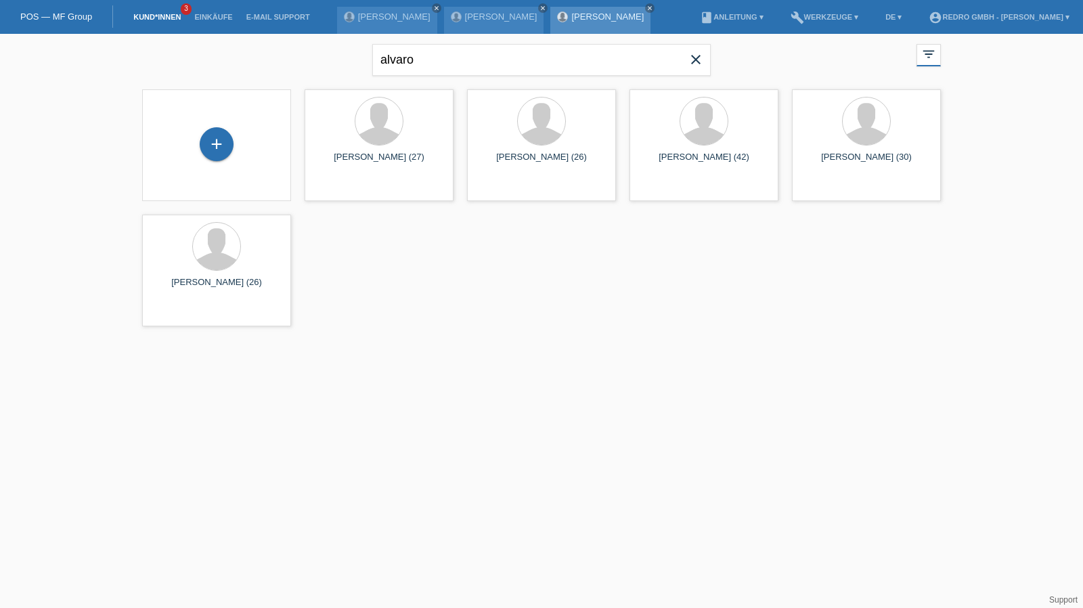
click at [571, 17] on link "[PERSON_NAME]" at bounding box center [607, 17] width 72 height 10
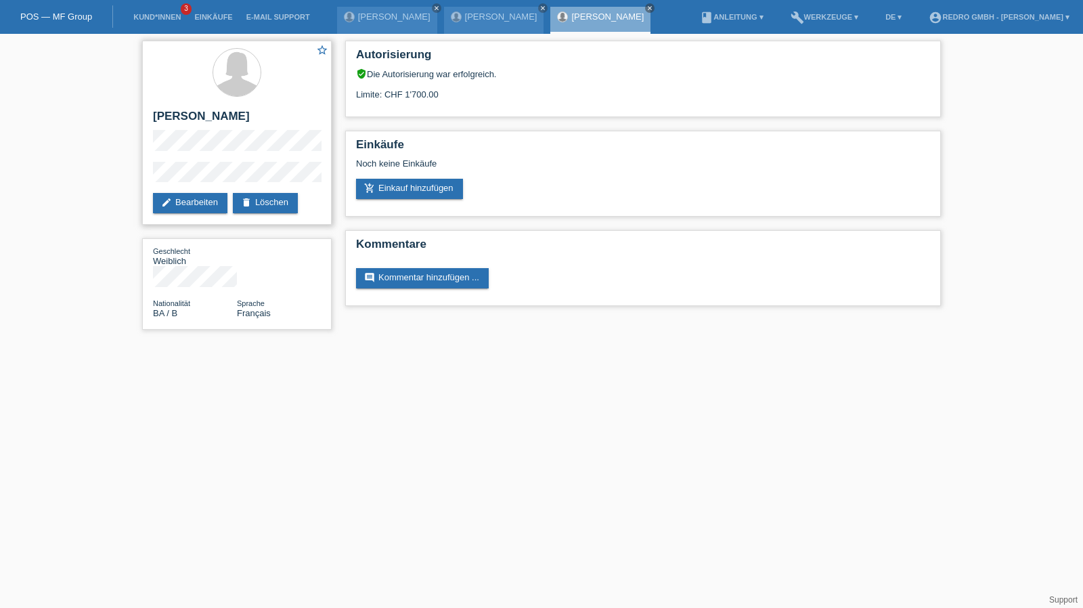
click at [175, 110] on h2 "[PERSON_NAME]" at bounding box center [237, 120] width 168 height 20
click at [171, 114] on h2 "[PERSON_NAME]" at bounding box center [237, 120] width 168 height 20
drag, startPoint x: 171, startPoint y: 114, endPoint x: 190, endPoint y: 105, distance: 21.2
click at [171, 114] on h2 "[PERSON_NAME]" at bounding box center [237, 120] width 168 height 20
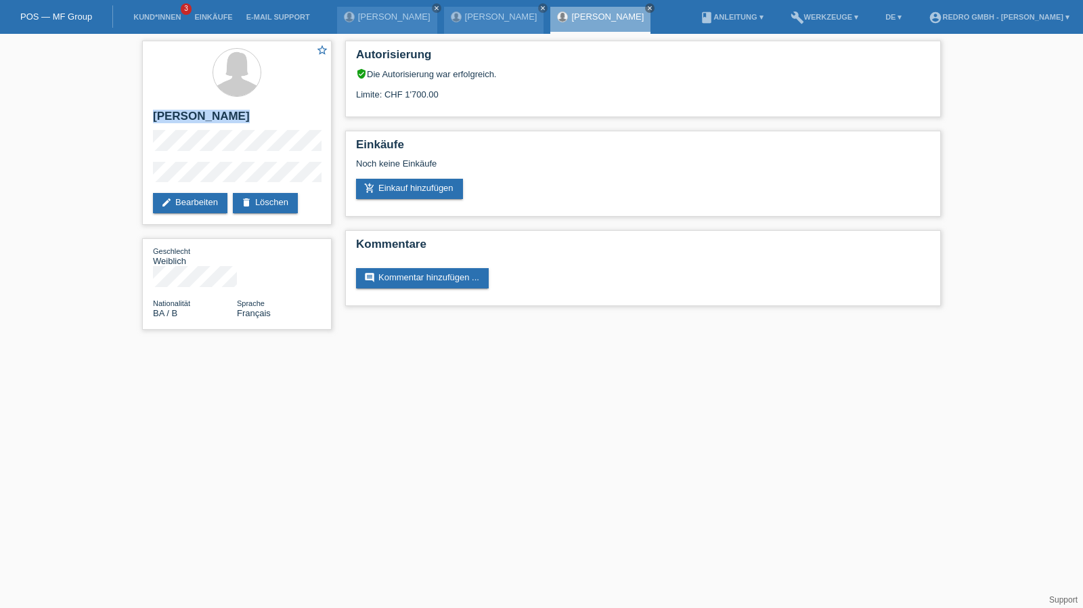
copy div "[PERSON_NAME]"
click at [153, 18] on link "Kund*innen" at bounding box center [157, 17] width 61 height 8
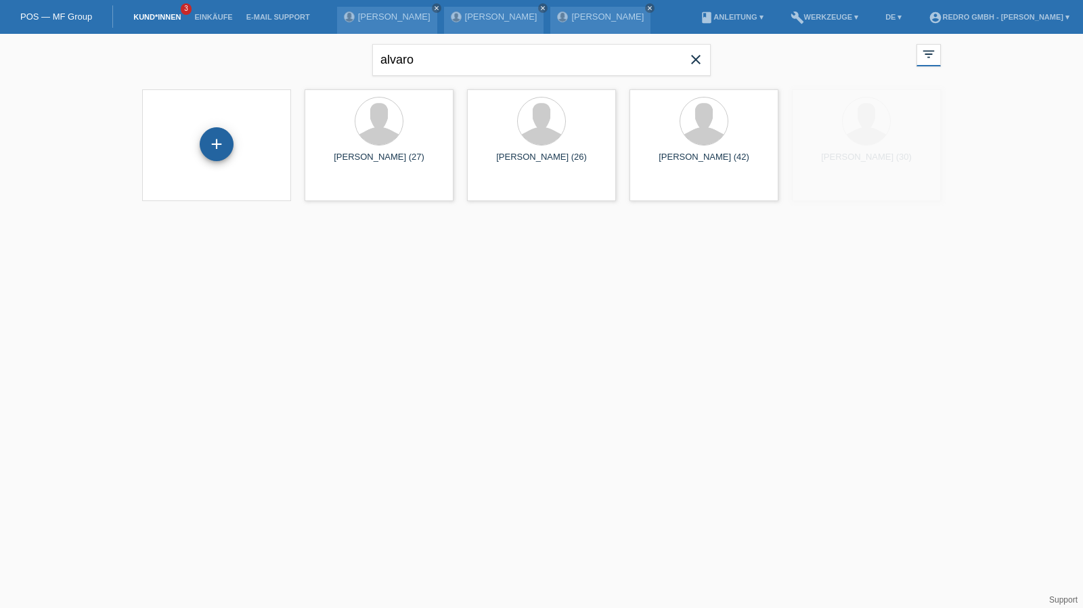
click at [213, 138] on div "+" at bounding box center [217, 144] width 34 height 34
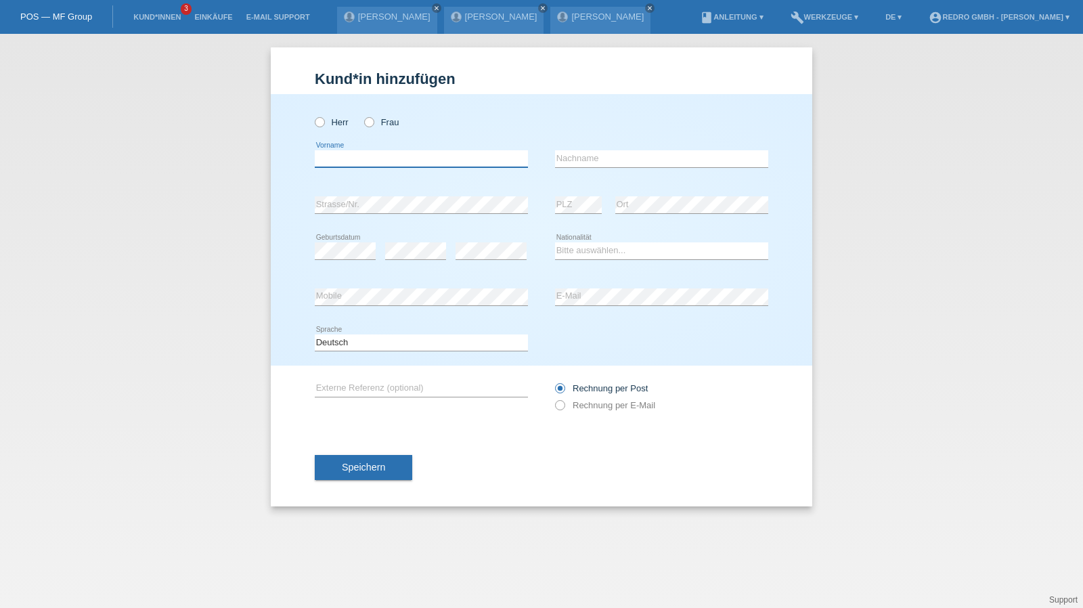
click at [409, 158] on input "text" at bounding box center [421, 158] width 213 height 17
type input "[PERSON_NAME]"
type input "Häsler"
select select "CH"
click at [350, 480] on div "Speichern" at bounding box center [541, 467] width 453 height 79
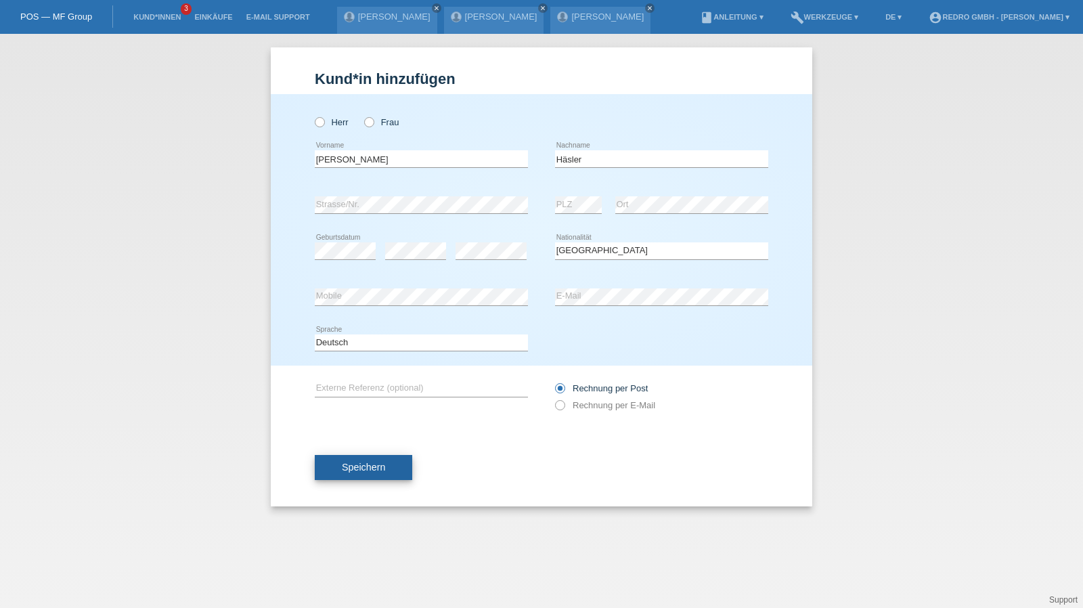
click at [350, 466] on span "Speichern" at bounding box center [363, 467] width 43 height 11
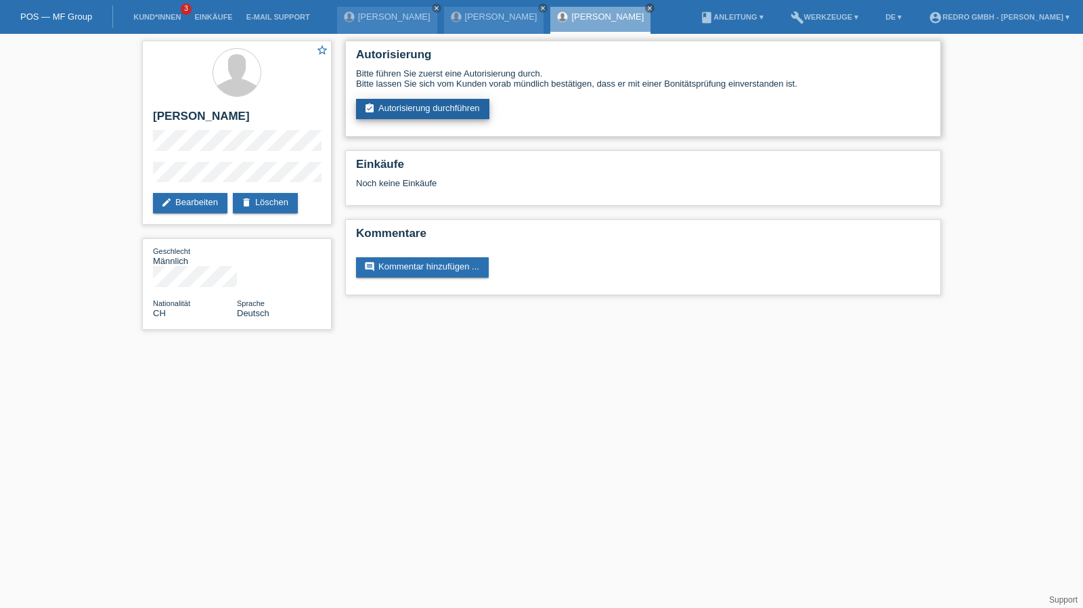
click at [408, 106] on link "assignment_turned_in Autorisierung durchführen" at bounding box center [422, 109] width 133 height 20
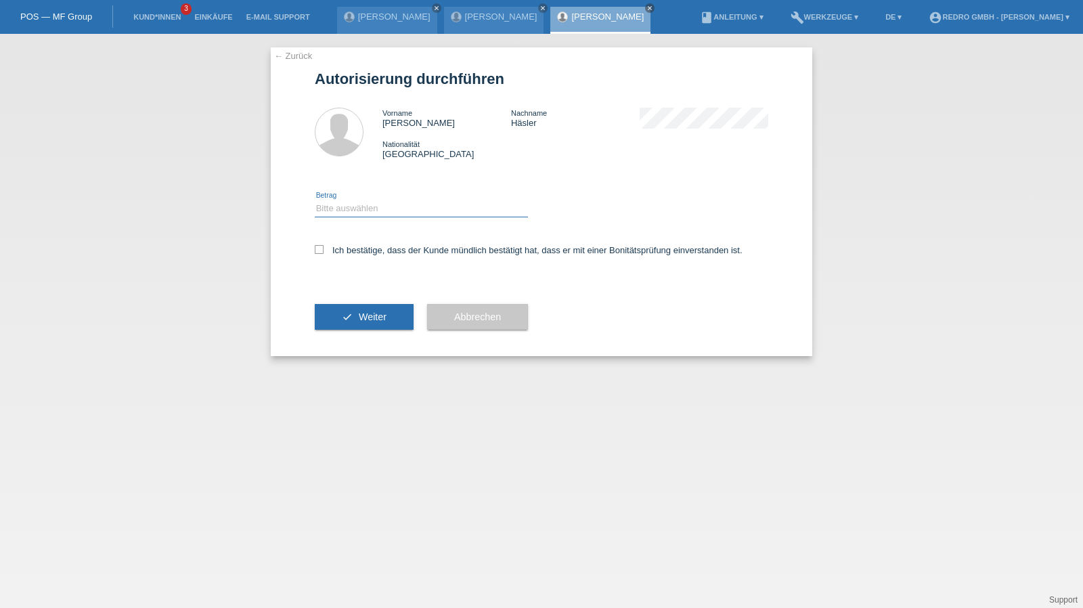
drag, startPoint x: 370, startPoint y: 201, endPoint x: 365, endPoint y: 215, distance: 14.3
click at [370, 201] on select "Bitte auswählen CHF 1.00 - CHF 499.00 CHF 500.00 - CHF 1'999.00 CHF 2'000.00 - …" at bounding box center [421, 208] width 213 height 16
select select "1"
click at [315, 200] on select "Bitte auswählen CHF 1.00 - CHF 499.00 CHF 500.00 - CHF 1'999.00 CHF 2'000.00 - …" at bounding box center [421, 208] width 213 height 16
click at [351, 252] on label "Ich bestätige, dass der Kunde mündlich bestätigt hat, dass er mit einer Bonität…" at bounding box center [529, 250] width 428 height 10
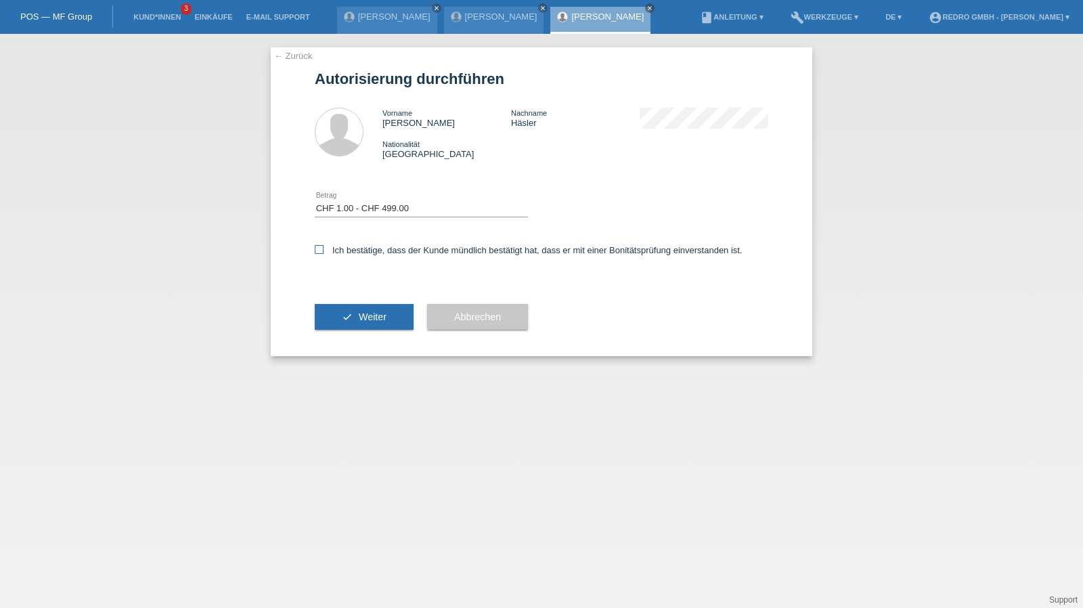
click at [324, 252] on input "Ich bestätige, dass der Kunde mündlich bestätigt hat, dass er mit einer Bonität…" at bounding box center [319, 249] width 9 height 9
checkbox input "true"
click at [349, 311] on button "check Weiter" at bounding box center [364, 317] width 99 height 26
